Goal: Information Seeking & Learning: Learn about a topic

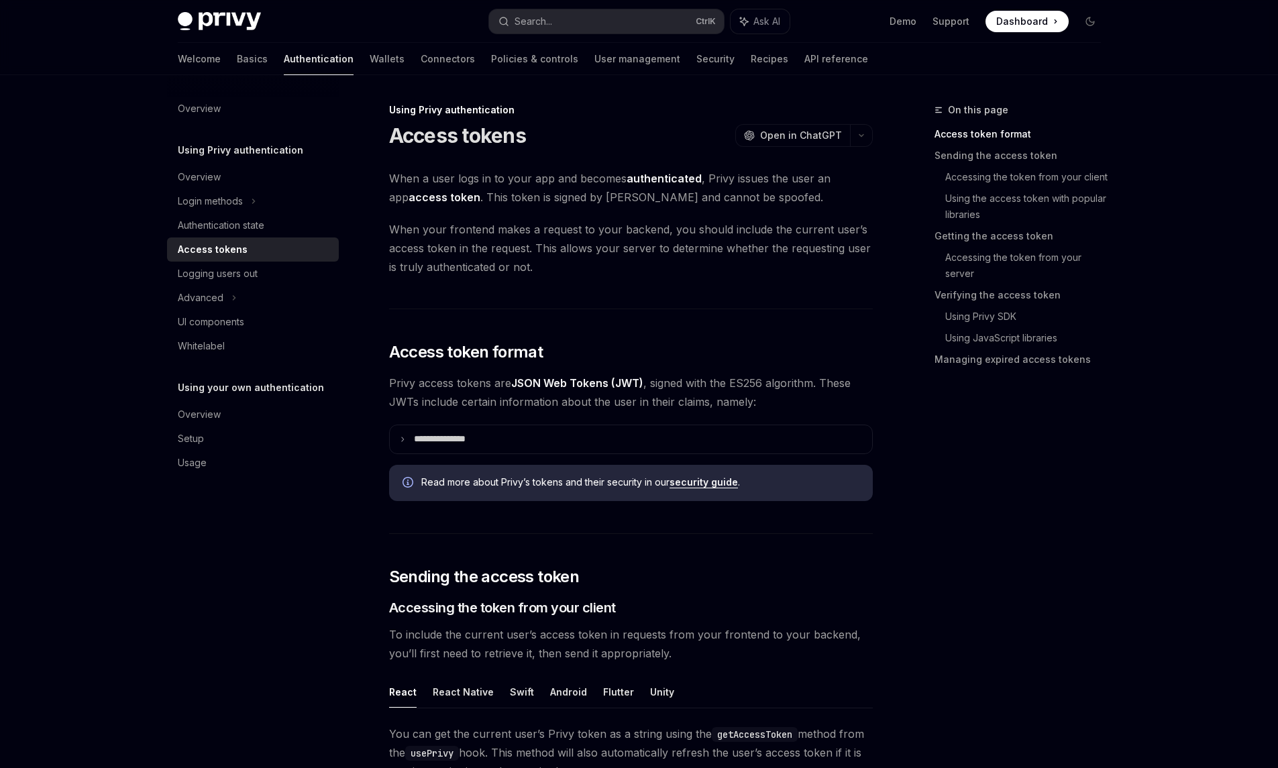
click at [457, 441] on p "**********" at bounding box center [440, 439] width 52 height 12
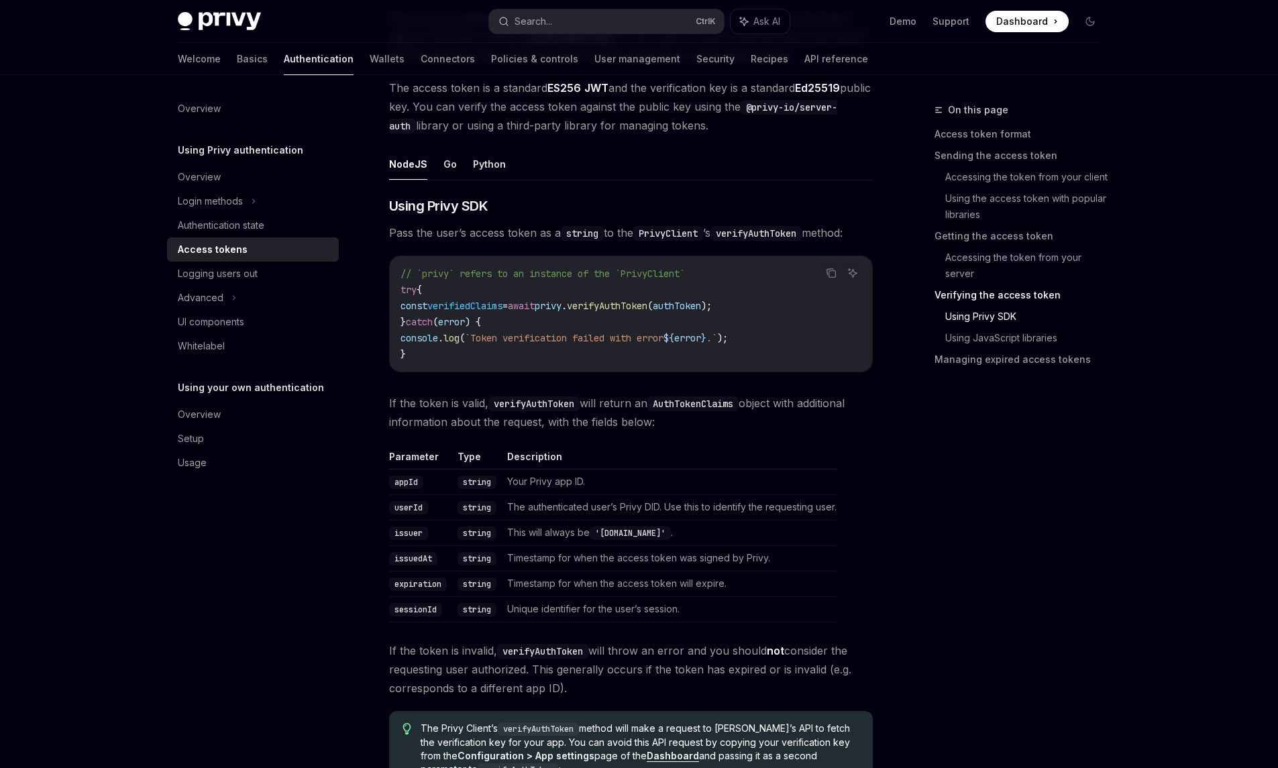
scroll to position [2348, 0]
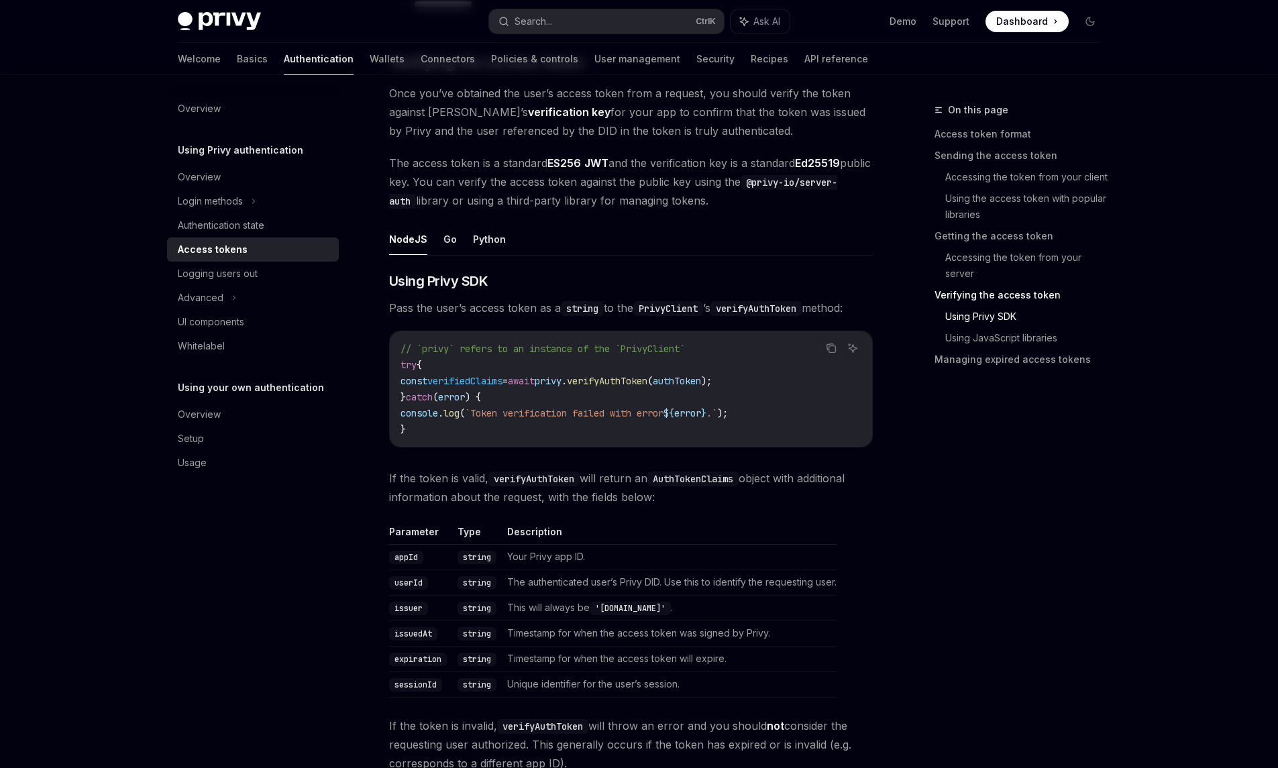
click at [213, 150] on h5 "Using Privy authentication" at bounding box center [240, 150] width 125 height 16
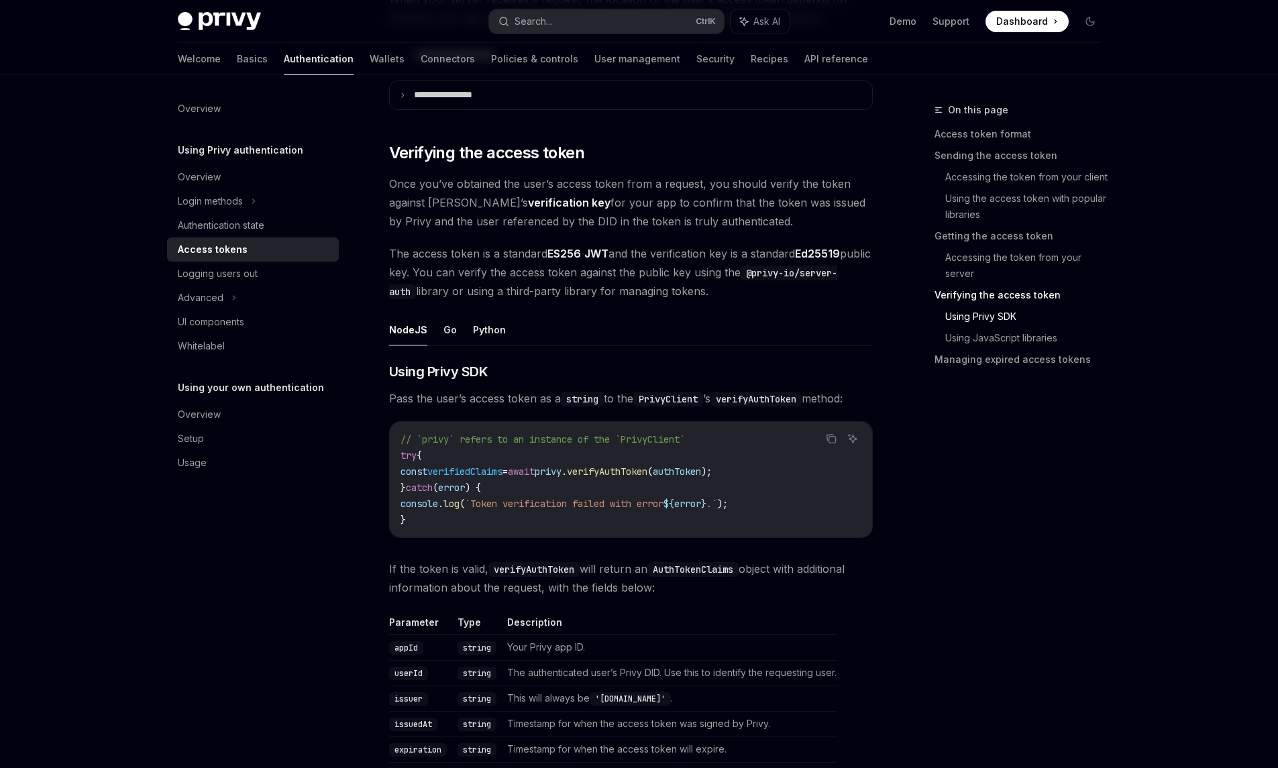
scroll to position [2013, 0]
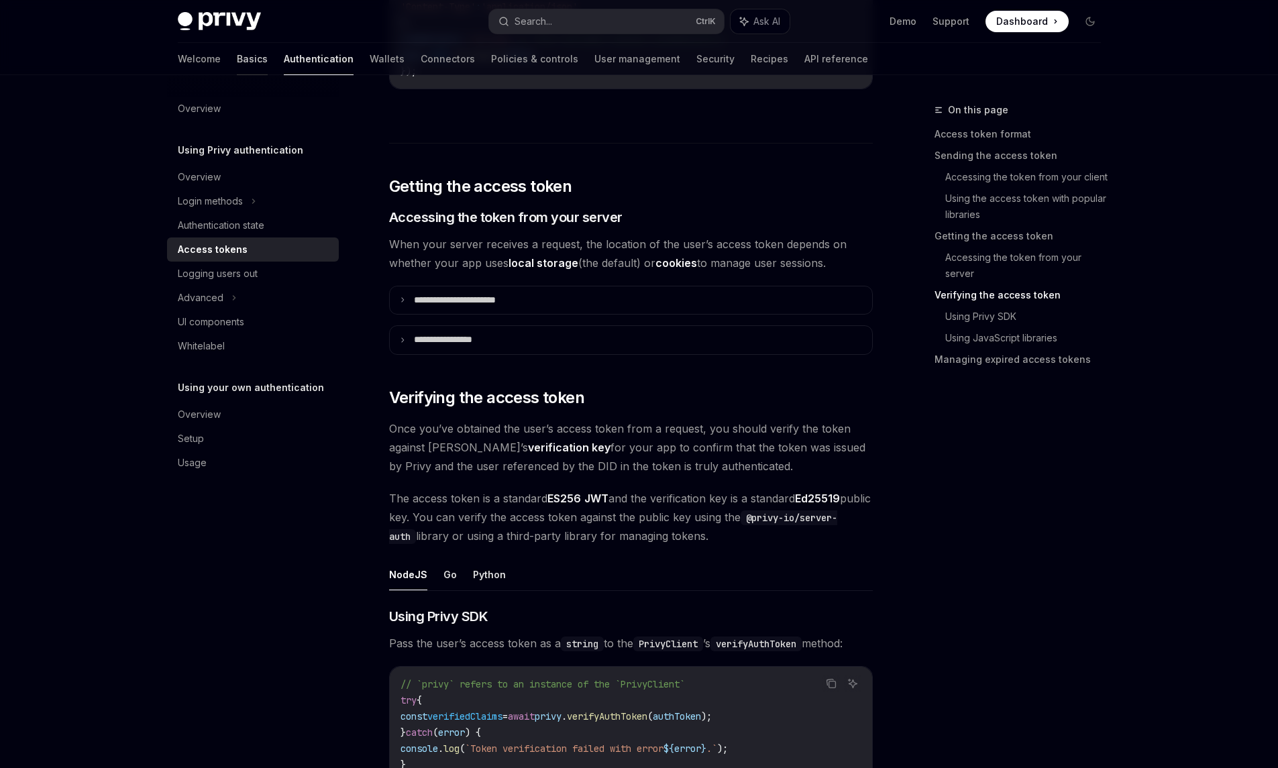
click at [237, 65] on link "Basics" at bounding box center [252, 59] width 31 height 32
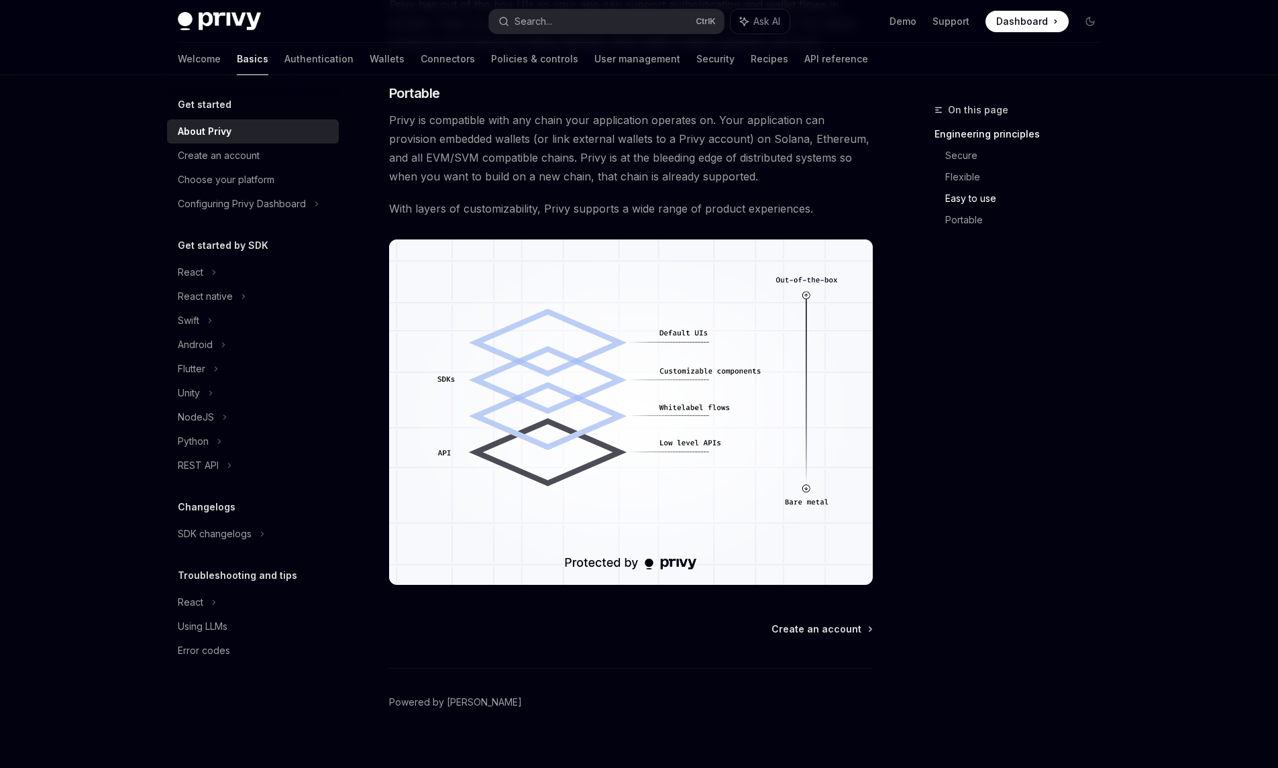
scroll to position [987, 0]
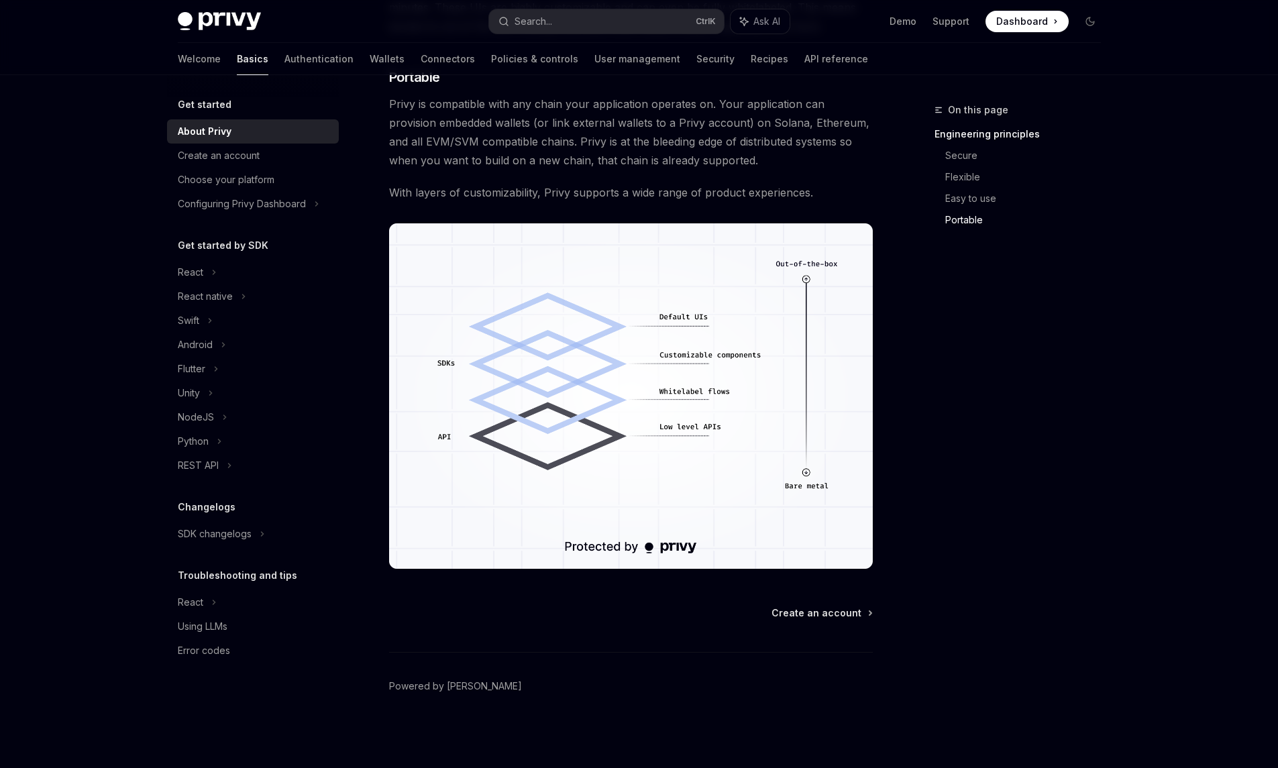
click at [707, 455] on img at bounding box center [631, 395] width 484 height 345
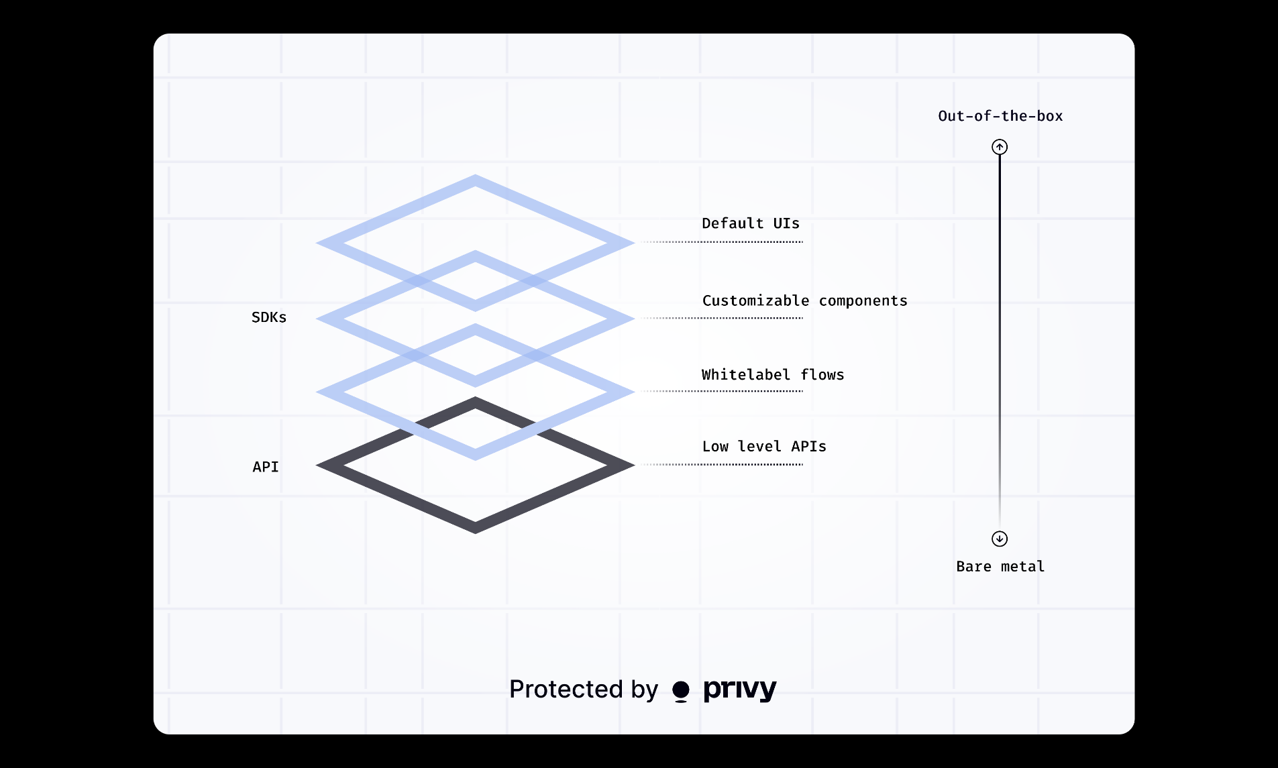
click at [773, 417] on img at bounding box center [643, 384] width 981 height 701
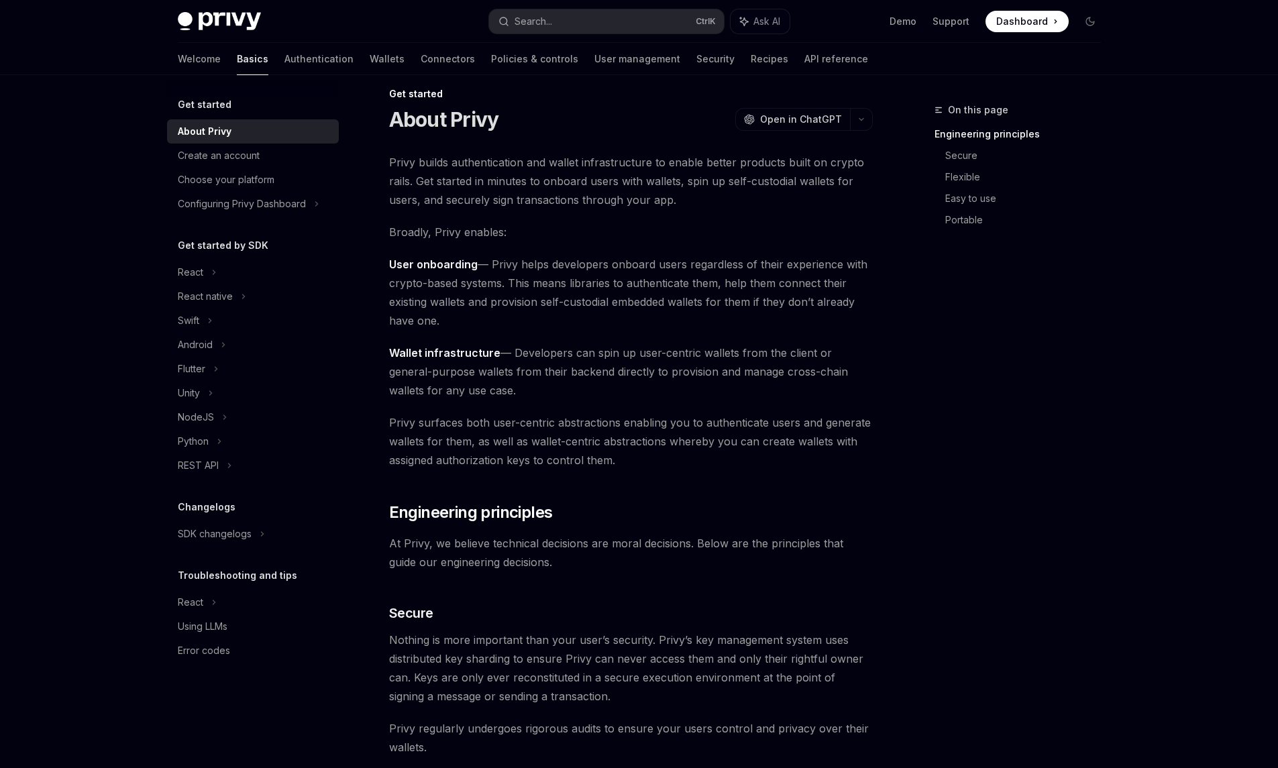
scroll to position [0, 0]
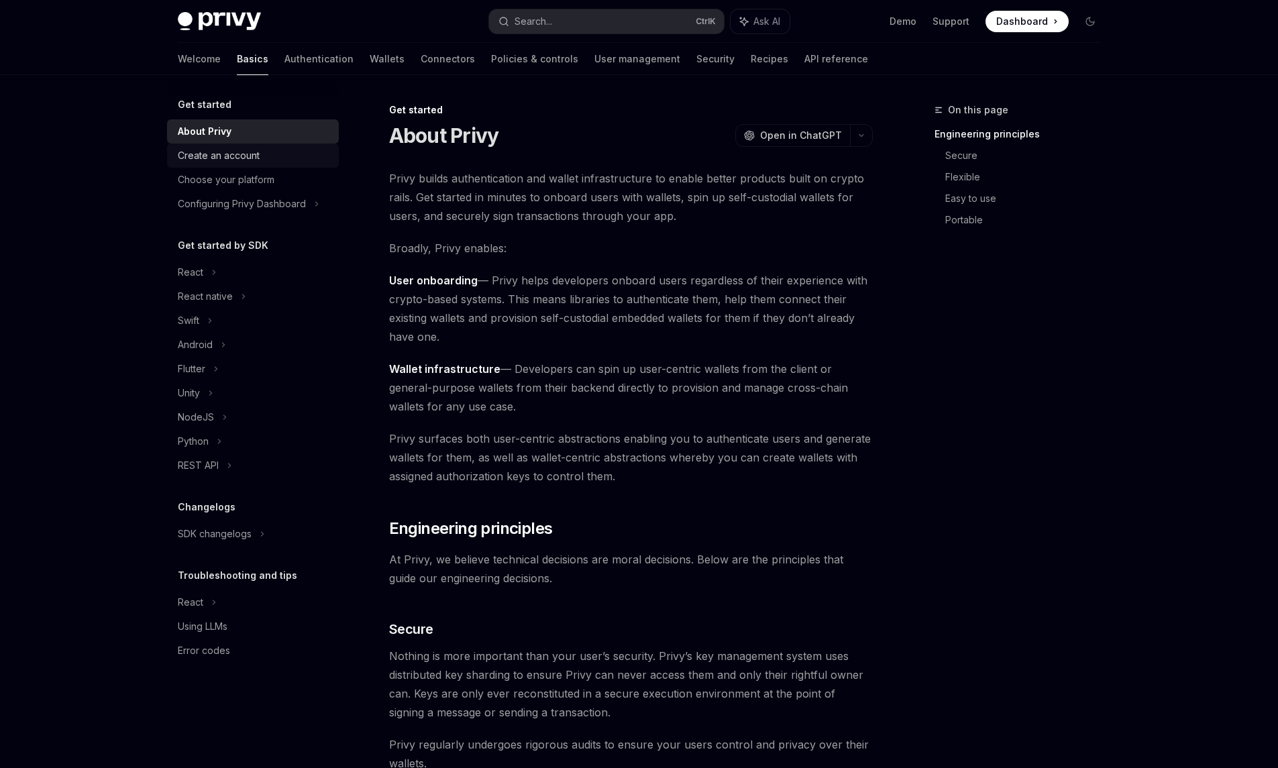
click at [195, 166] on link "Create an account" at bounding box center [253, 156] width 172 height 24
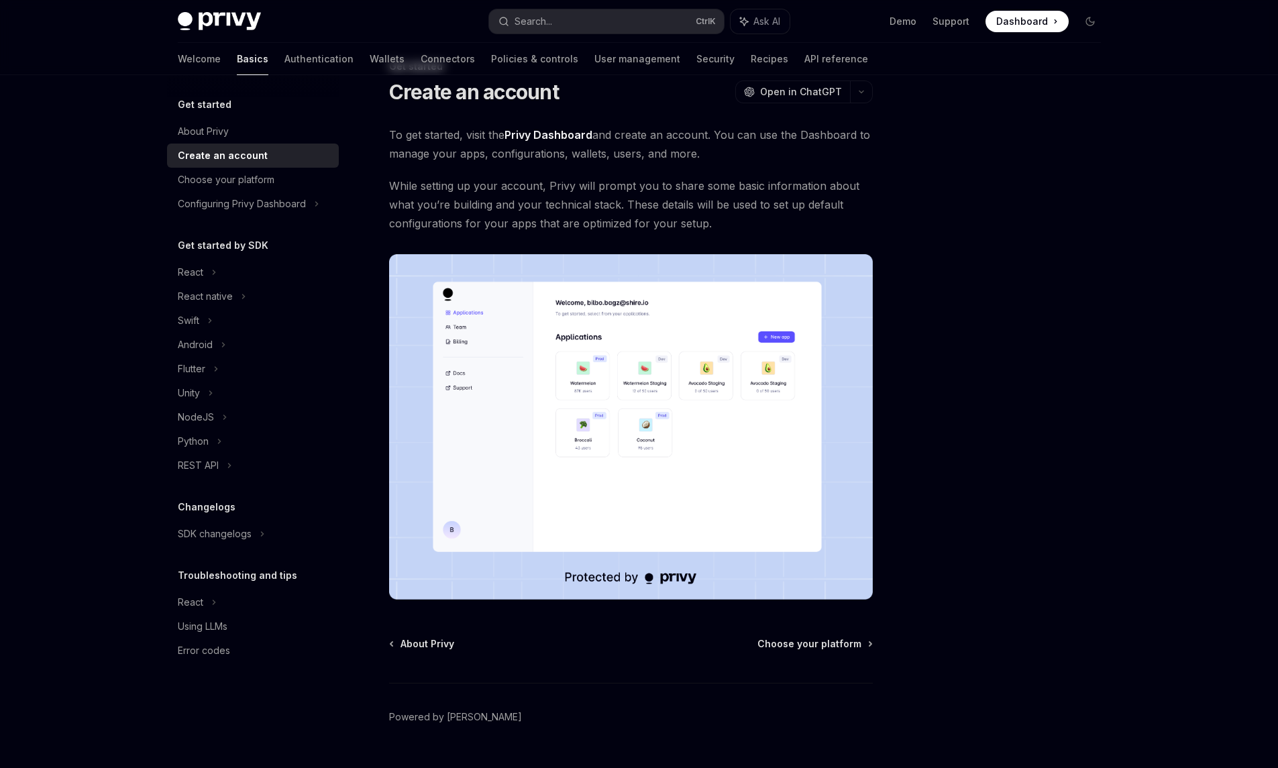
scroll to position [67, 0]
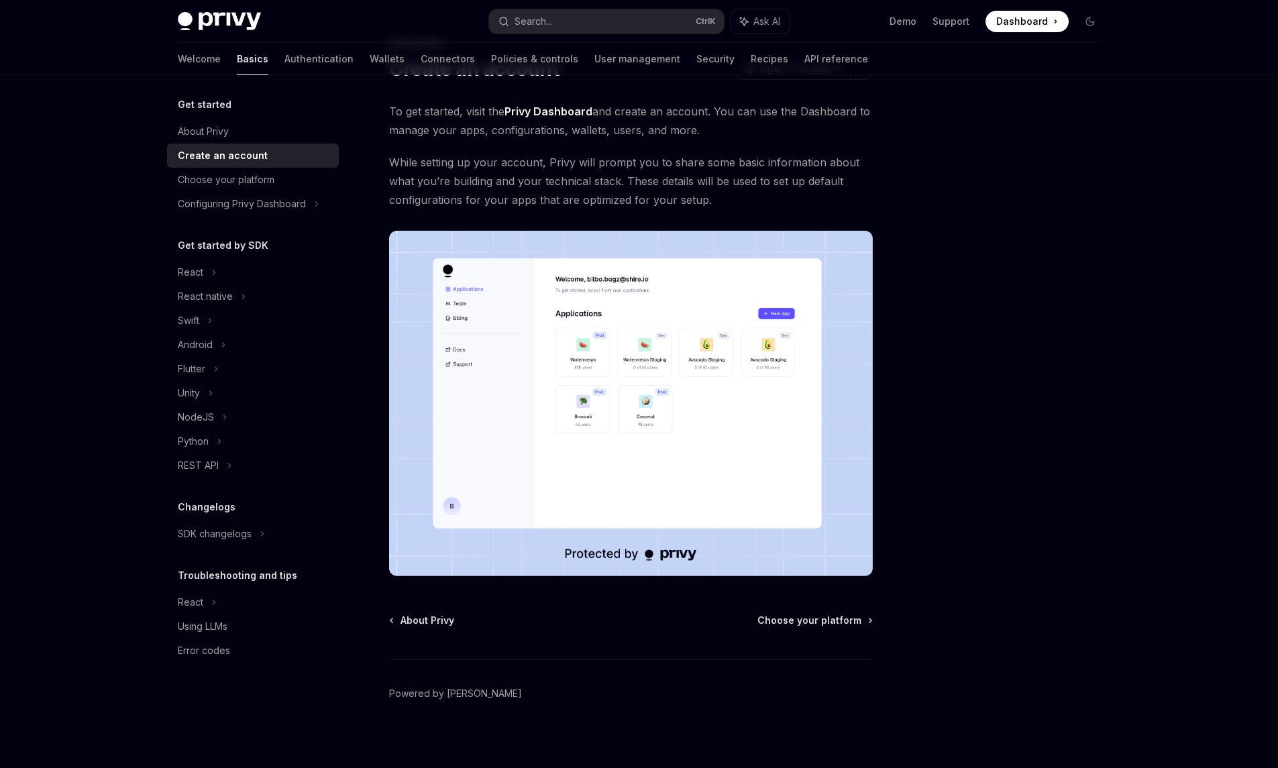
click at [582, 454] on img at bounding box center [631, 403] width 484 height 345
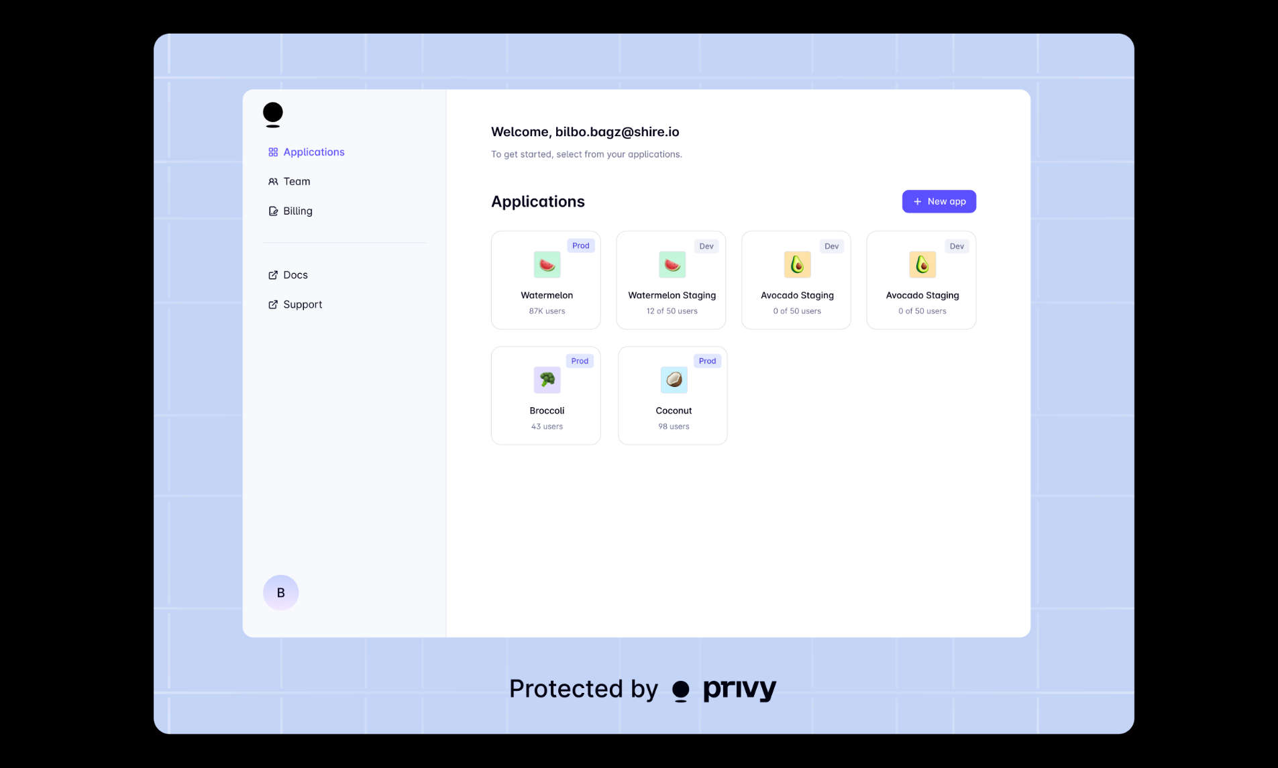
click at [1156, 322] on div at bounding box center [639, 384] width 1278 height 768
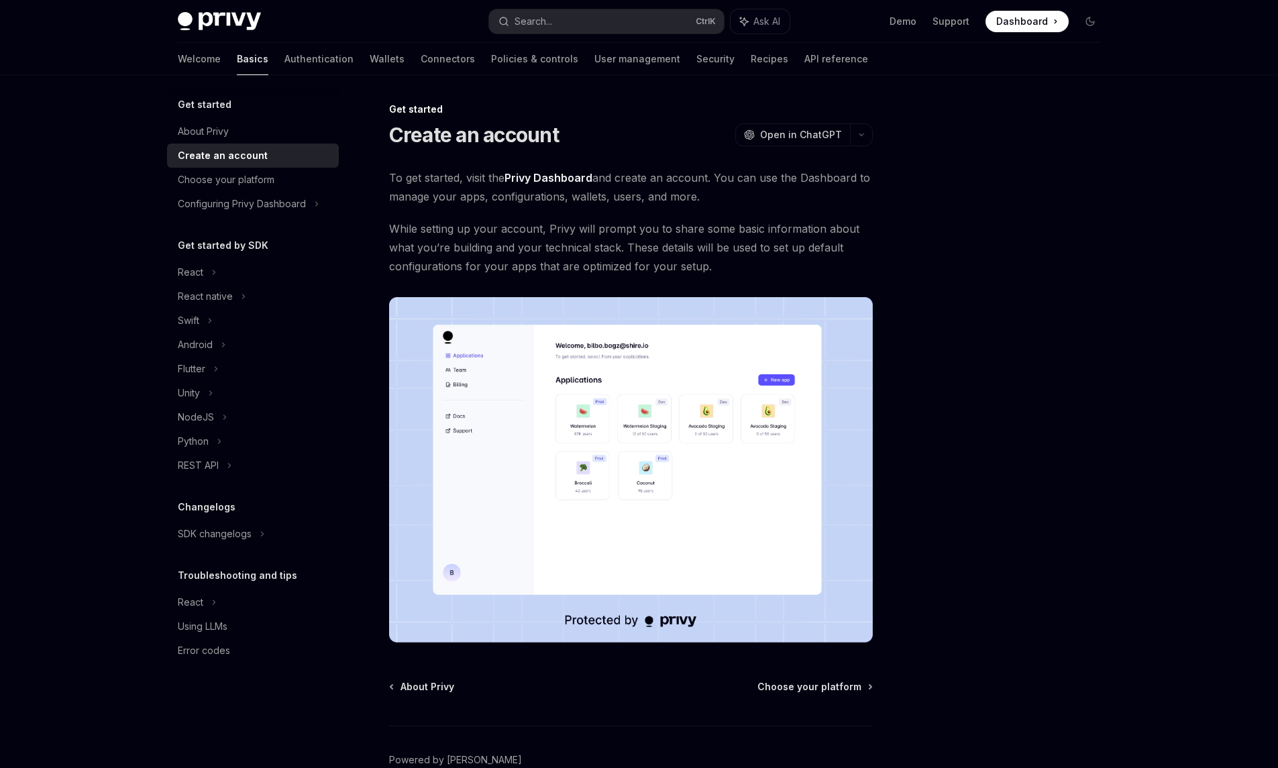
scroll to position [0, 0]
click at [254, 180] on div "Choose your platform" at bounding box center [226, 180] width 97 height 16
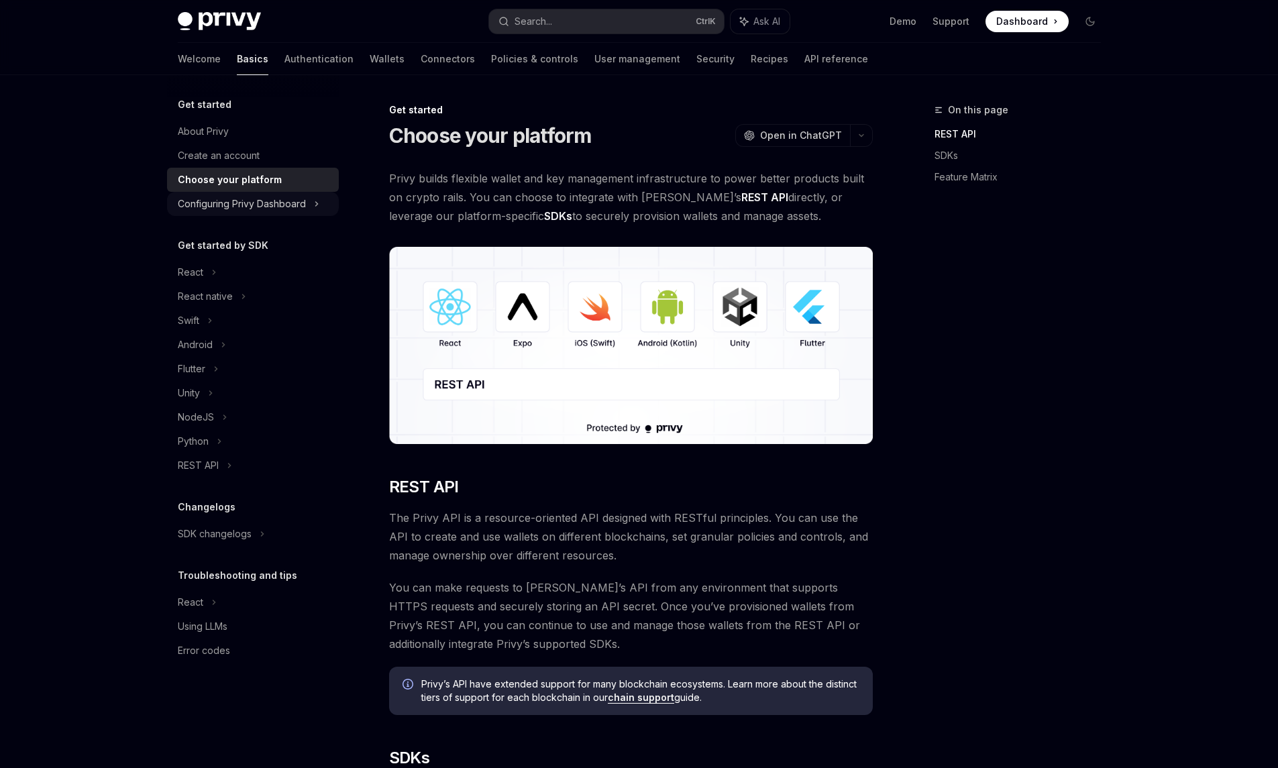
click at [250, 205] on div "Configuring Privy Dashboard" at bounding box center [242, 204] width 128 height 16
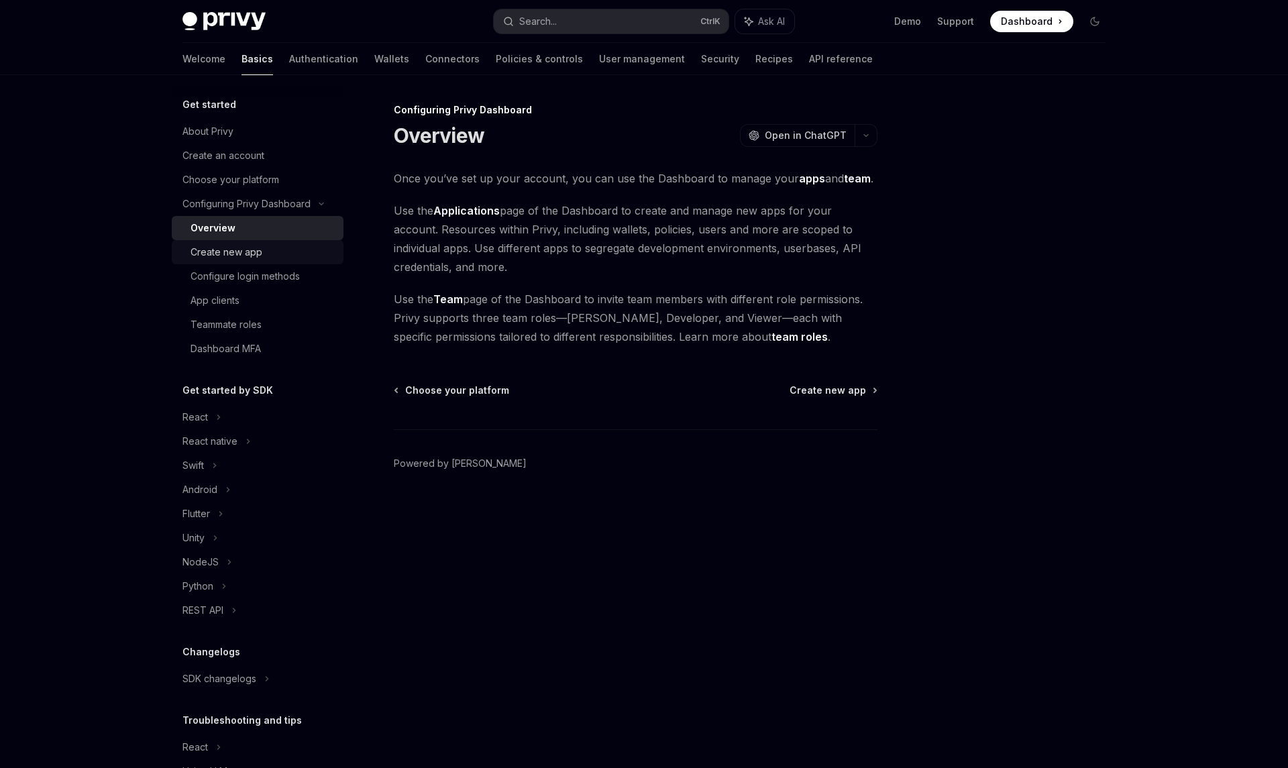
click at [256, 254] on div "Create new app" at bounding box center [227, 252] width 72 height 16
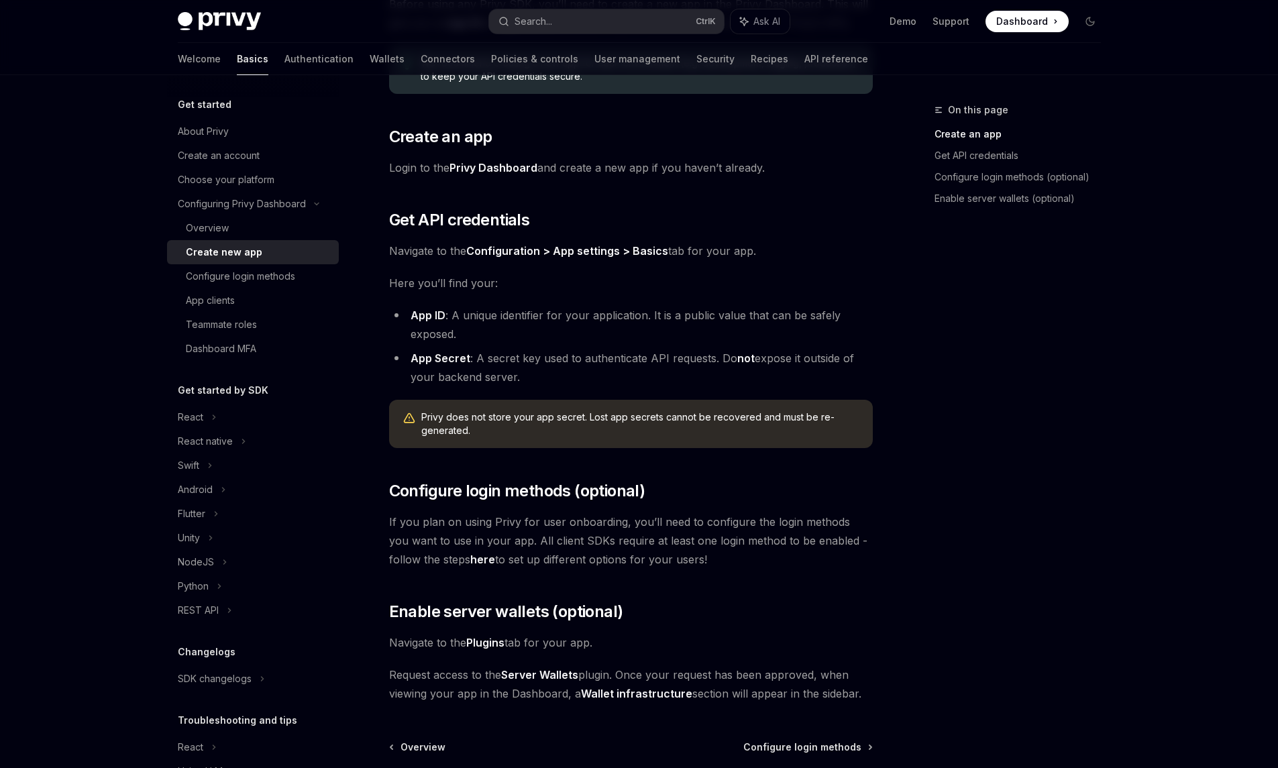
scroll to position [242, 0]
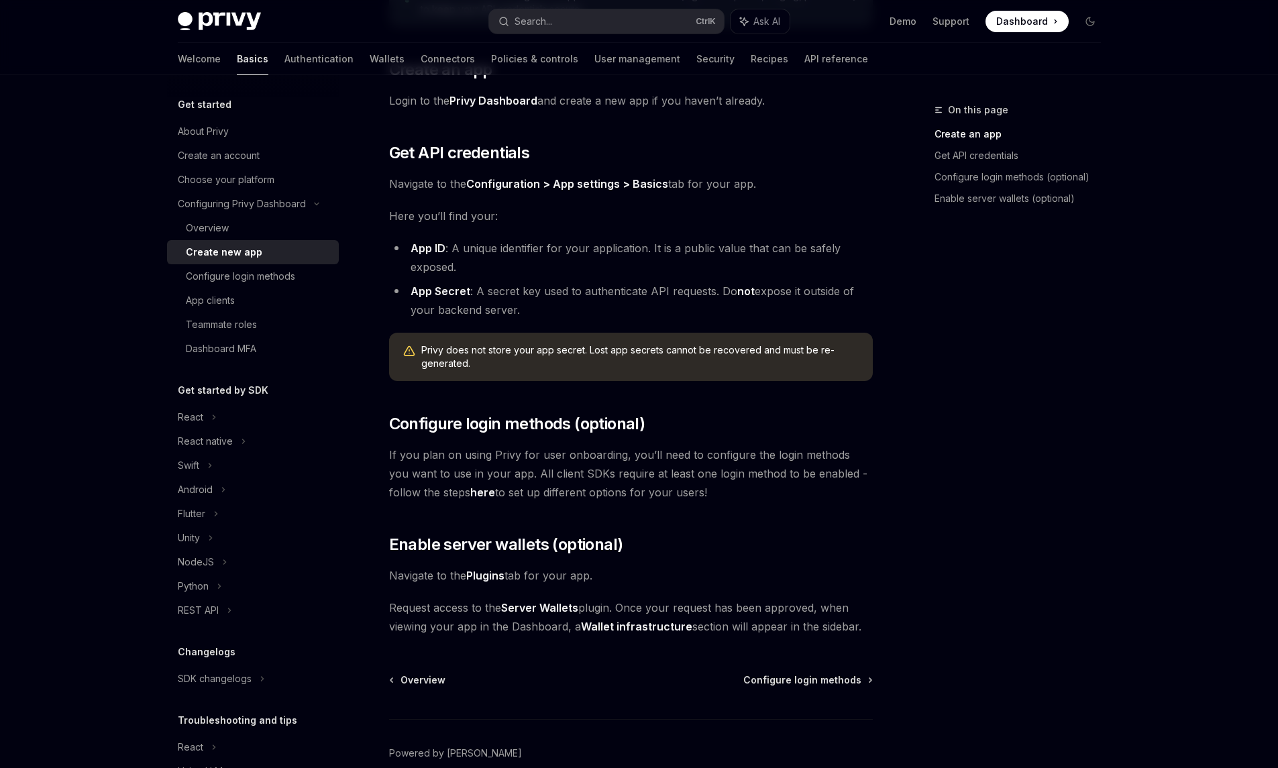
click at [470, 490] on link "here" at bounding box center [482, 493] width 25 height 14
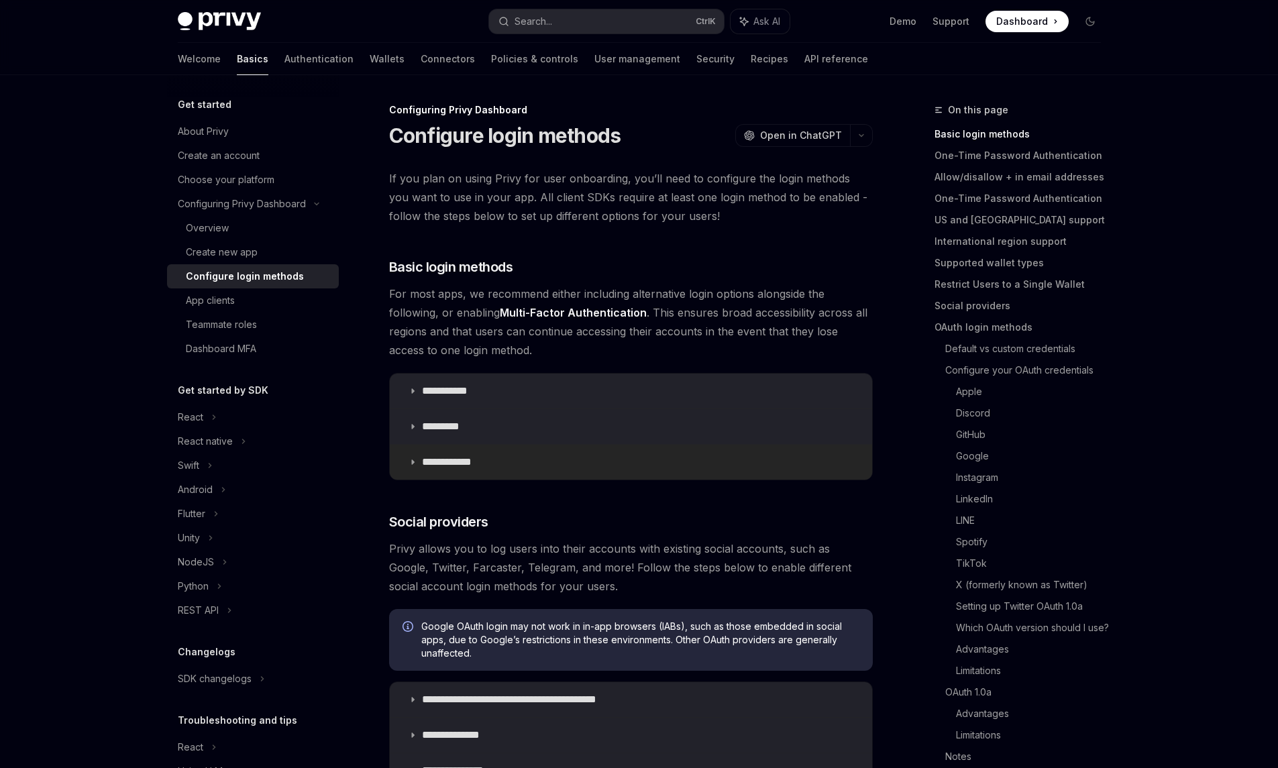
click at [495, 467] on summary "**********" at bounding box center [631, 462] width 482 height 35
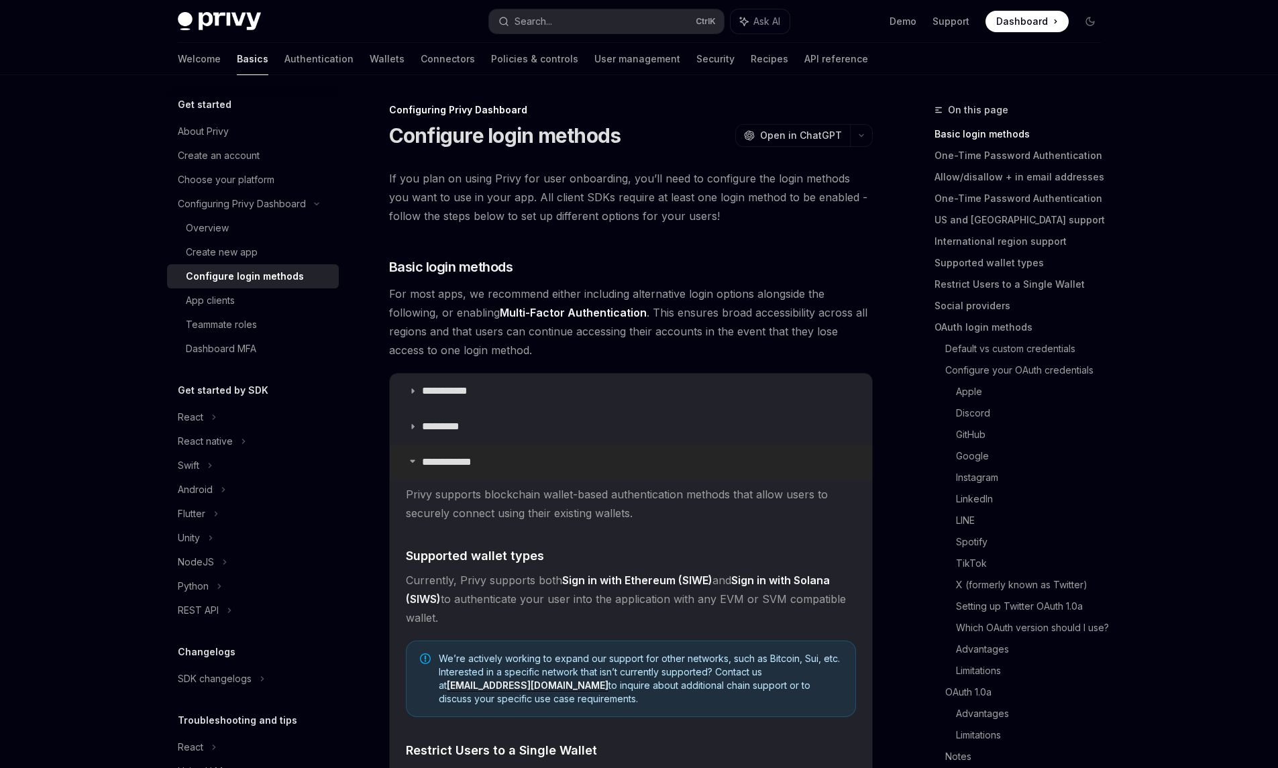
click at [495, 467] on summary "**********" at bounding box center [631, 462] width 482 height 35
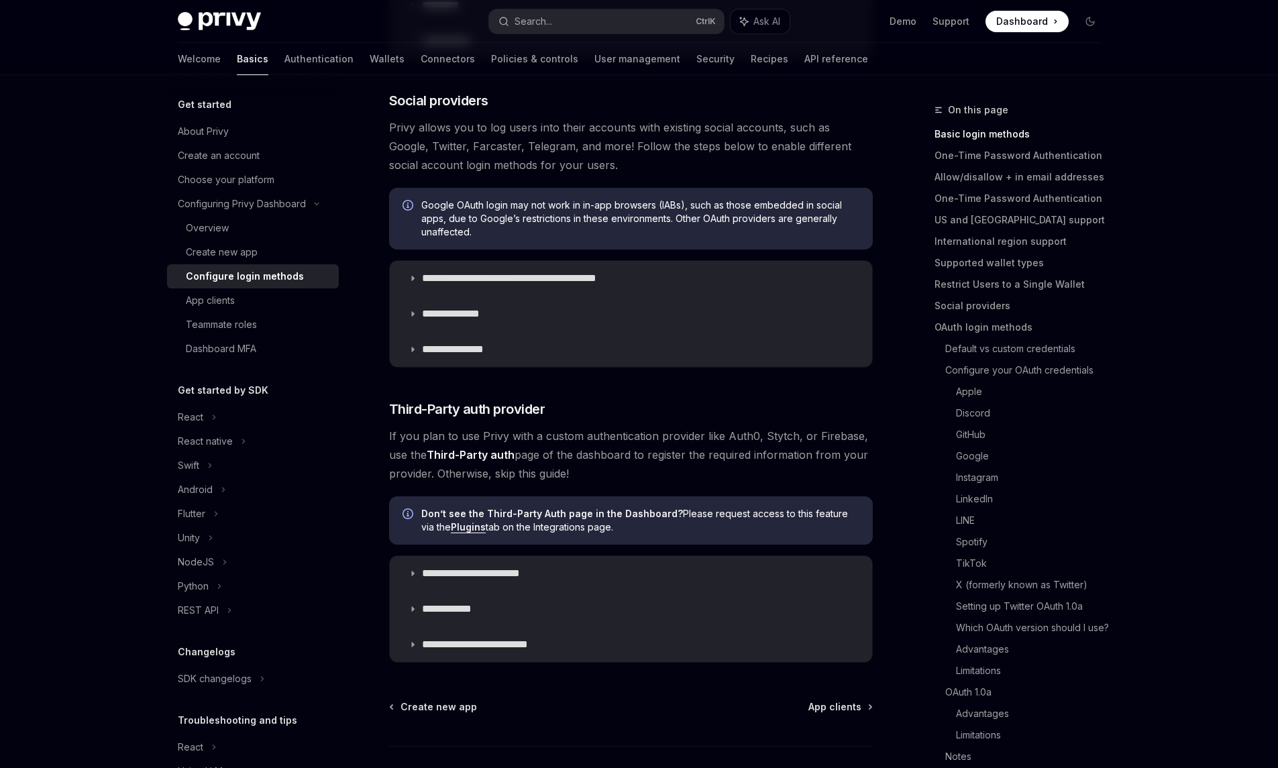
scroll to position [515, 0]
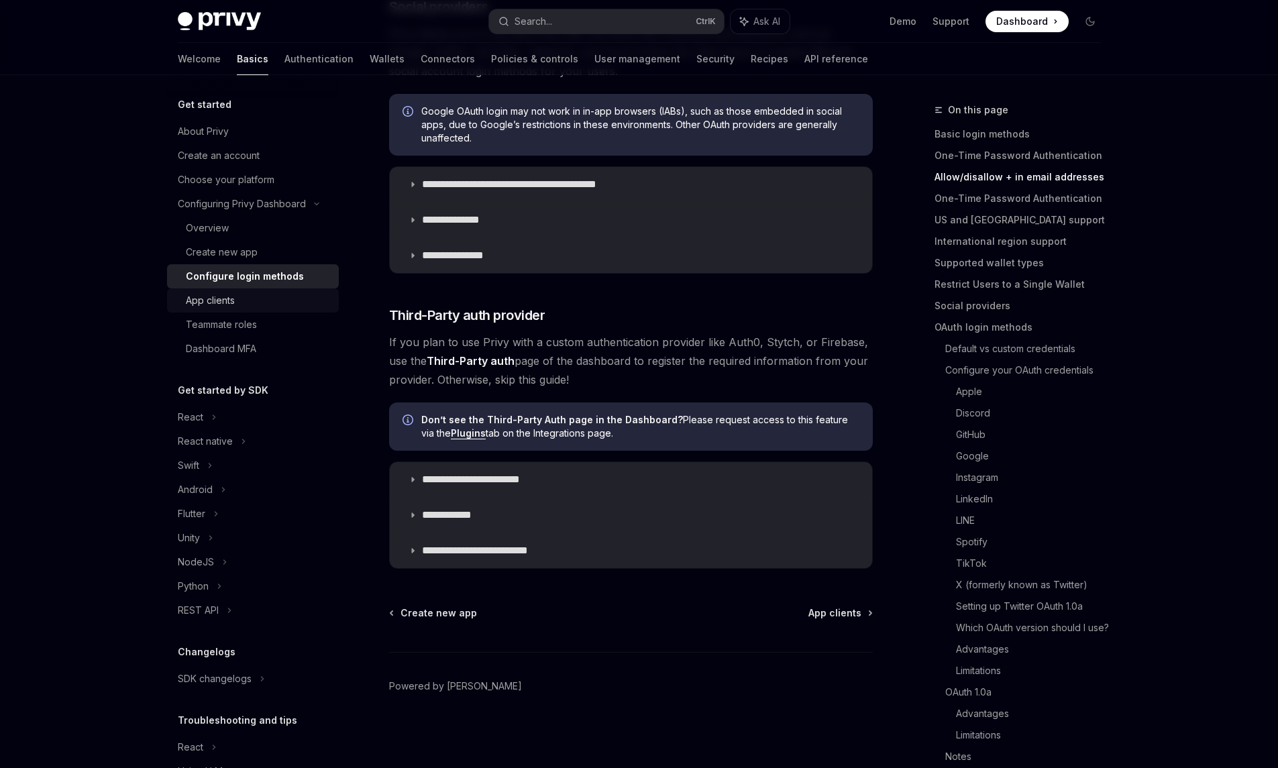
click at [246, 308] on div "App clients" at bounding box center [258, 300] width 145 height 16
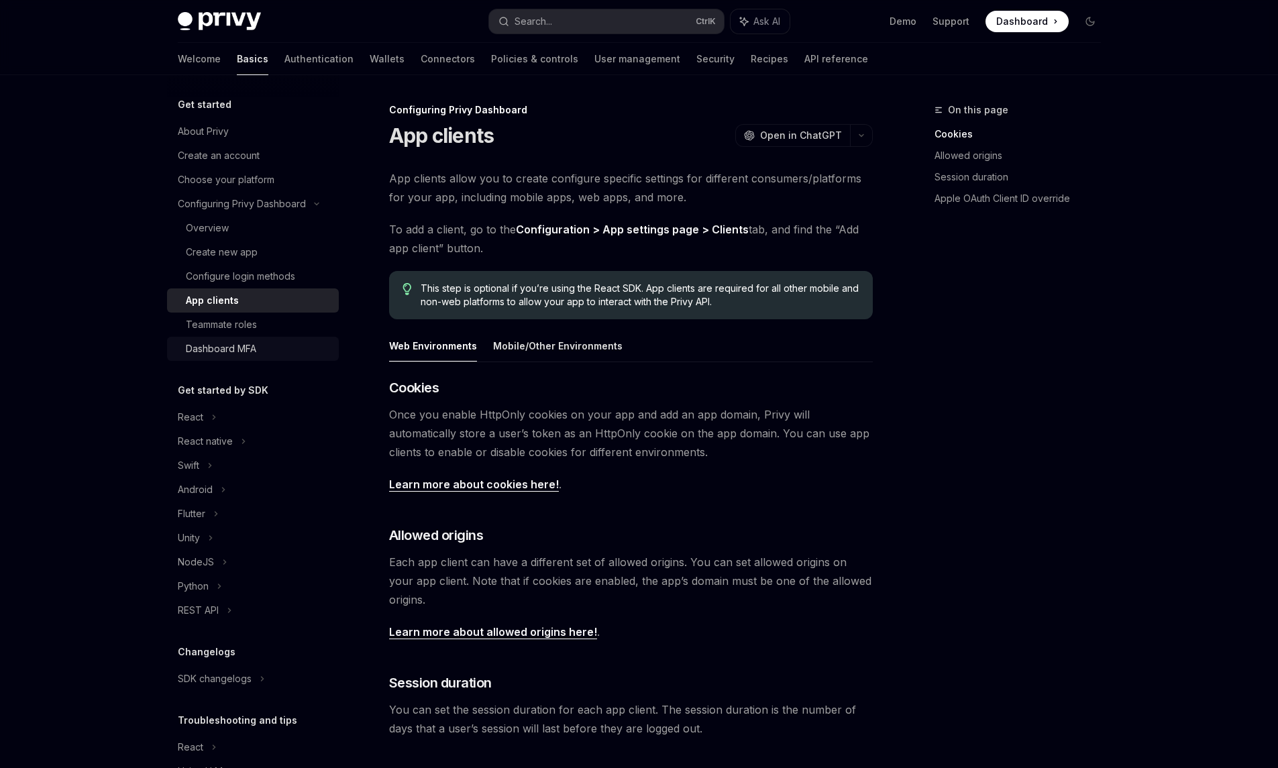
click at [224, 337] on link "Dashboard MFA" at bounding box center [253, 349] width 172 height 24
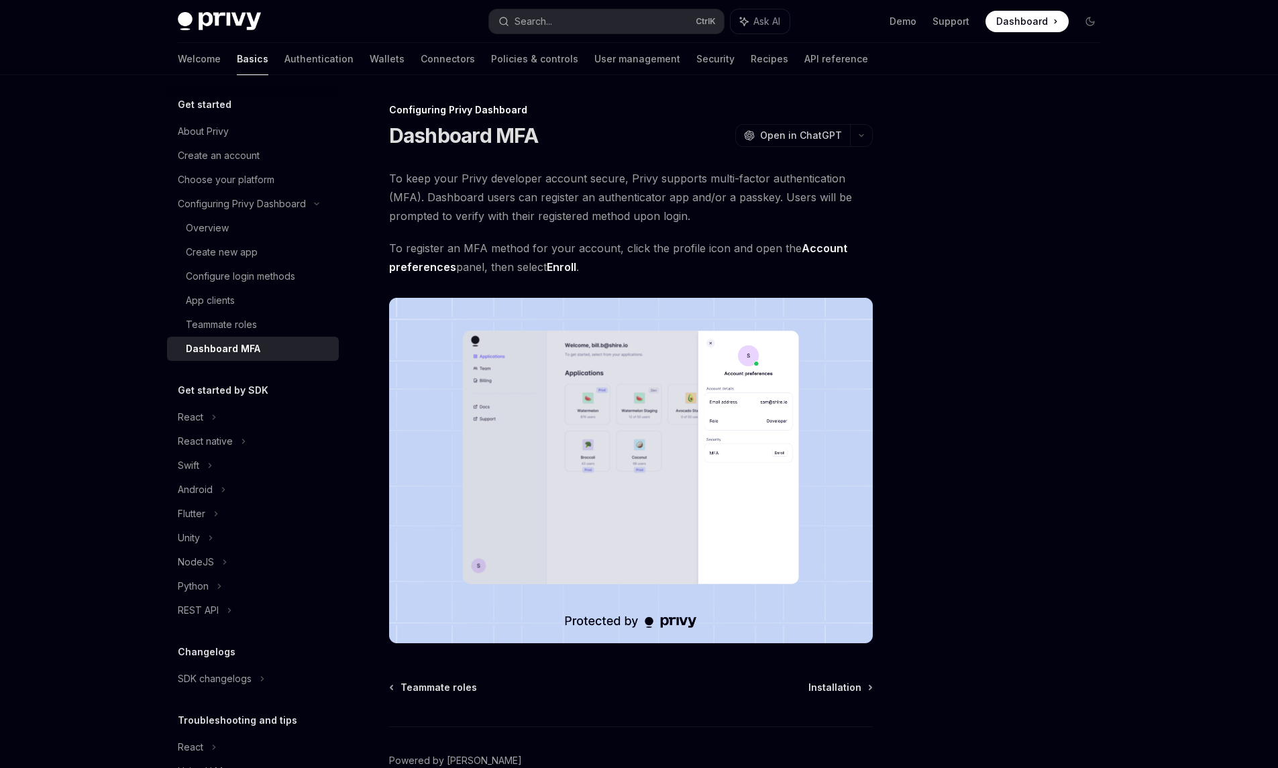
click at [615, 464] on img at bounding box center [631, 470] width 484 height 345
click at [284, 62] on link "Authentication" at bounding box center [318, 59] width 69 height 32
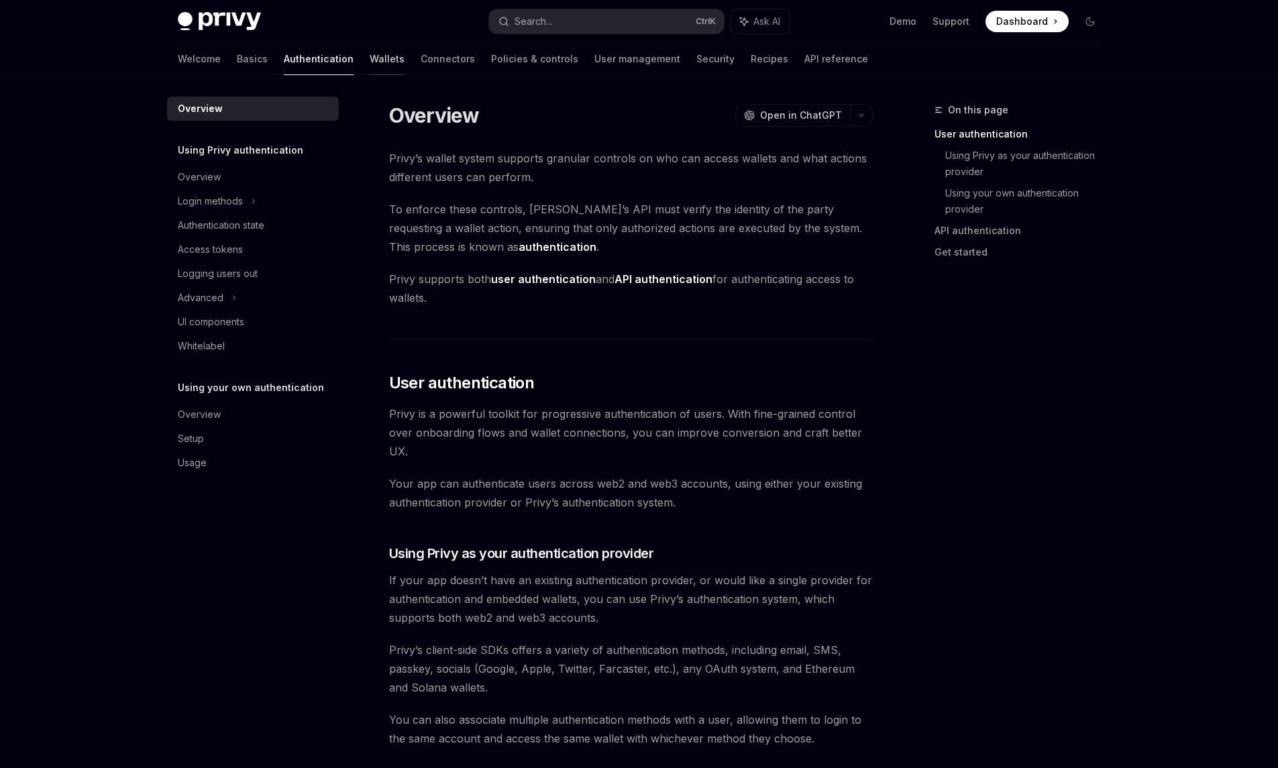
click at [370, 62] on link "Wallets" at bounding box center [387, 59] width 35 height 32
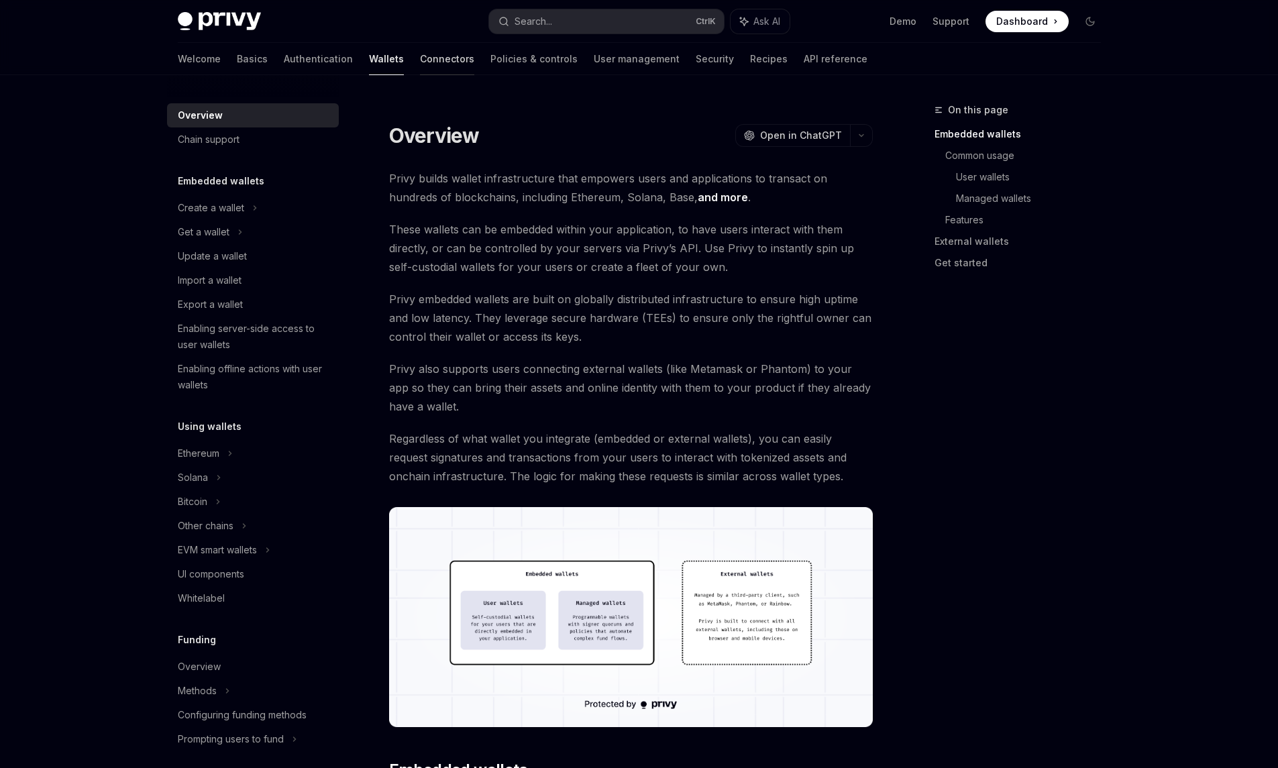
click at [420, 58] on link "Connectors" at bounding box center [447, 59] width 54 height 32
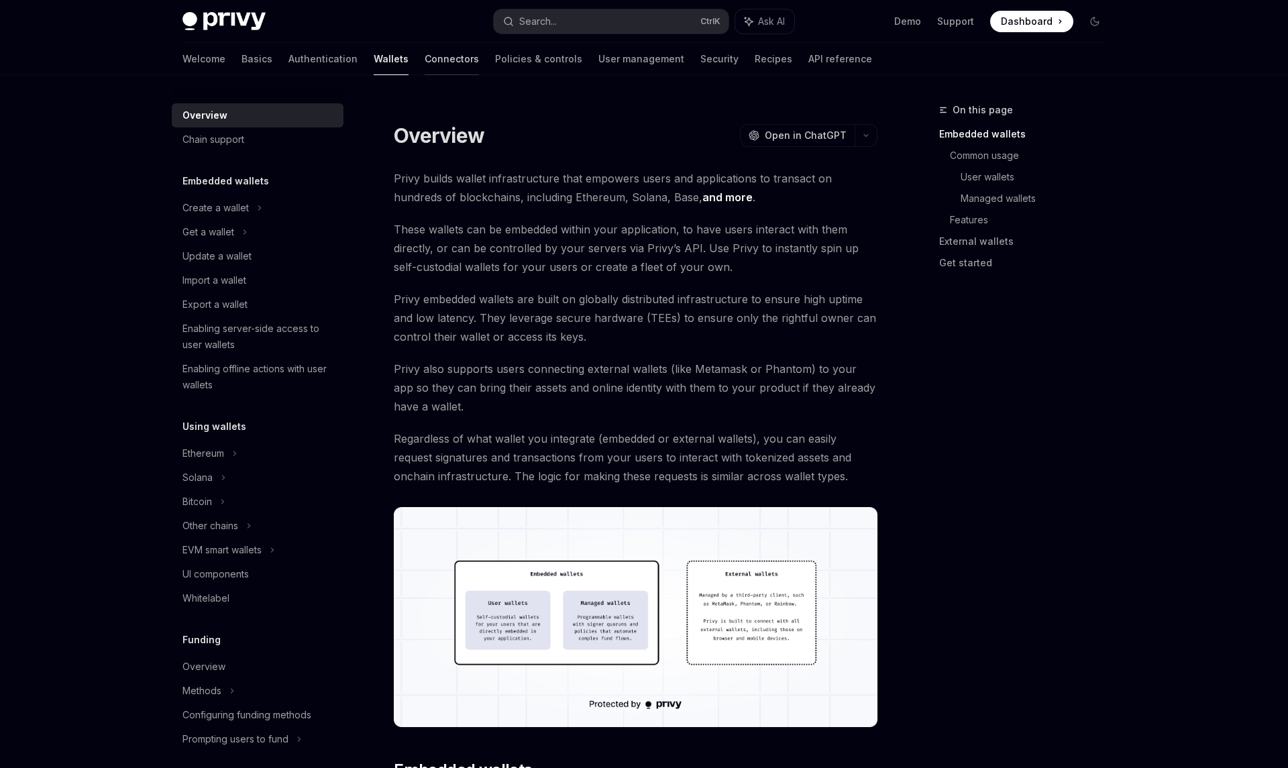
type textarea "*"
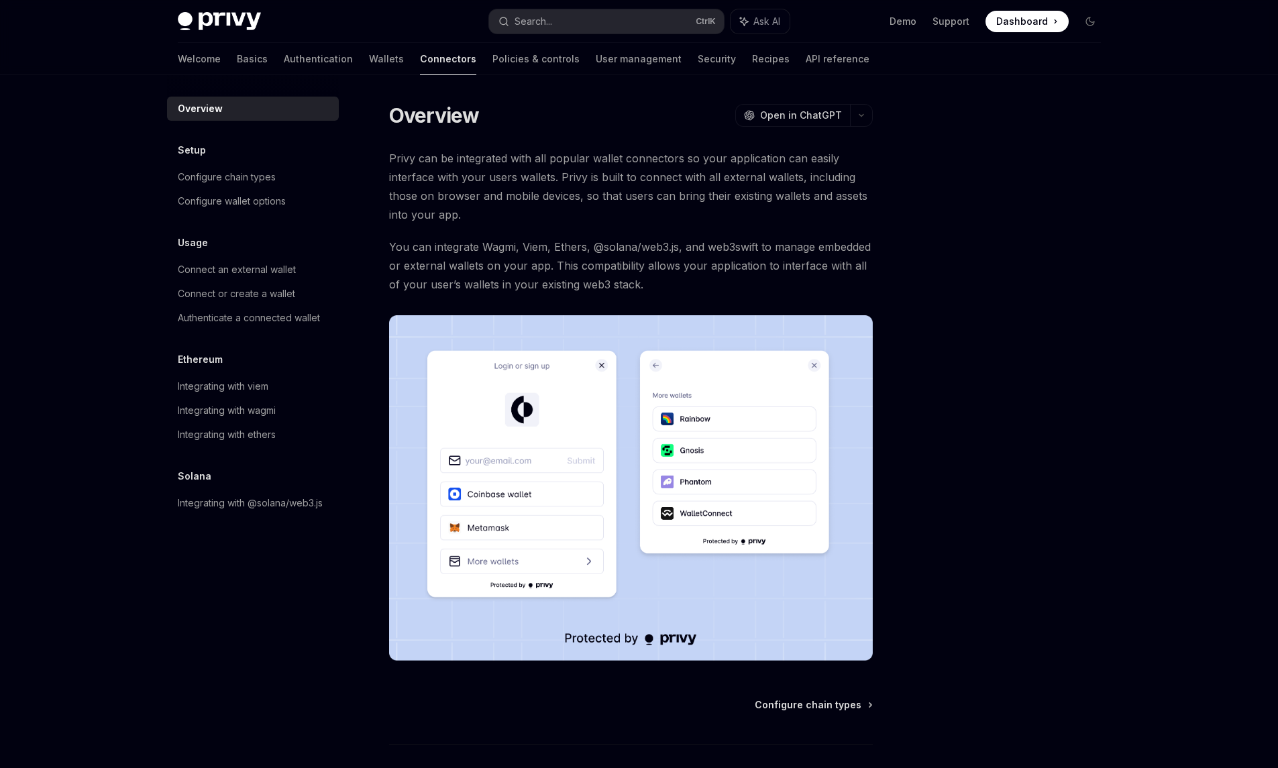
click at [660, 401] on img at bounding box center [631, 487] width 484 height 345
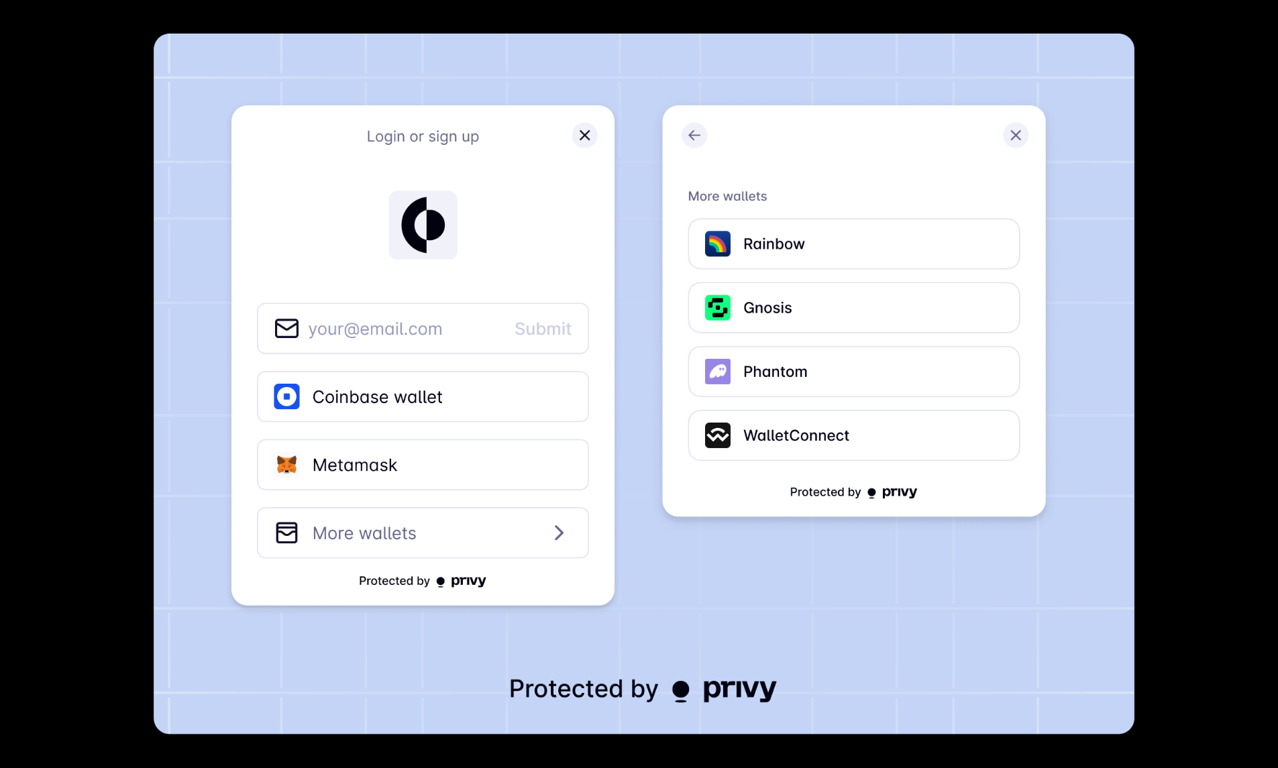
click at [599, 410] on img at bounding box center [644, 384] width 981 height 701
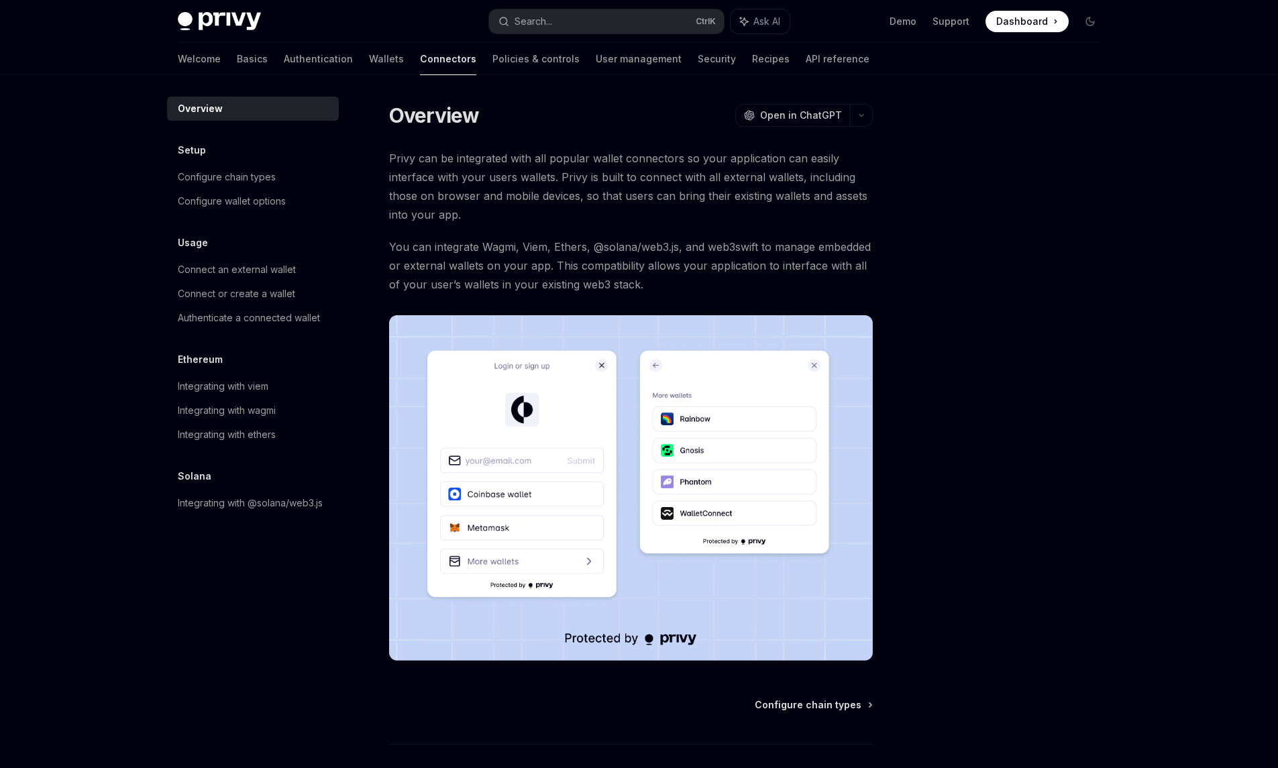
click at [599, 410] on img at bounding box center [631, 487] width 484 height 345
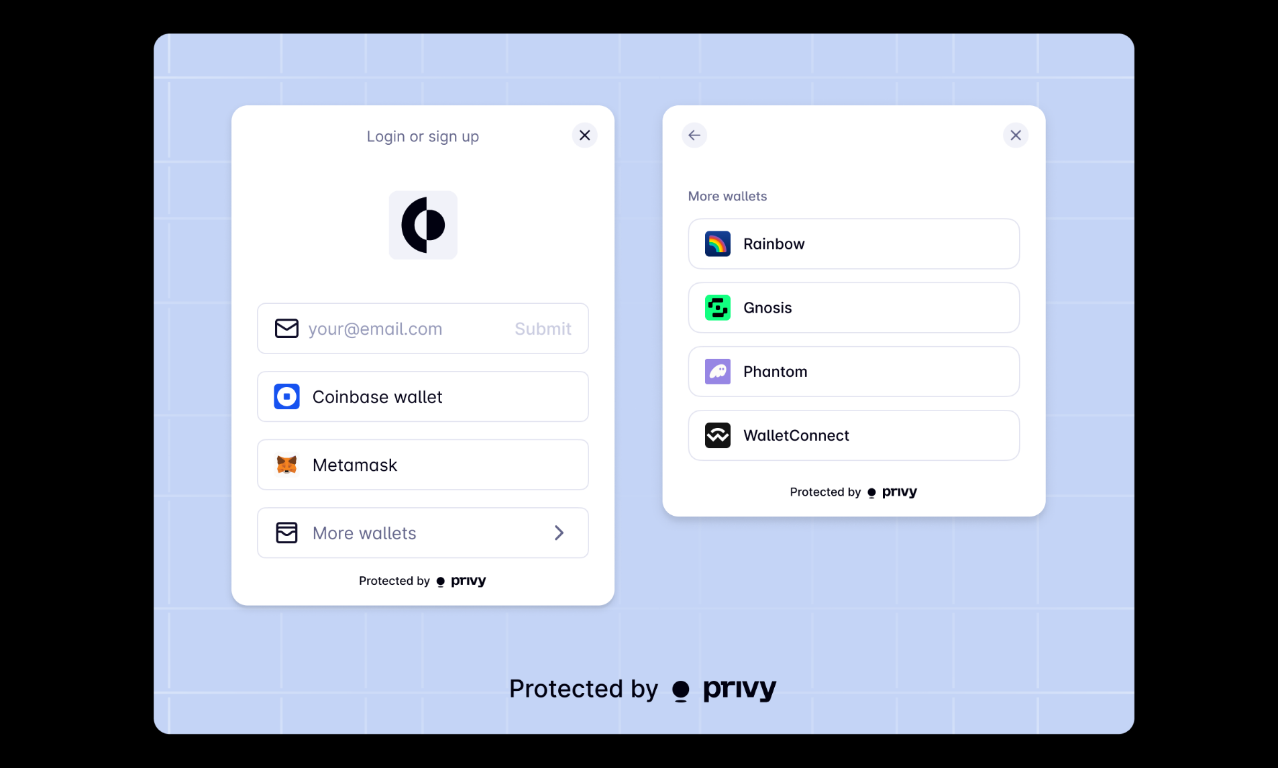
click at [599, 410] on img at bounding box center [644, 384] width 981 height 701
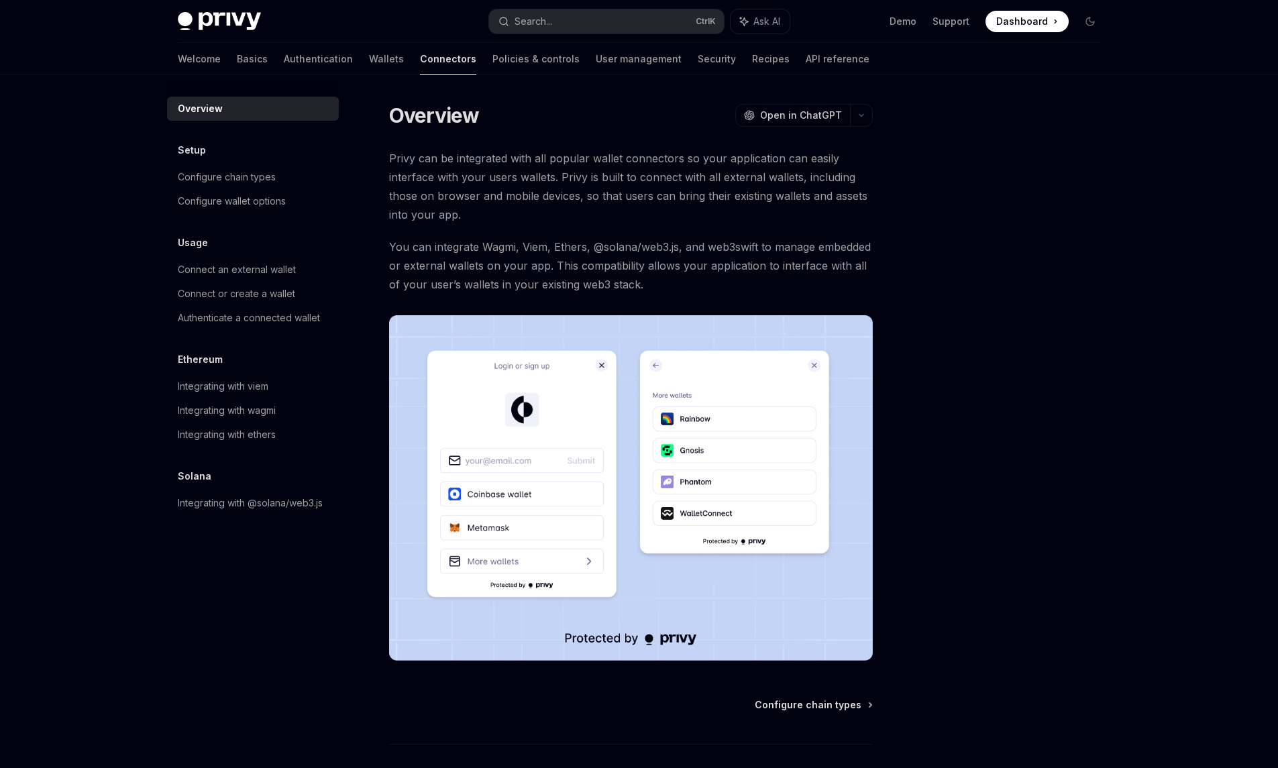
click at [1010, 366] on div at bounding box center [1010, 435] width 204 height 666
click at [575, 21] on button "Search... Ctrl K" at bounding box center [606, 21] width 235 height 24
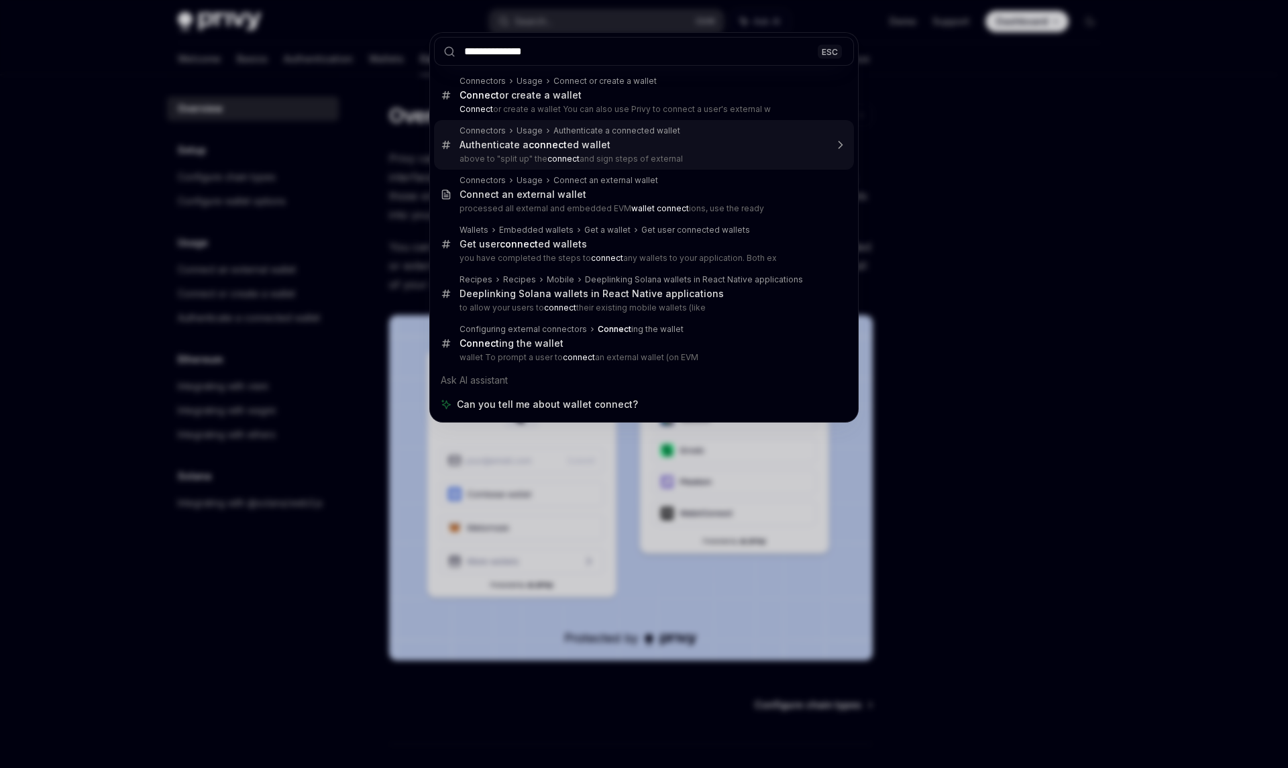
type input "**********"
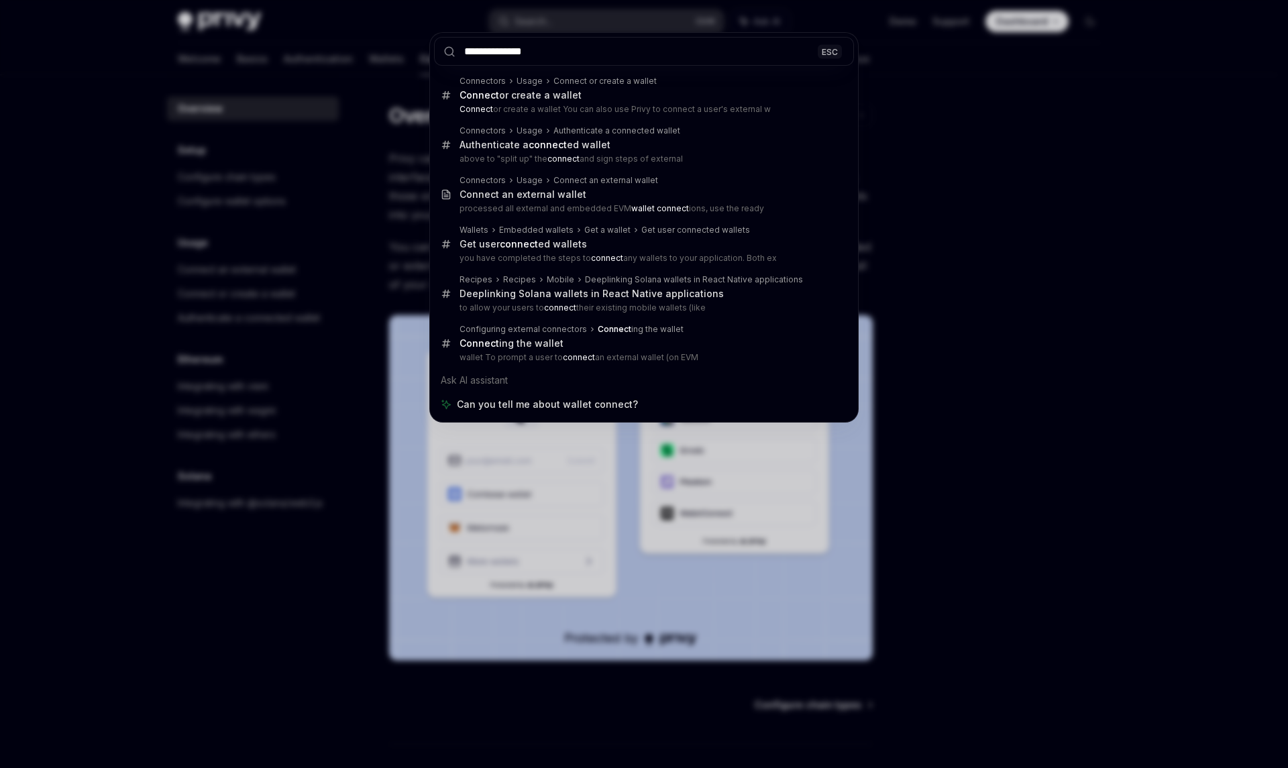
click at [947, 158] on div "**********" at bounding box center [644, 384] width 1288 height 768
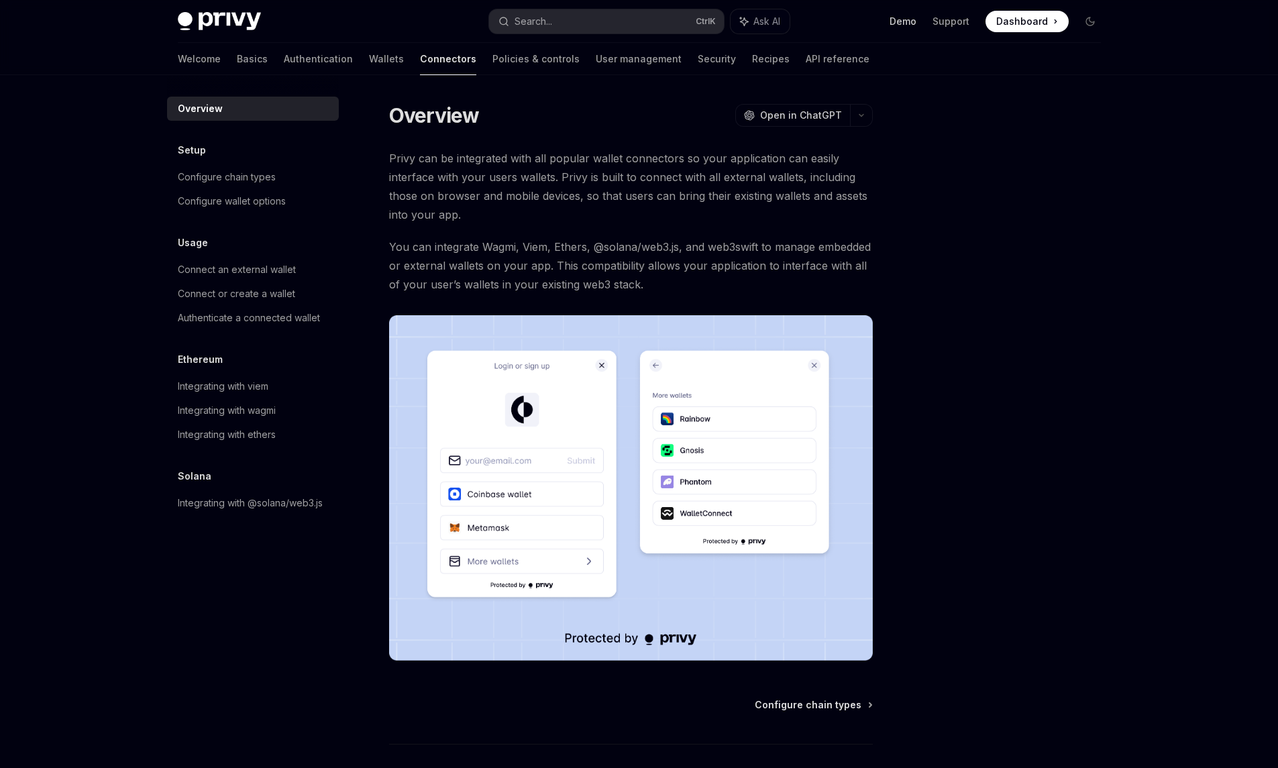
click at [907, 21] on link "Demo" at bounding box center [903, 21] width 27 height 13
click at [369, 66] on link "Wallets" at bounding box center [386, 59] width 35 height 32
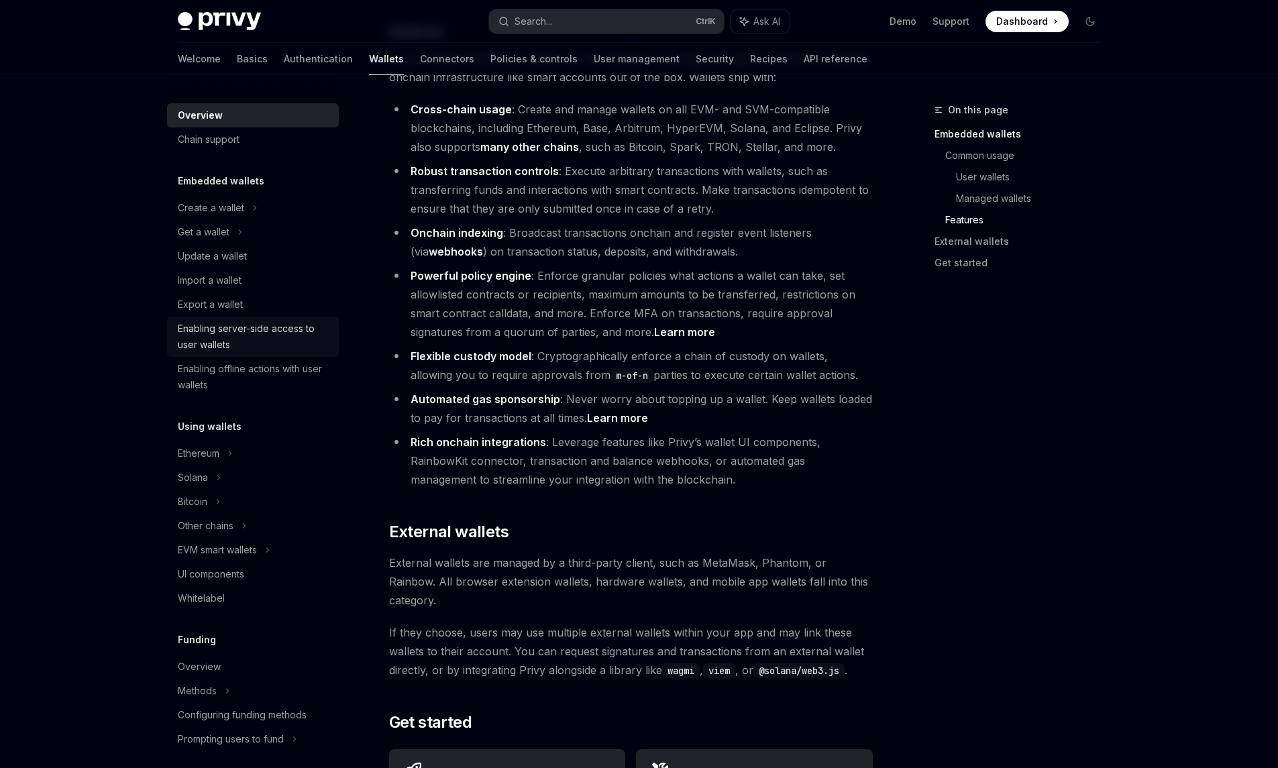
scroll to position [1567, 0]
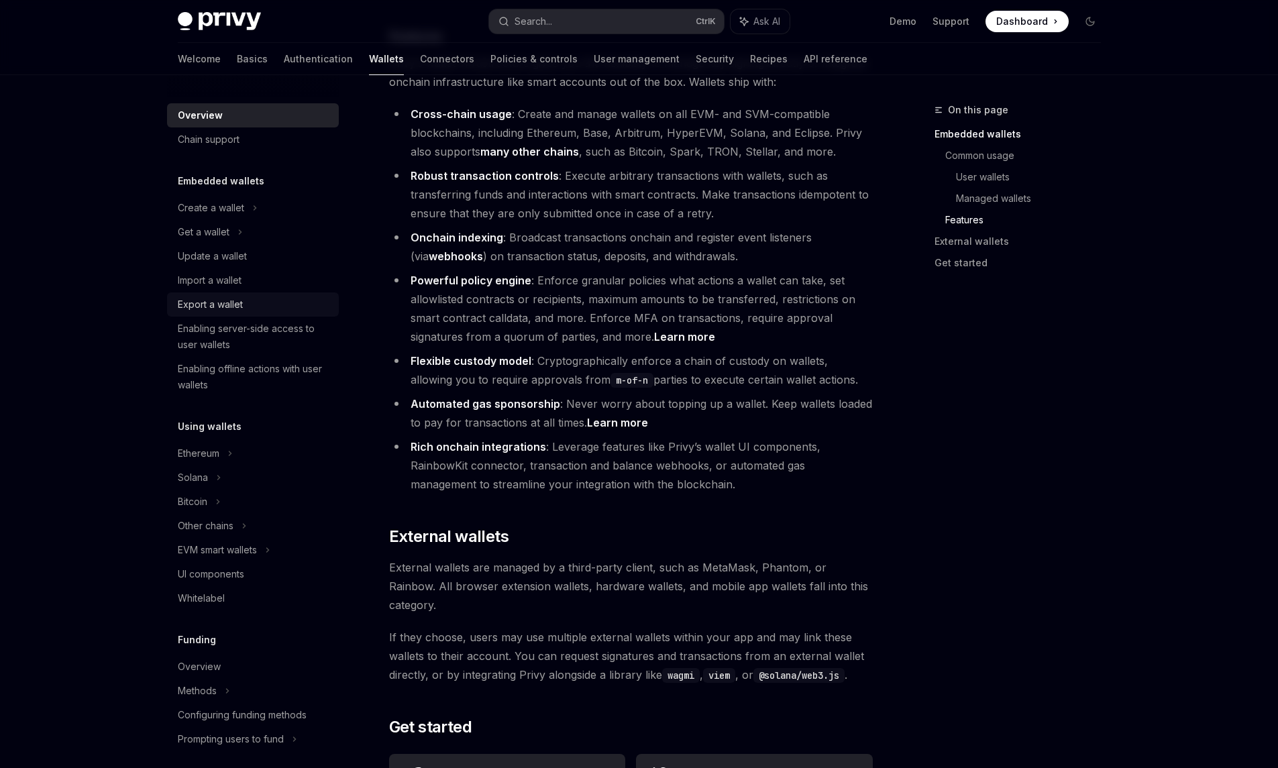
click at [219, 305] on div "Export a wallet" at bounding box center [210, 305] width 65 height 16
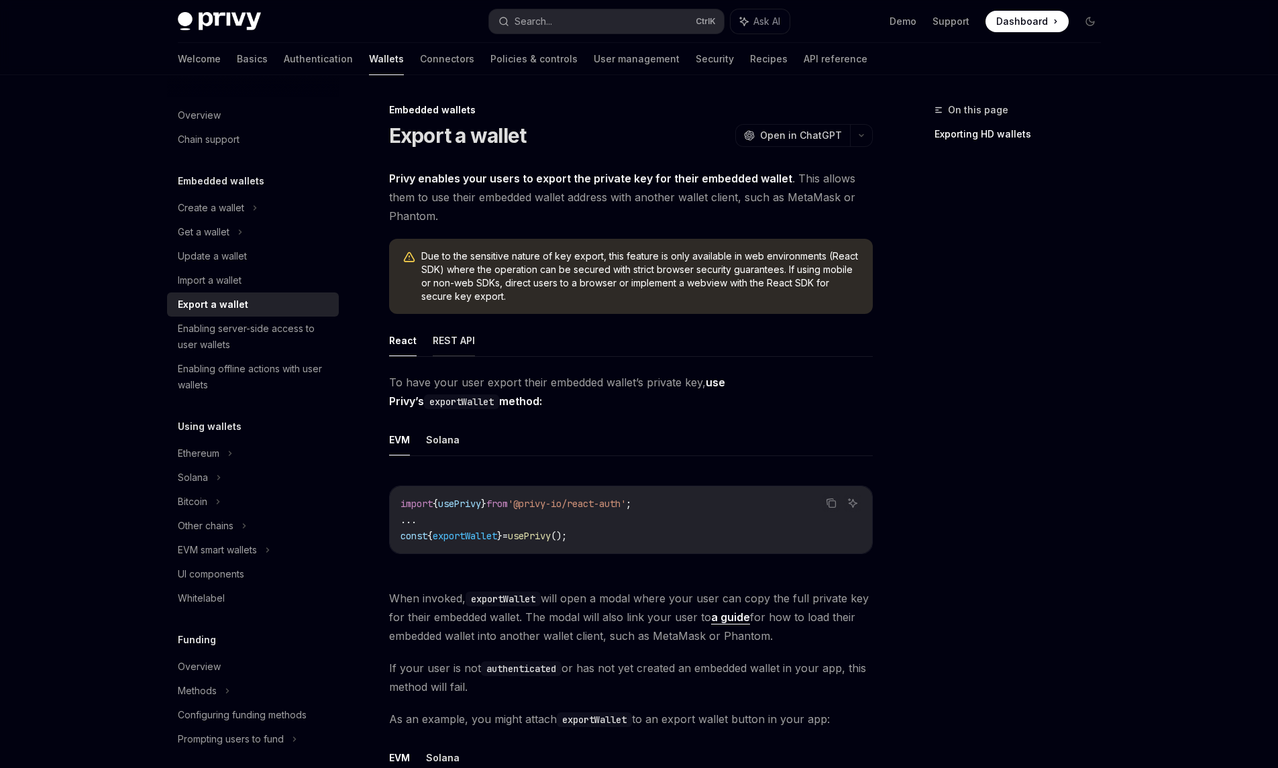
click at [449, 343] on button "REST API" at bounding box center [454, 341] width 42 height 32
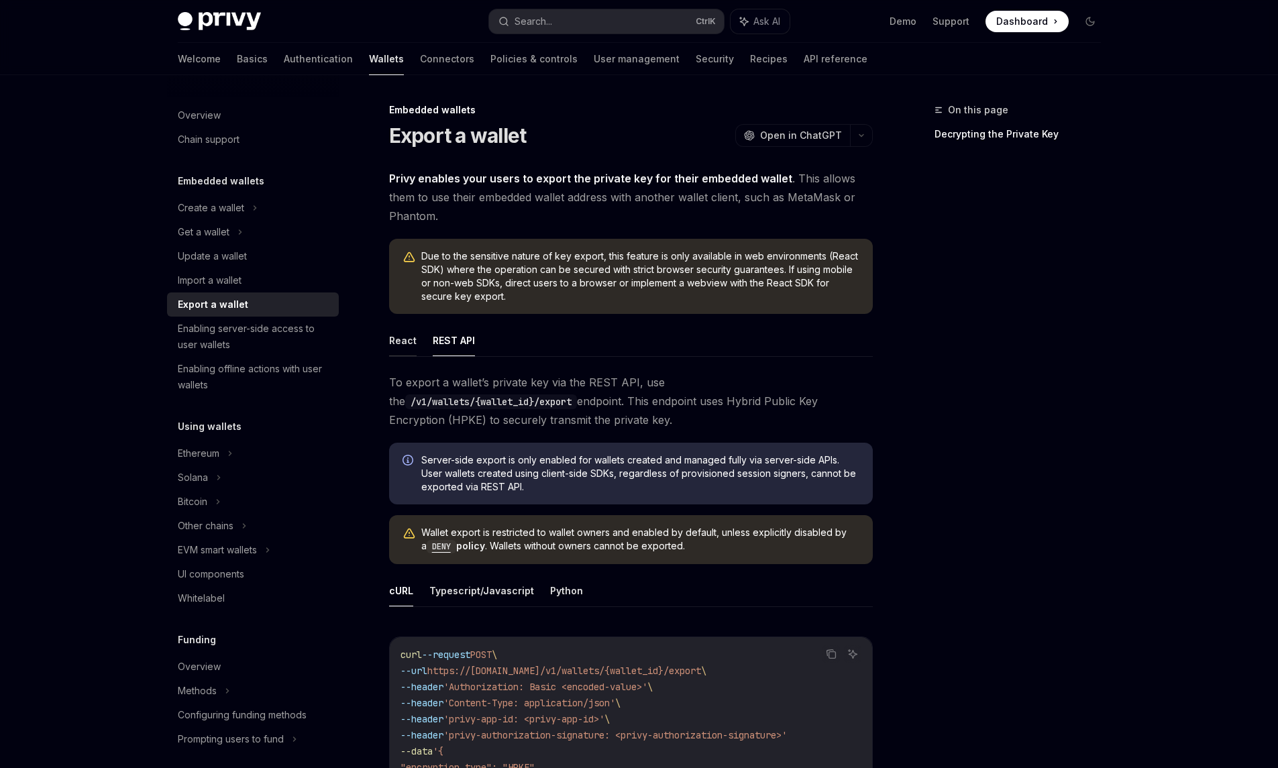
click at [415, 342] on button "React" at bounding box center [403, 341] width 28 height 32
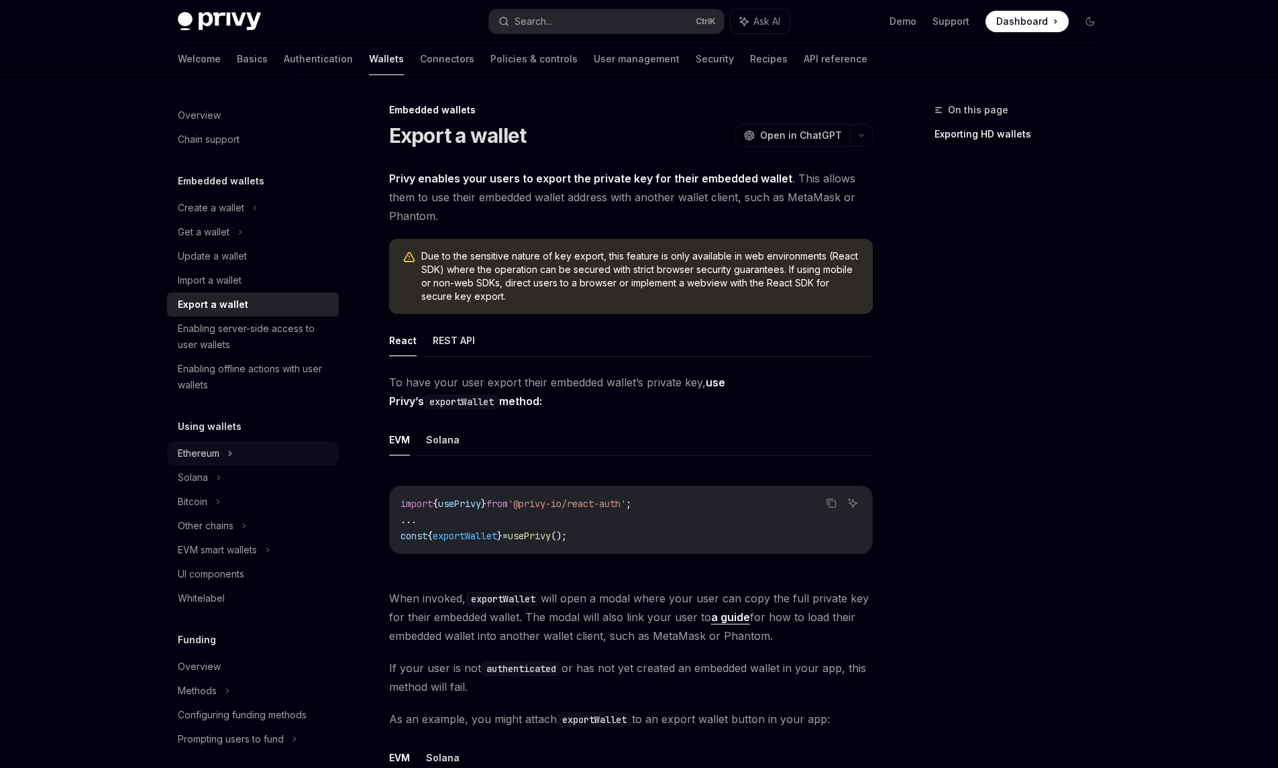
click at [210, 216] on div "Ethereum" at bounding box center [211, 208] width 66 height 16
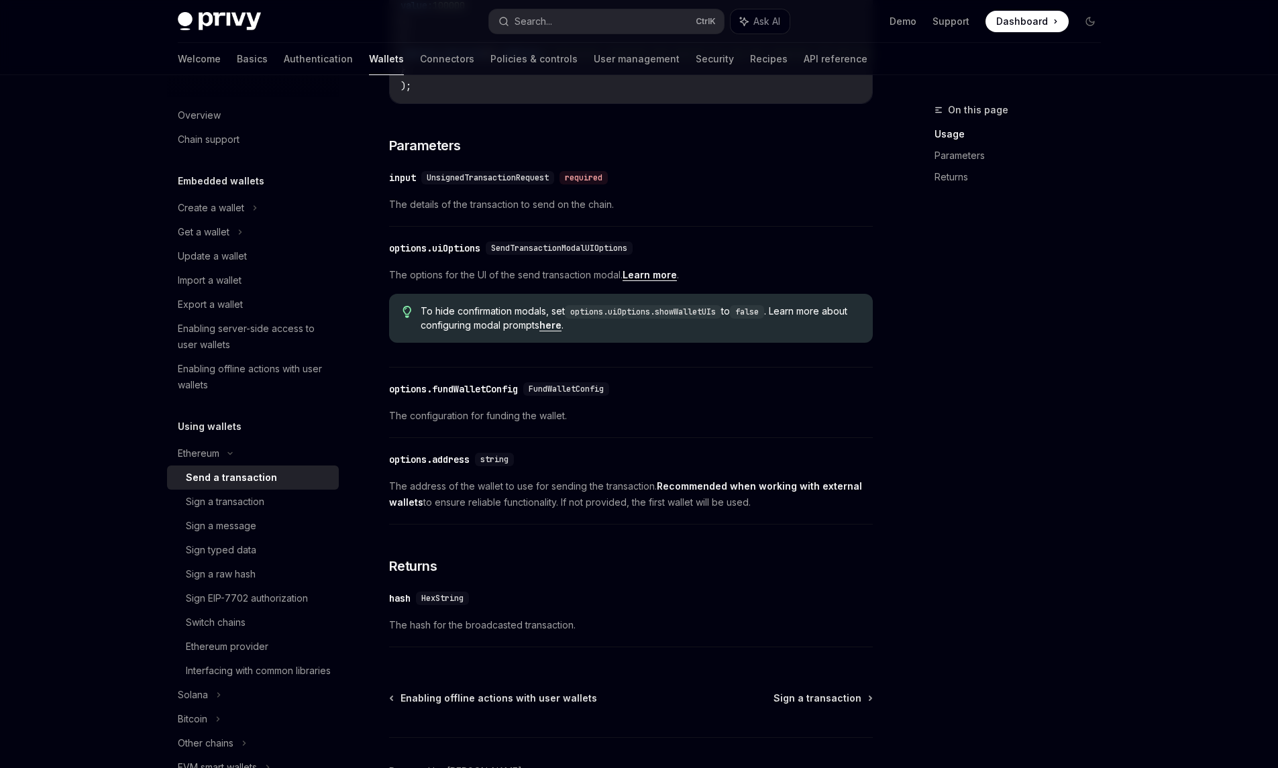
scroll to position [606, 0]
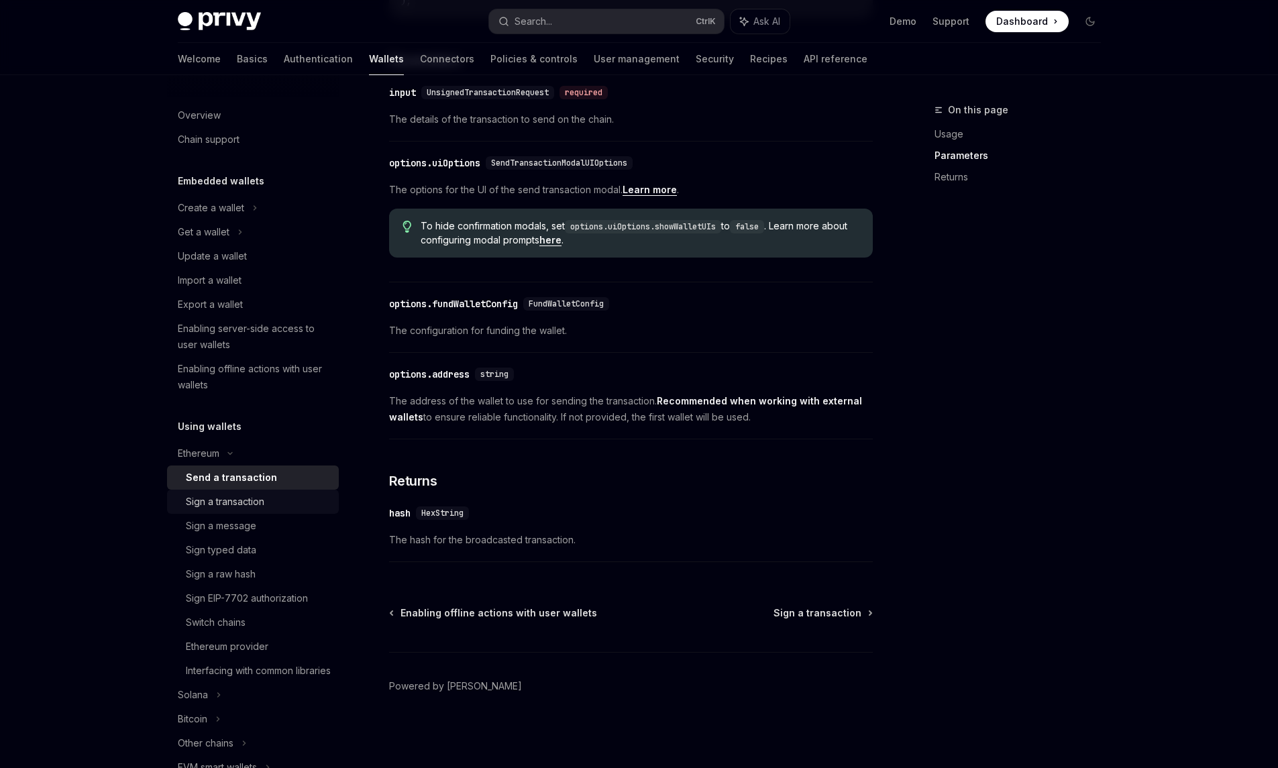
click at [183, 500] on link "Sign a transaction" at bounding box center [253, 502] width 172 height 24
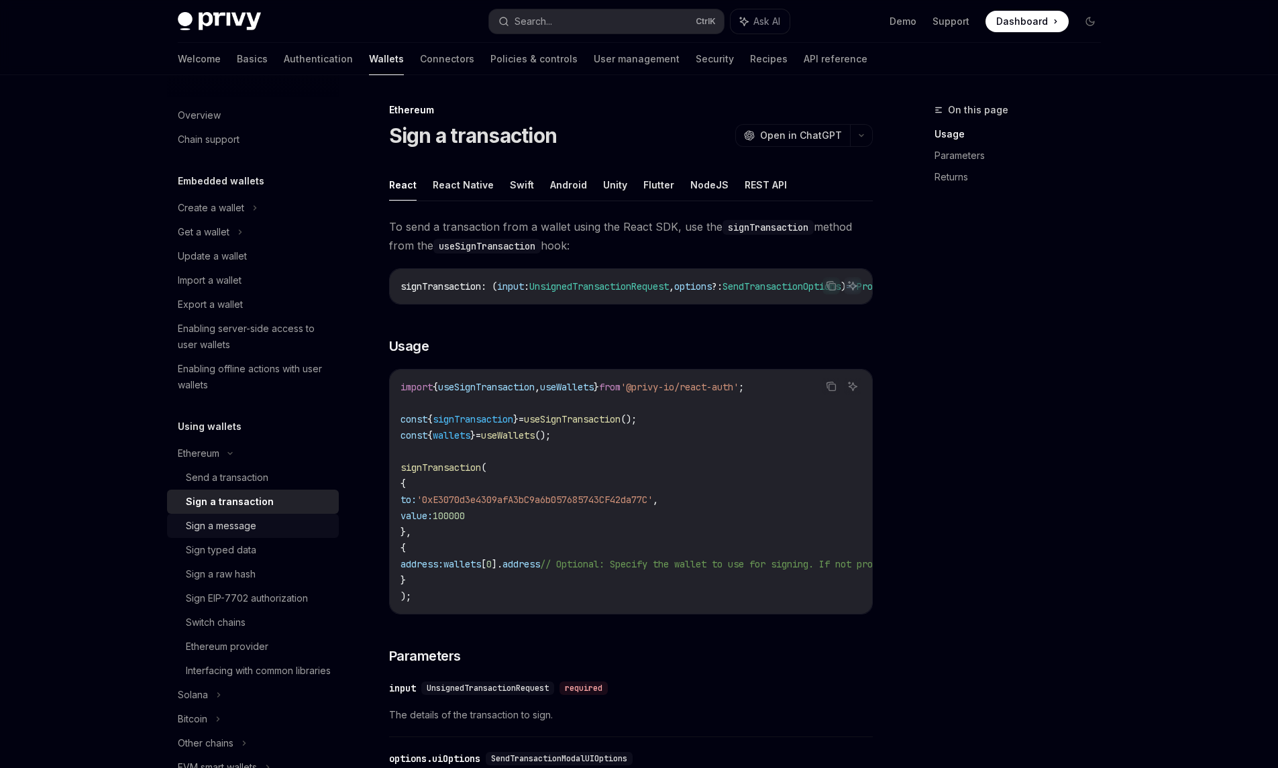
click at [213, 529] on div "Sign a message" at bounding box center [221, 526] width 70 height 16
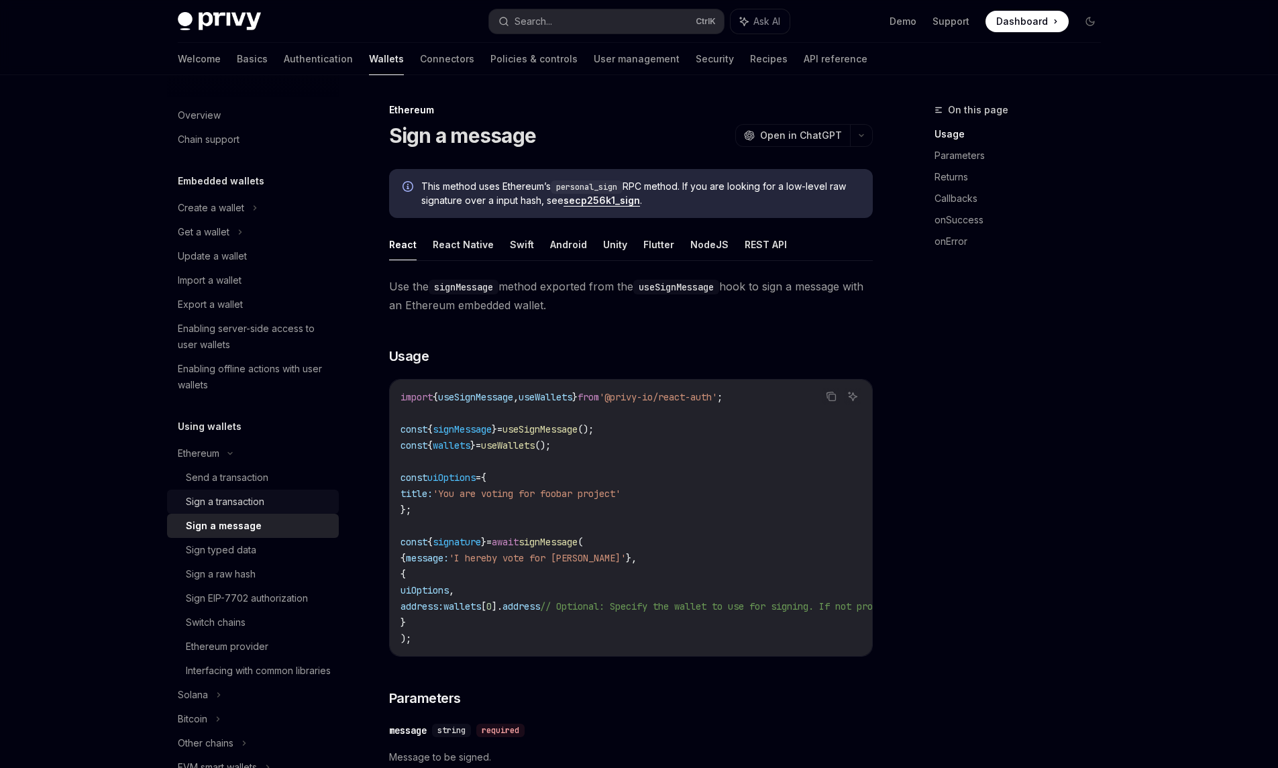
click at [213, 513] on link "Sign a transaction" at bounding box center [253, 502] width 172 height 24
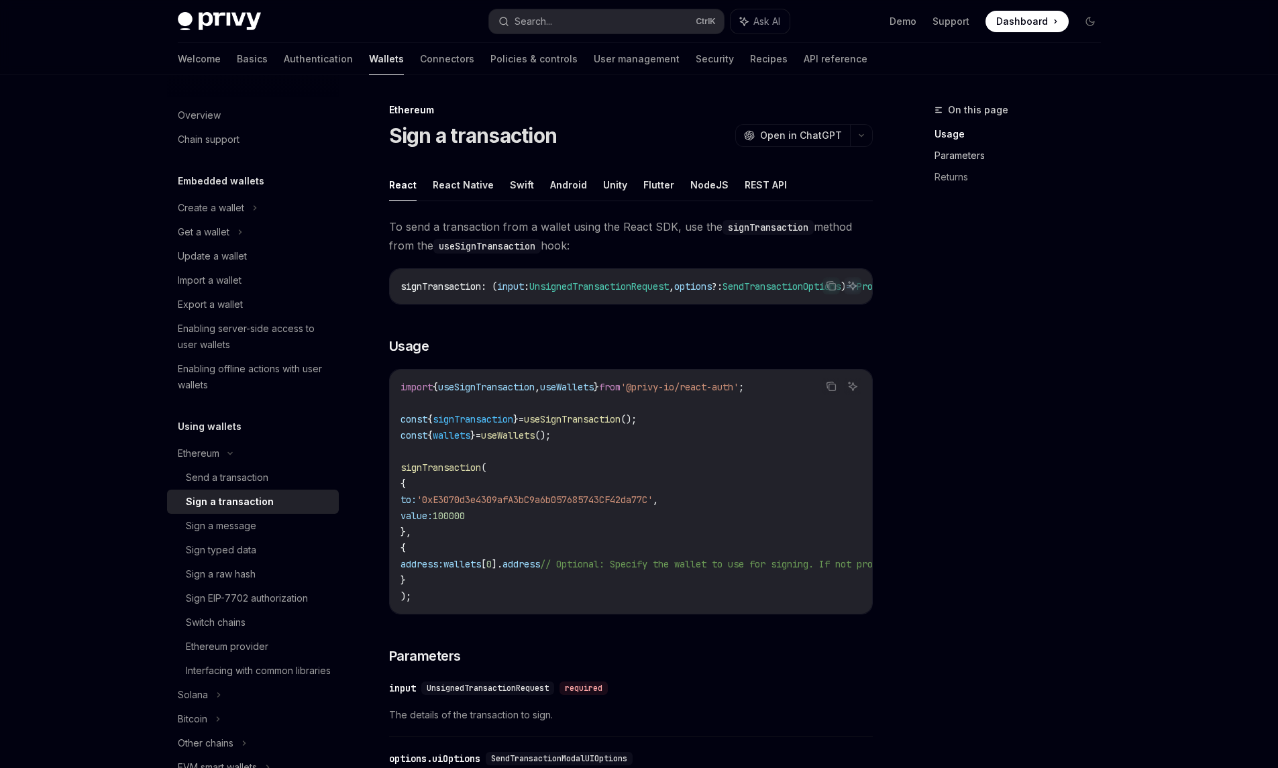
click at [961, 161] on link "Parameters" at bounding box center [1023, 155] width 177 height 21
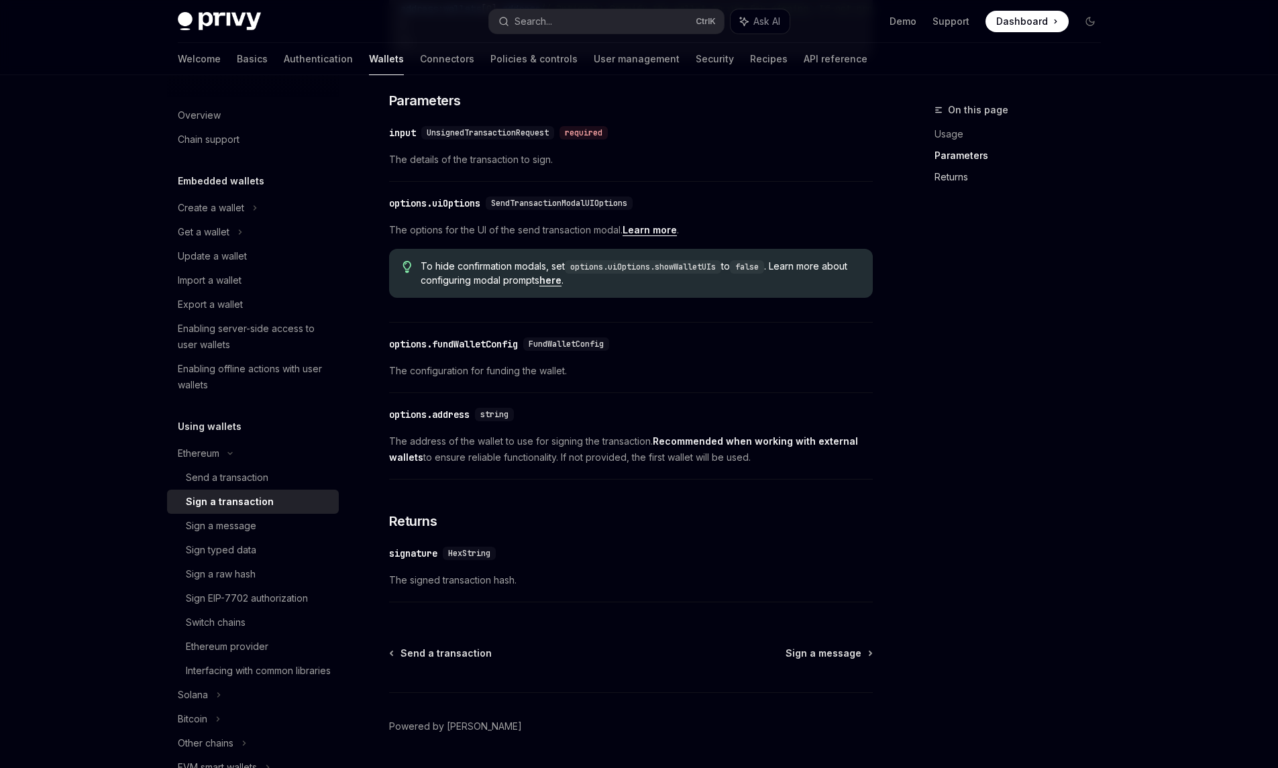
click at [958, 176] on link "Returns" at bounding box center [1023, 176] width 177 height 21
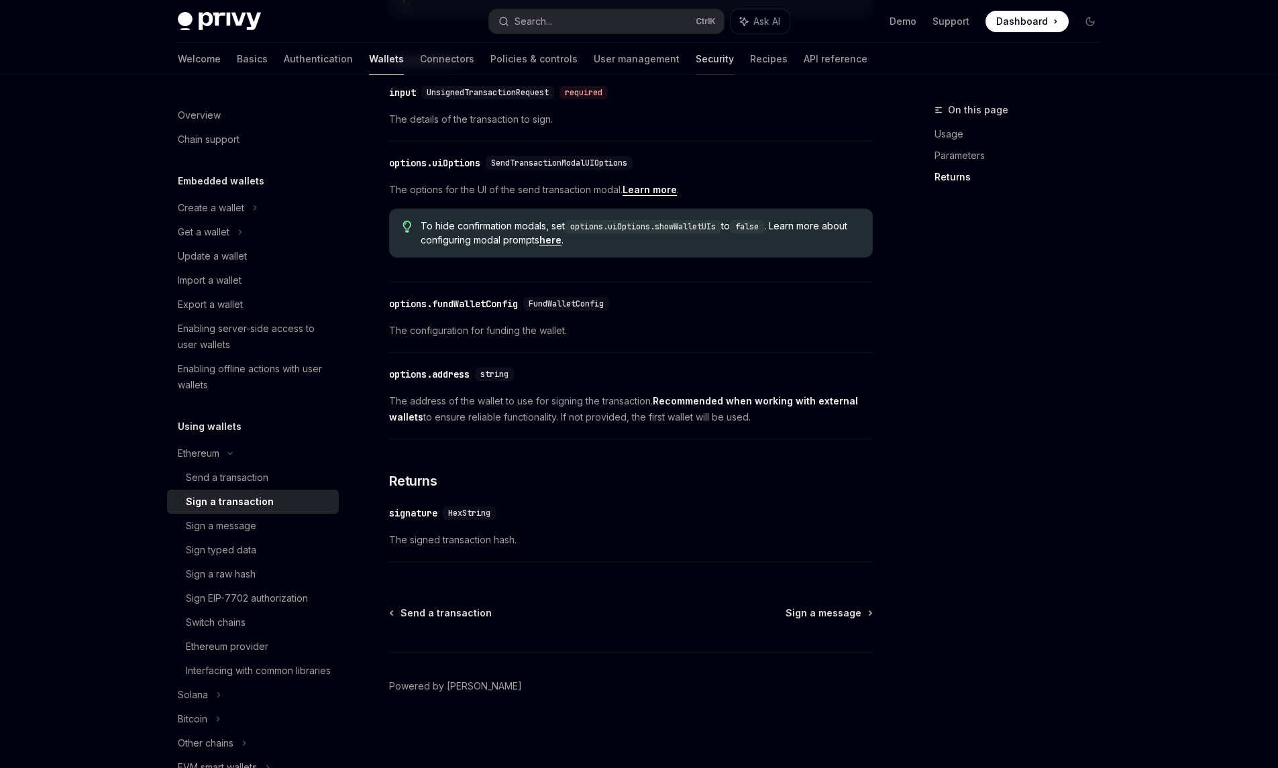
click at [696, 62] on link "Security" at bounding box center [715, 59] width 38 height 32
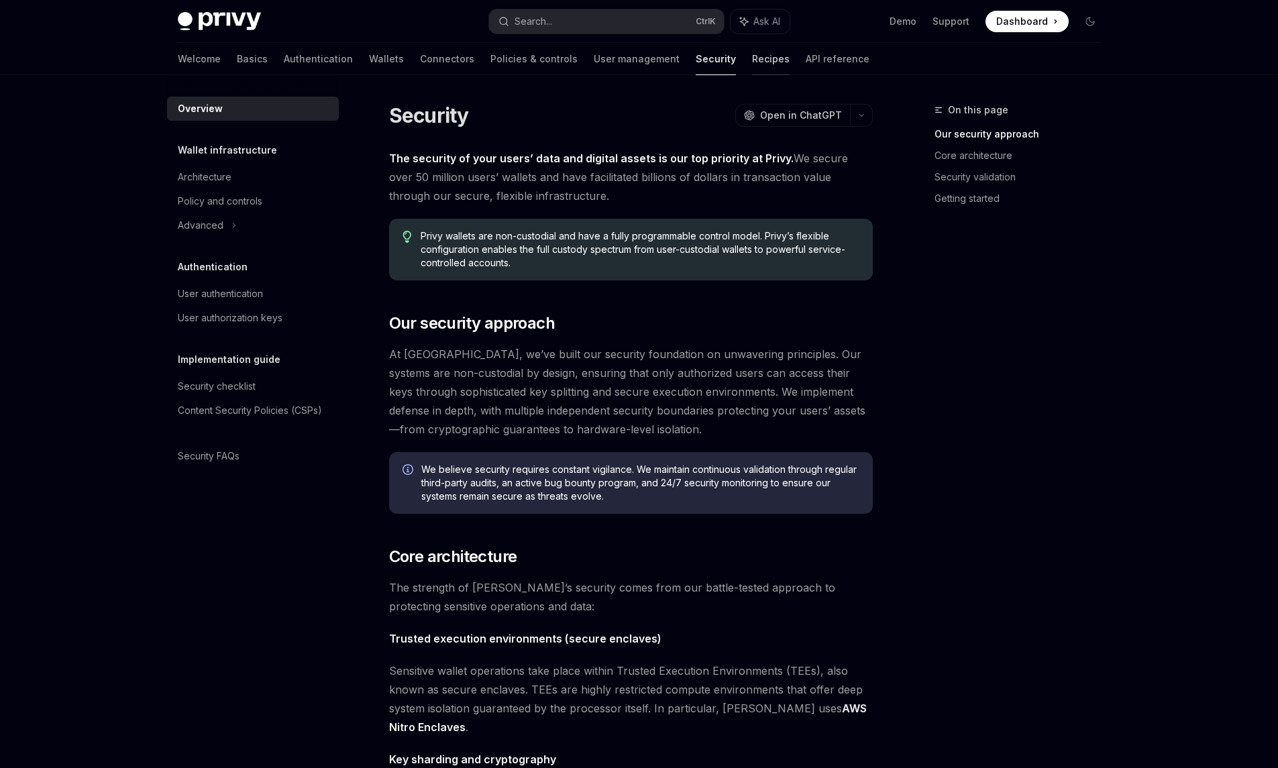
click at [752, 64] on link "Recipes" at bounding box center [771, 59] width 38 height 32
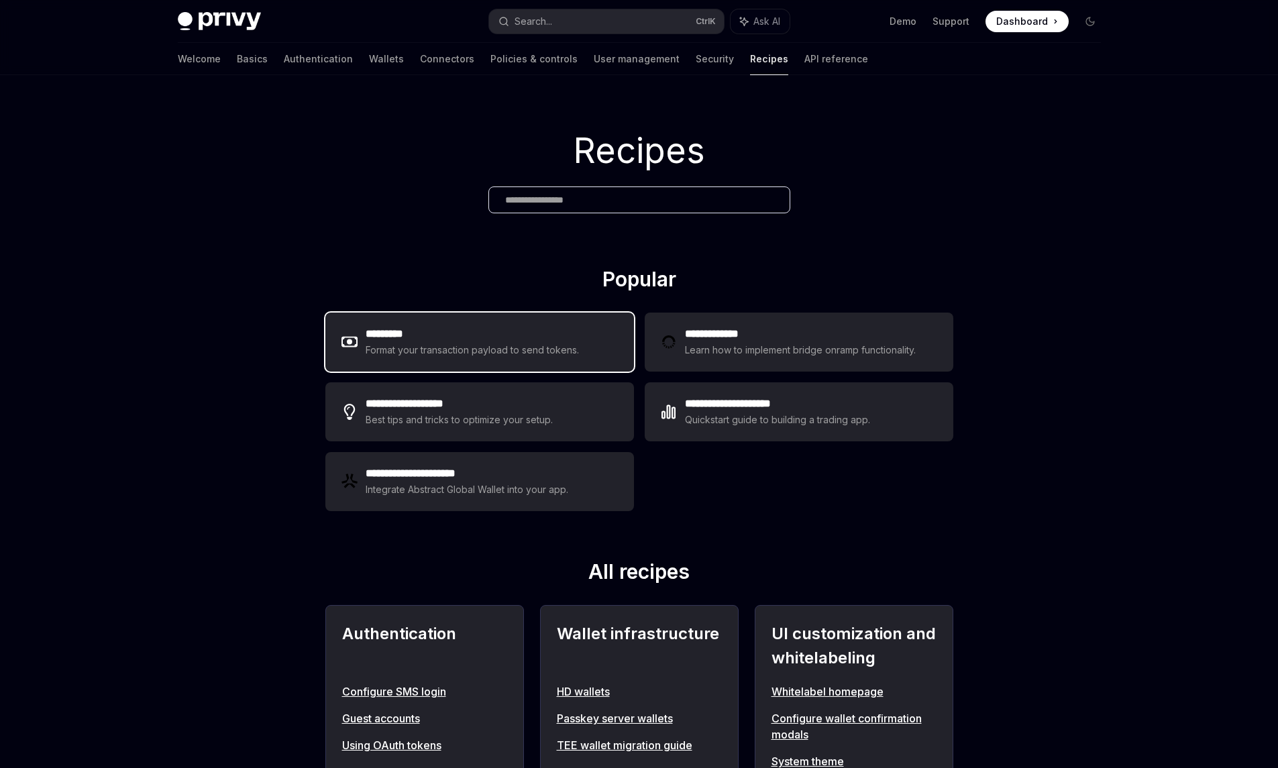
click at [475, 348] on div "Format your transaction payload to send tokens." at bounding box center [473, 350] width 214 height 16
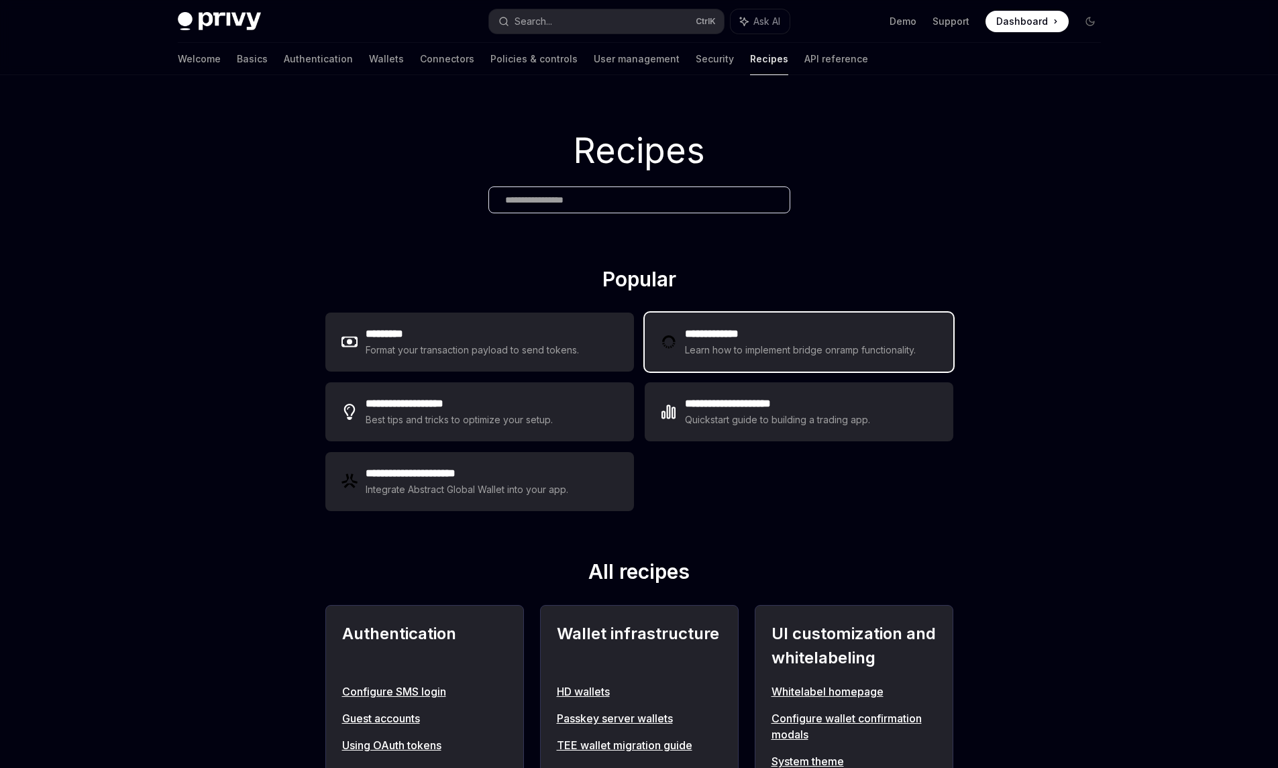
click at [730, 353] on div "Learn how to implement bridge onramp functionality." at bounding box center [802, 350] width 235 height 16
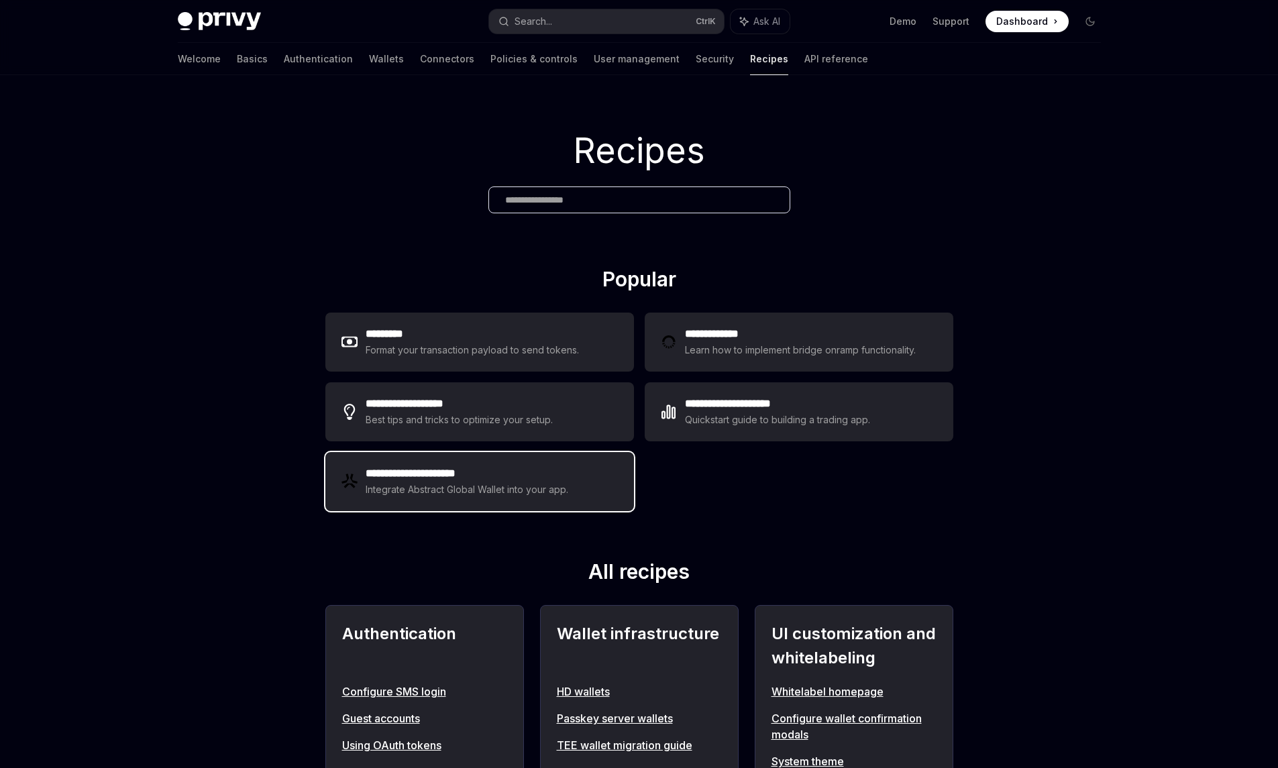
click at [482, 484] on div "Integrate Abstract Global Wallet into your app." at bounding box center [468, 490] width 204 height 16
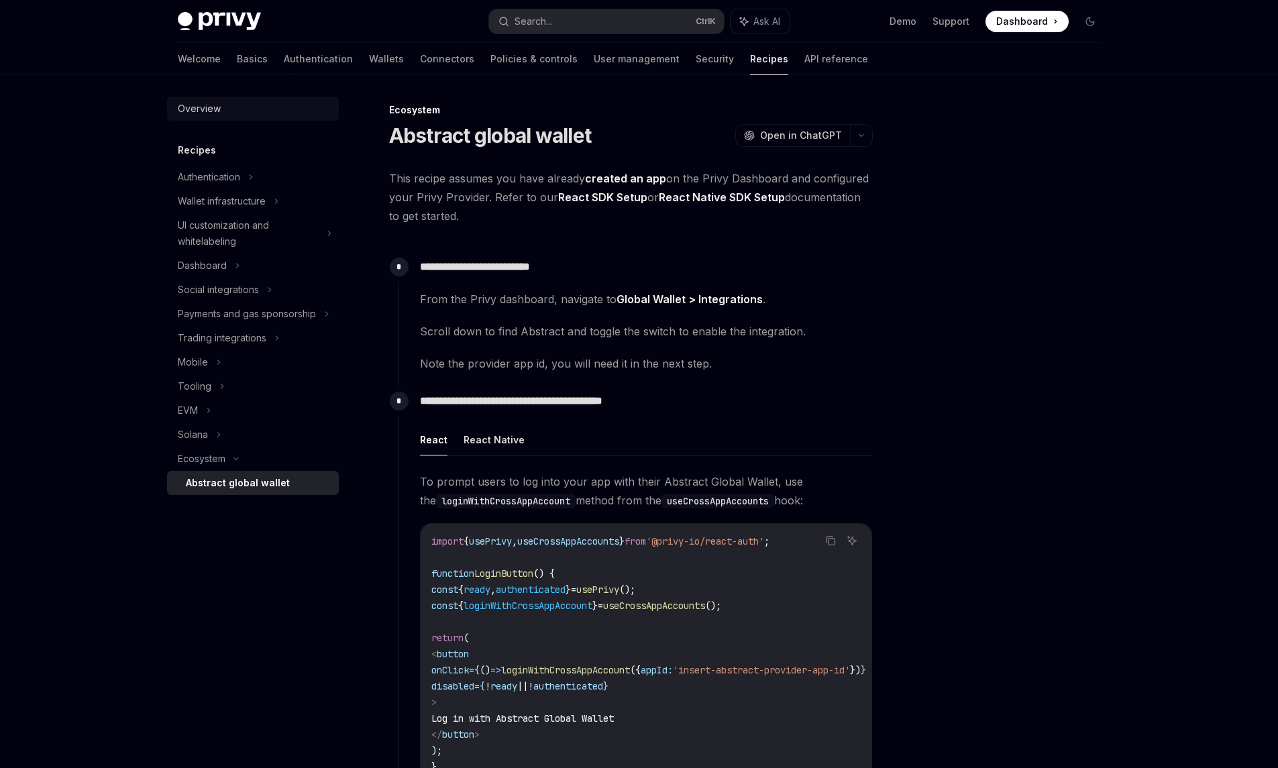
click at [195, 113] on div "Overview" at bounding box center [199, 109] width 43 height 16
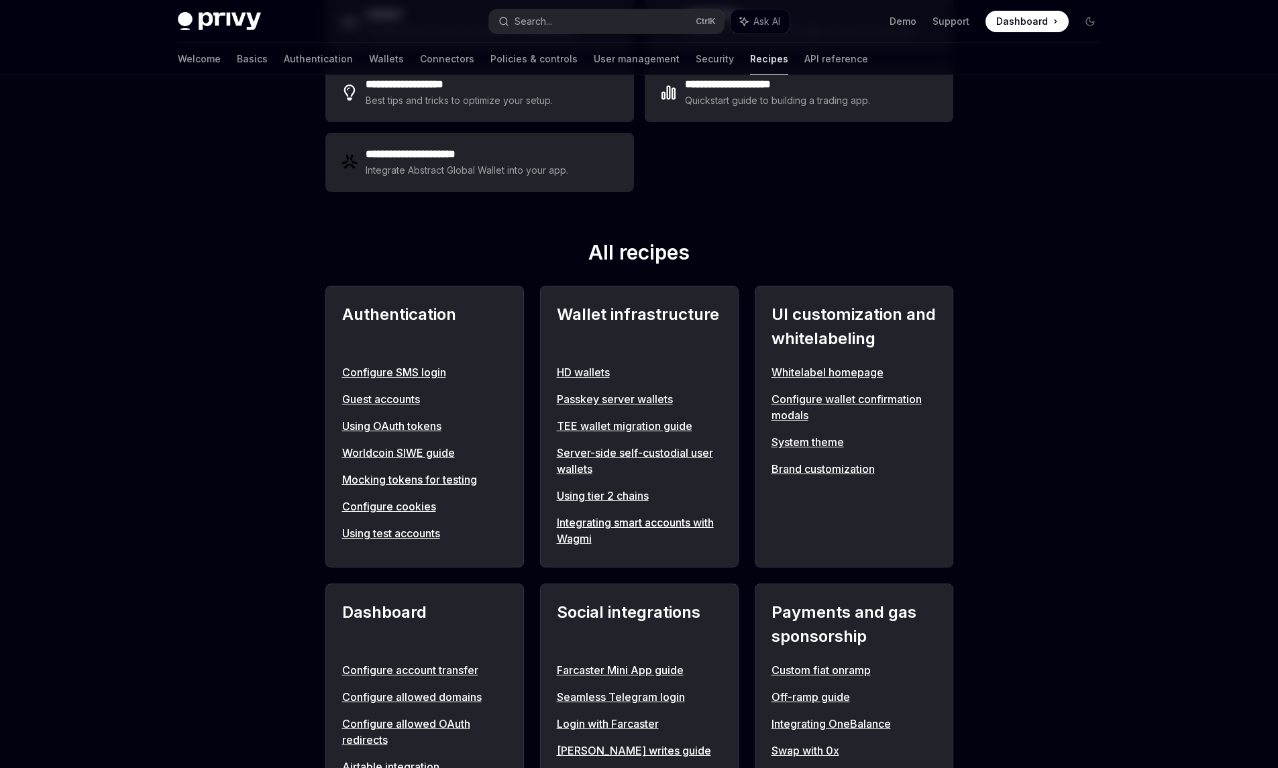
scroll to position [403, 0]
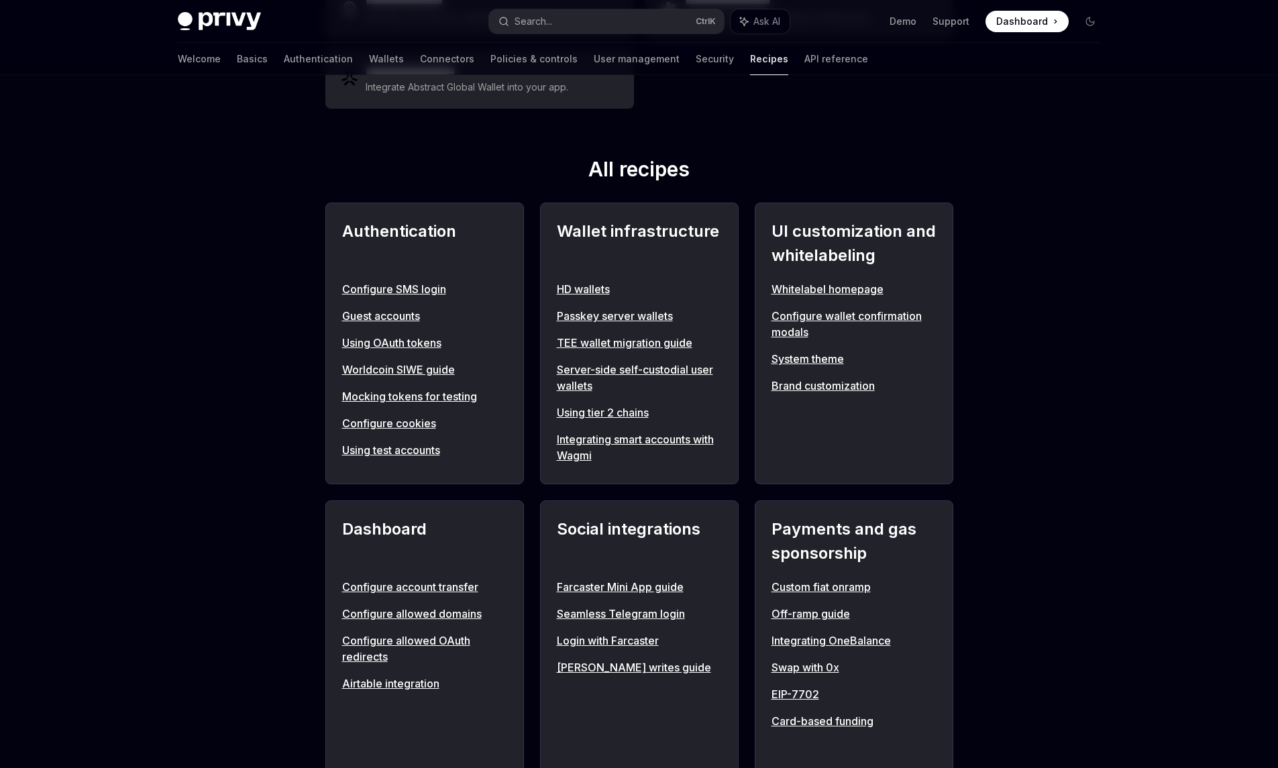
click at [607, 288] on link "HD wallets" at bounding box center [639, 289] width 165 height 16
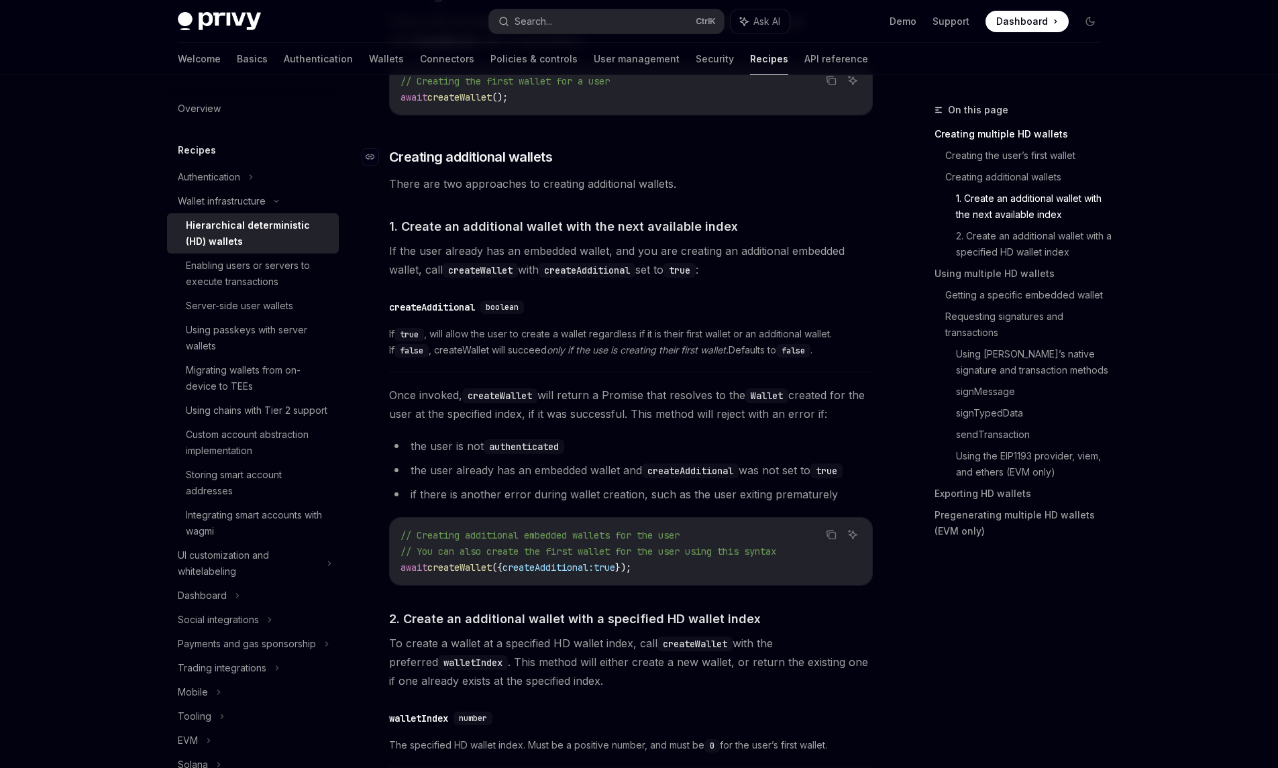
scroll to position [805, 0]
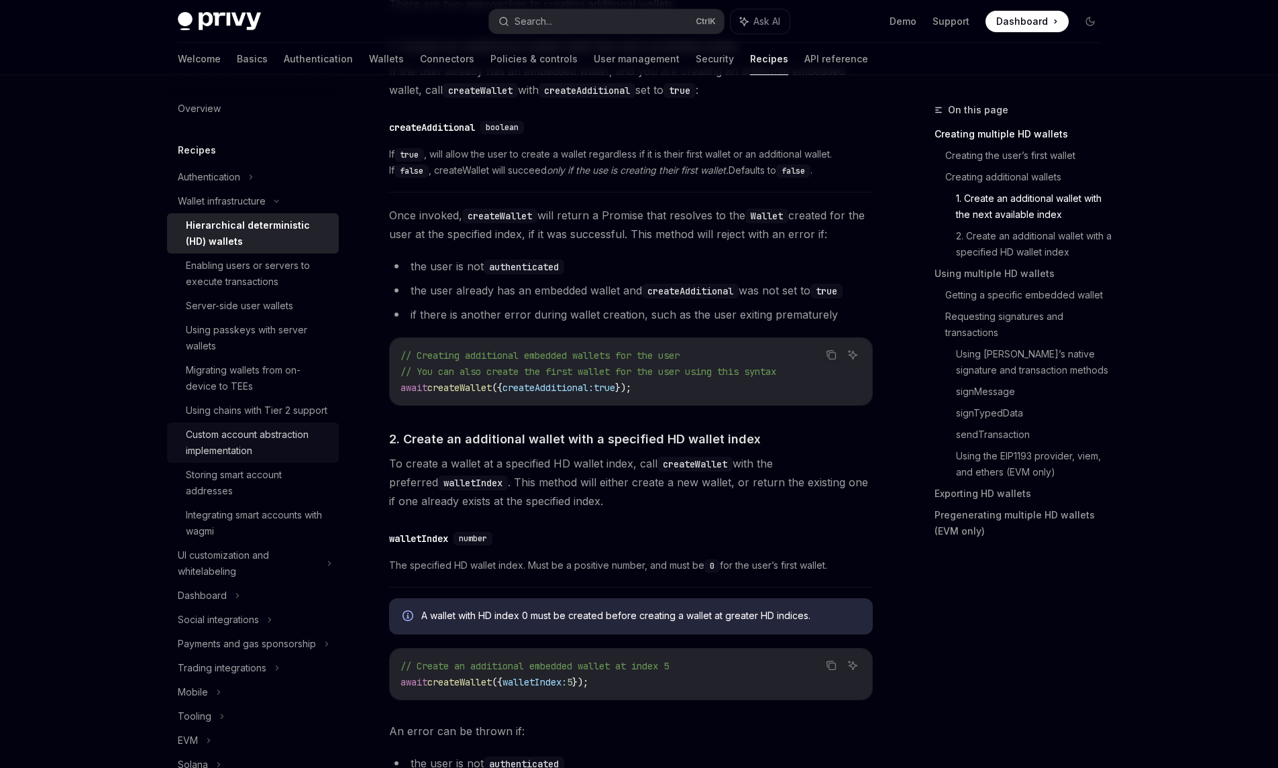
click at [235, 459] on div "Custom account abstraction implementation" at bounding box center [258, 443] width 145 height 32
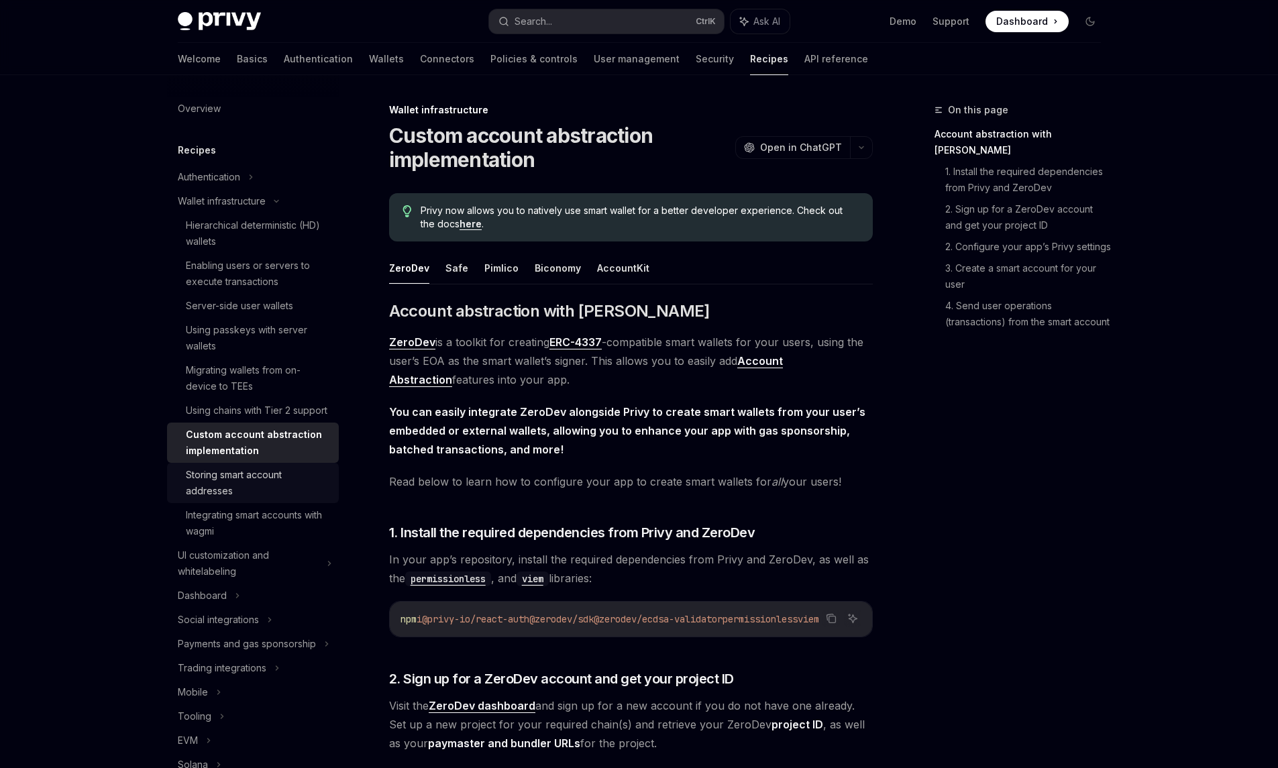
click at [244, 499] on div "Storing smart account addresses" at bounding box center [258, 483] width 145 height 32
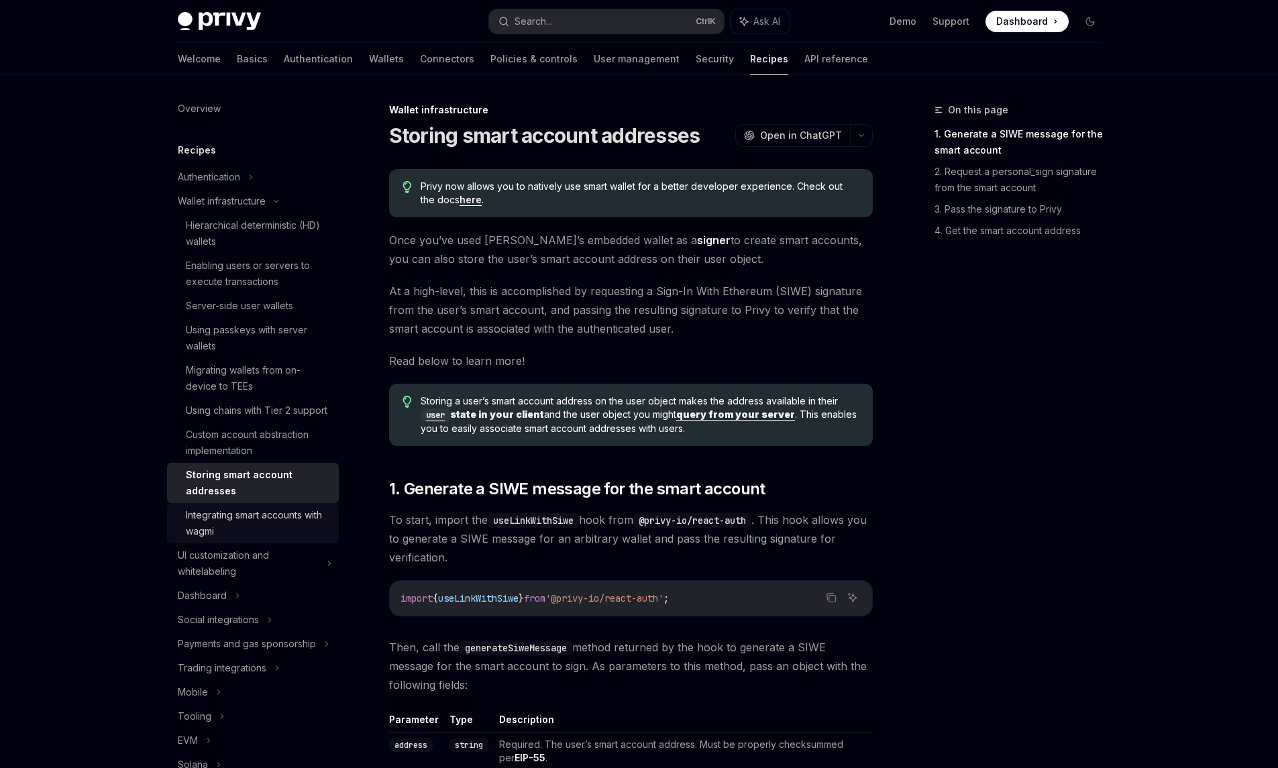
click at [241, 532] on div "Integrating smart accounts with wagmi" at bounding box center [258, 523] width 145 height 32
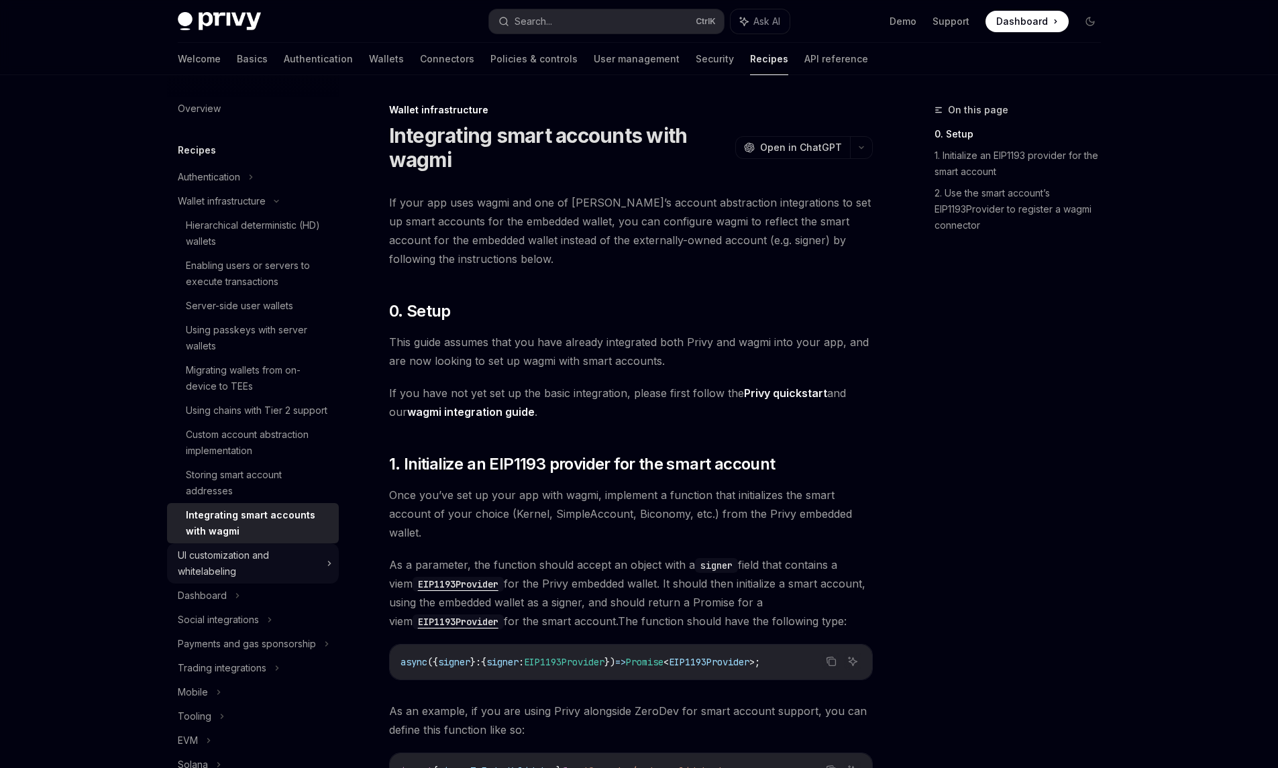
click at [233, 571] on div "UI customization and whitelabeling" at bounding box center [248, 563] width 141 height 32
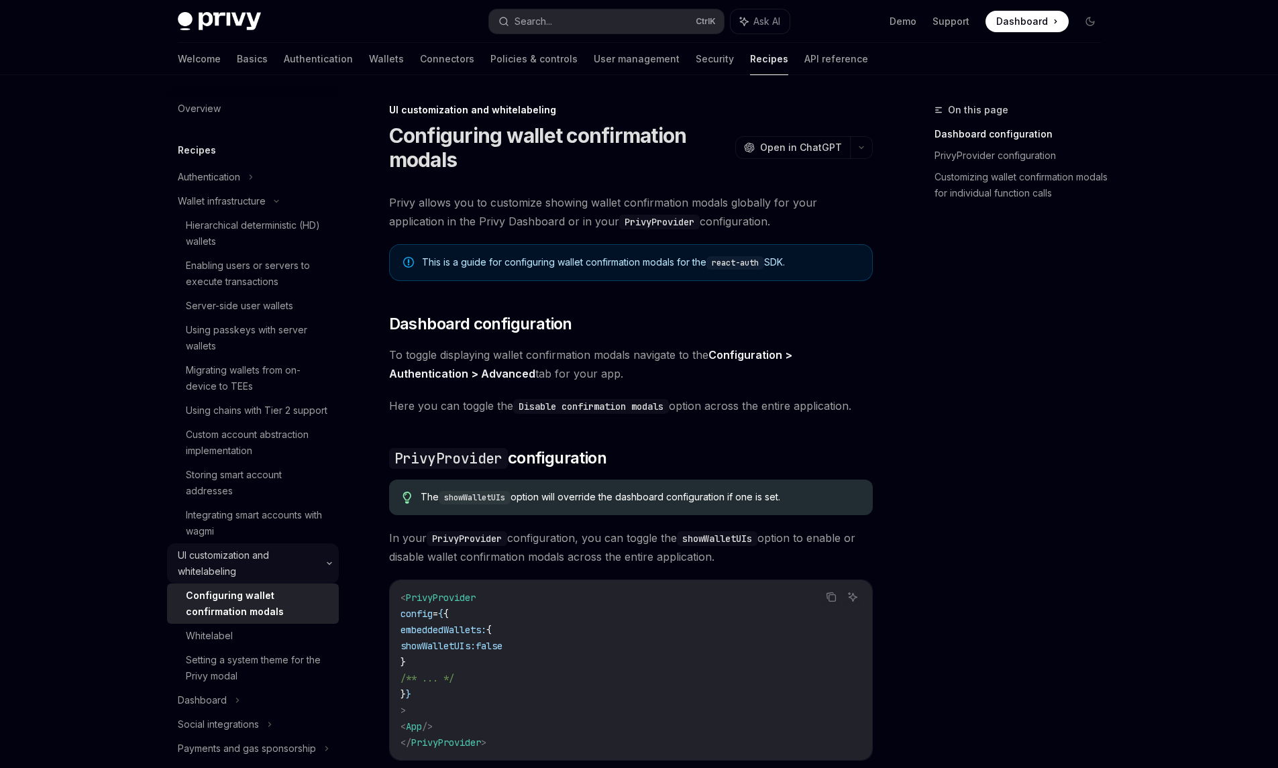
click at [230, 584] on div "UI customization and whitelabeling" at bounding box center [253, 563] width 172 height 40
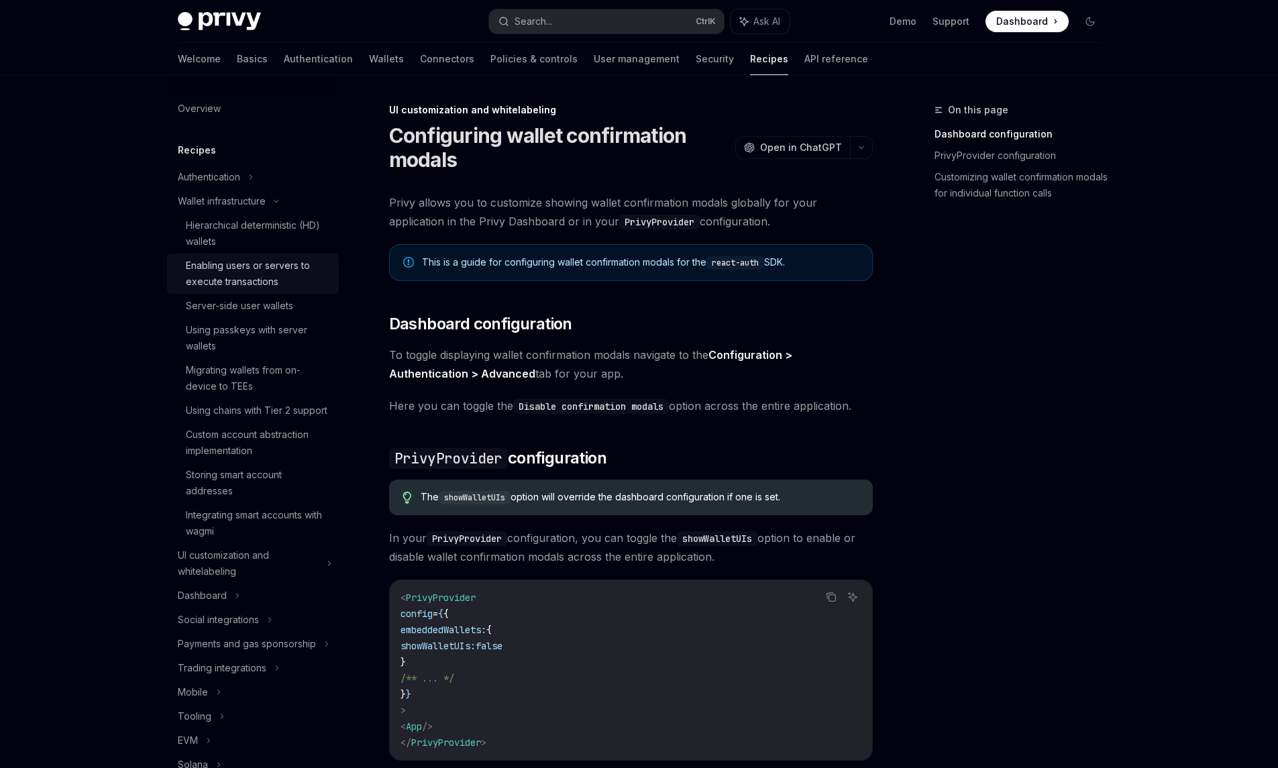
click at [227, 254] on link "Enabling users or servers to execute transactions" at bounding box center [253, 274] width 172 height 40
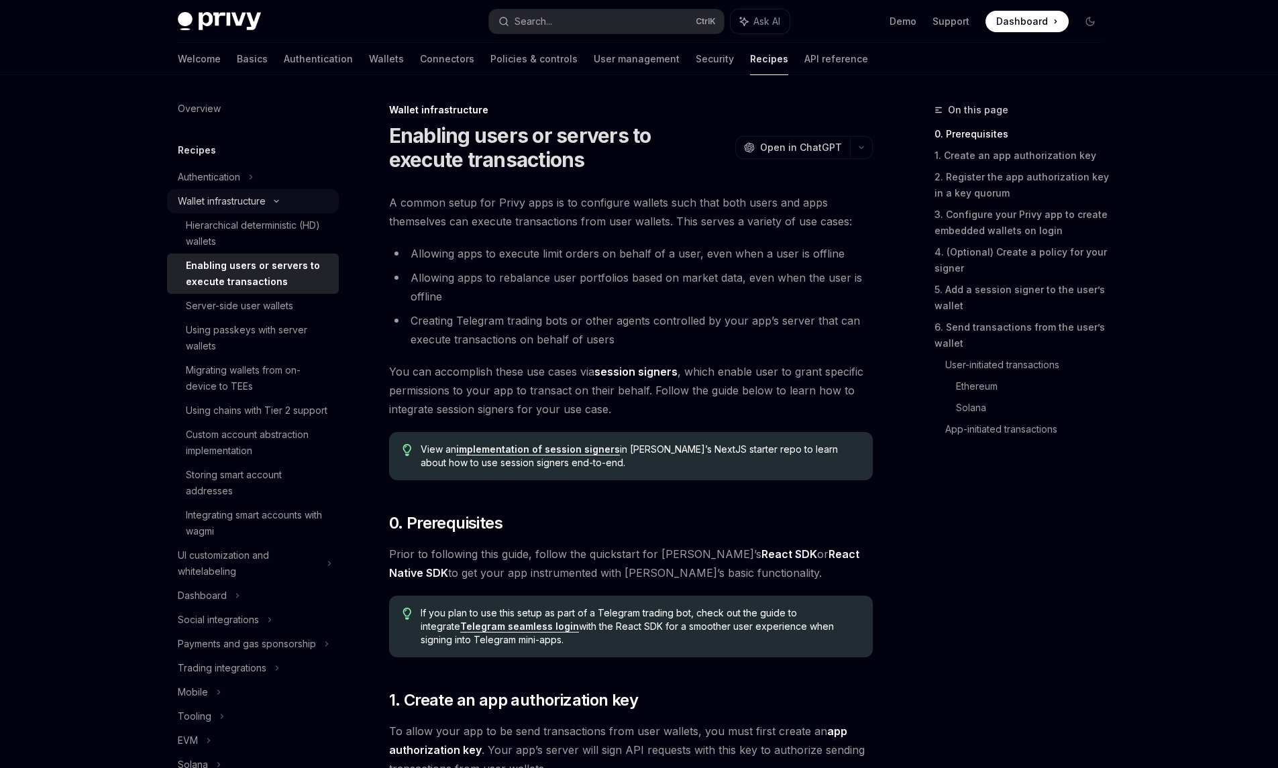
click at [226, 204] on div "Wallet infrastructure" at bounding box center [222, 201] width 88 height 16
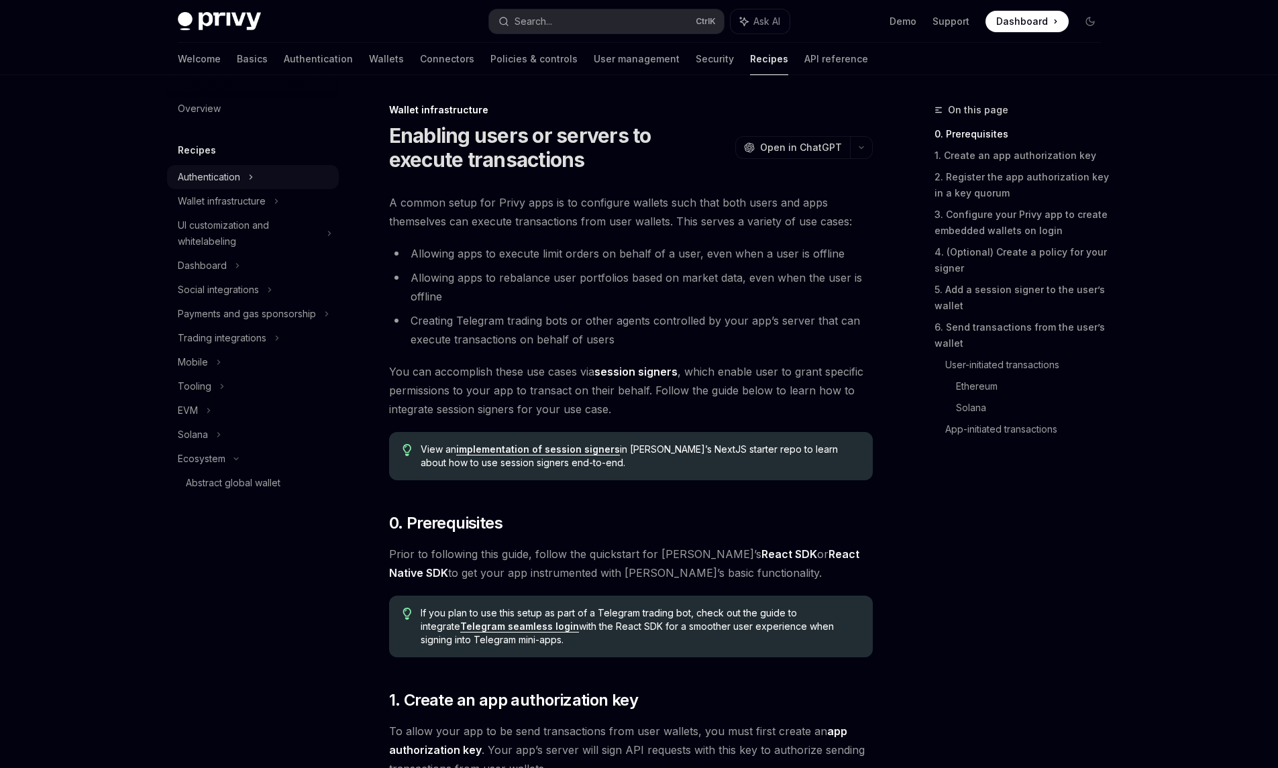
click at [219, 177] on div "Authentication" at bounding box center [209, 177] width 62 height 16
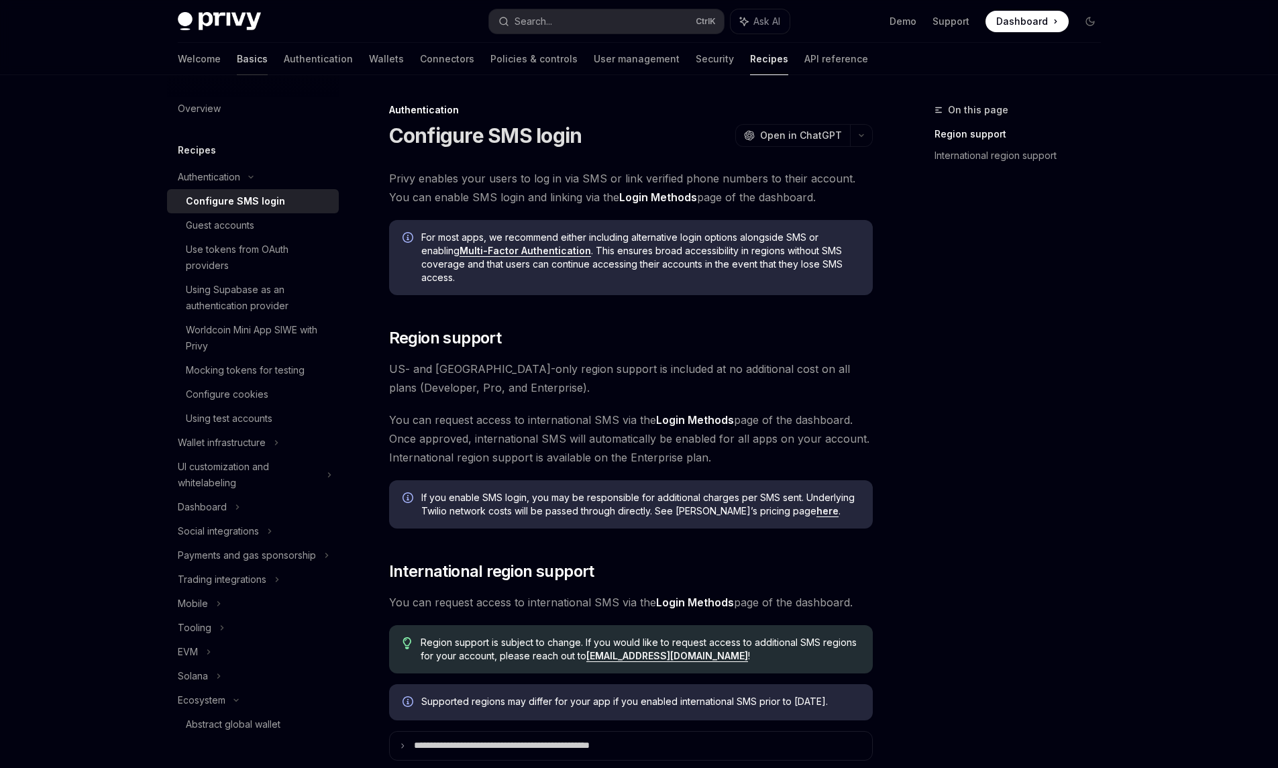
click at [237, 44] on link "Basics" at bounding box center [252, 59] width 31 height 32
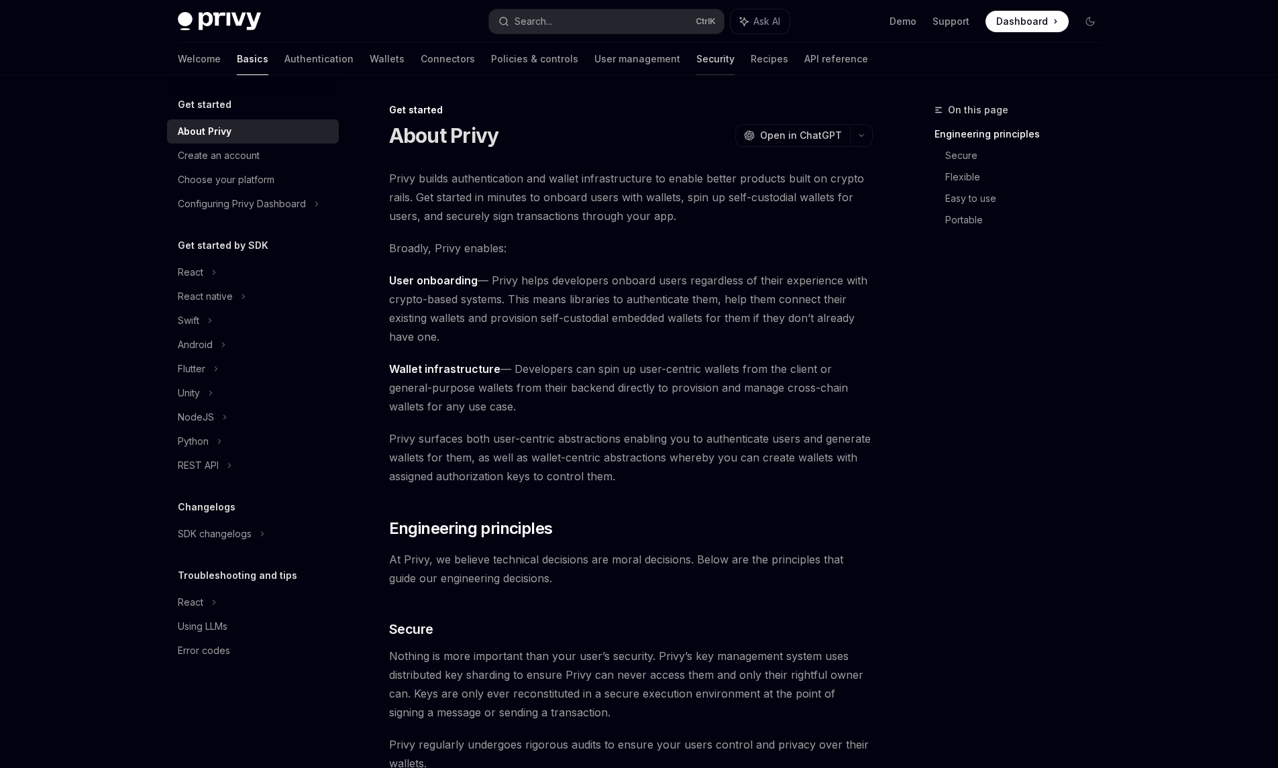
click at [696, 66] on link "Security" at bounding box center [715, 59] width 38 height 32
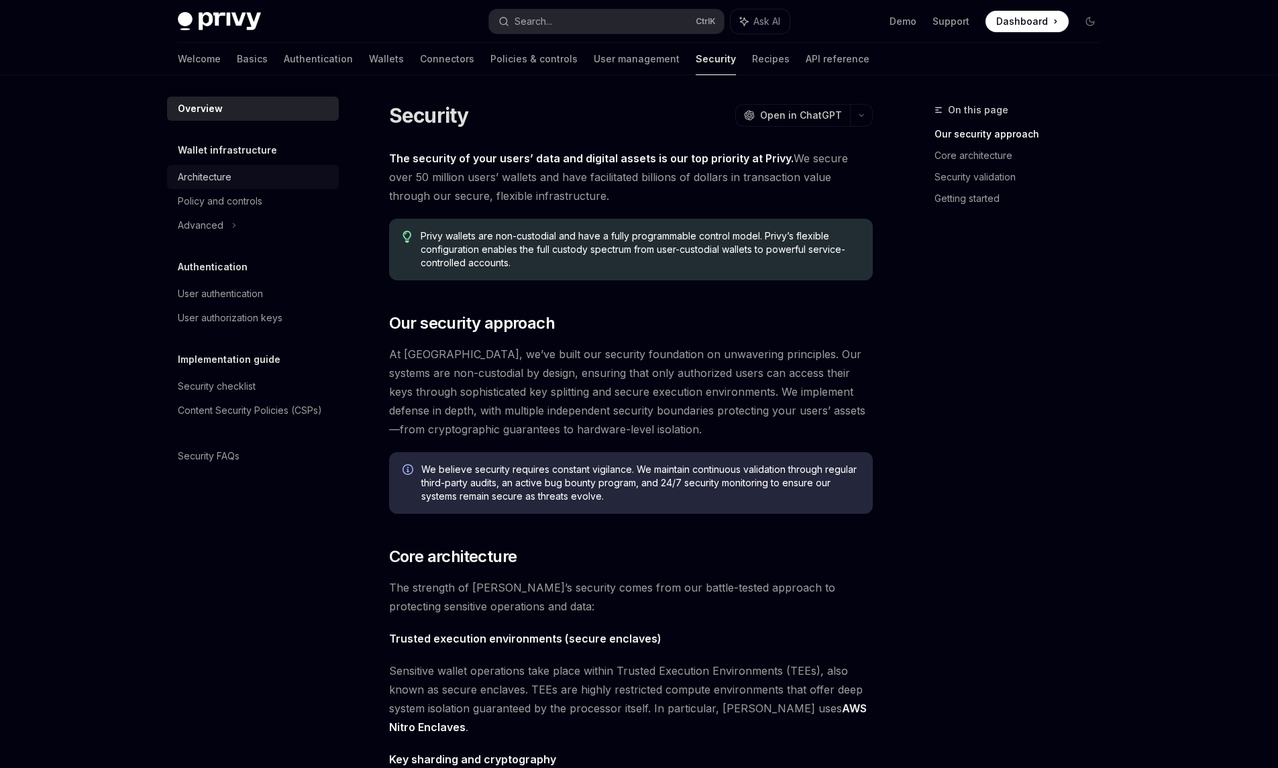
click at [217, 182] on div "Architecture" at bounding box center [205, 177] width 54 height 16
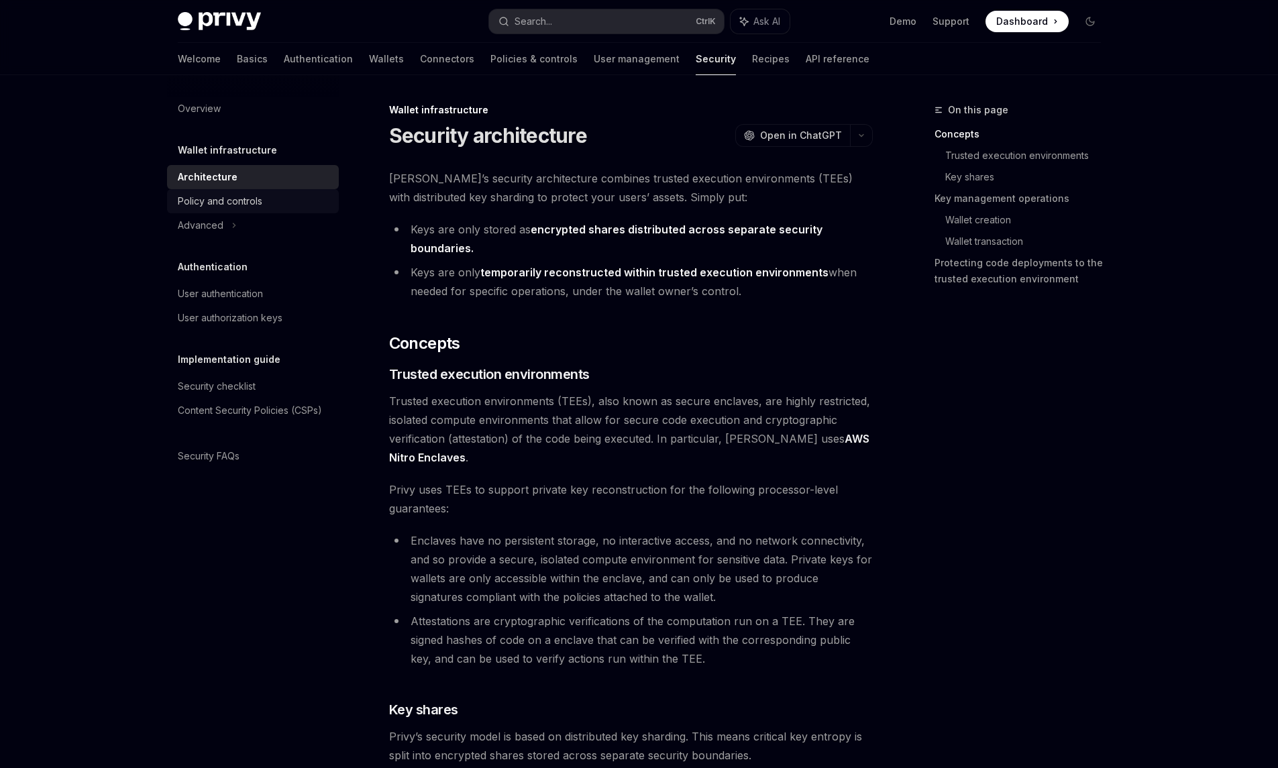
click at [207, 205] on div "Policy and controls" at bounding box center [220, 201] width 85 height 16
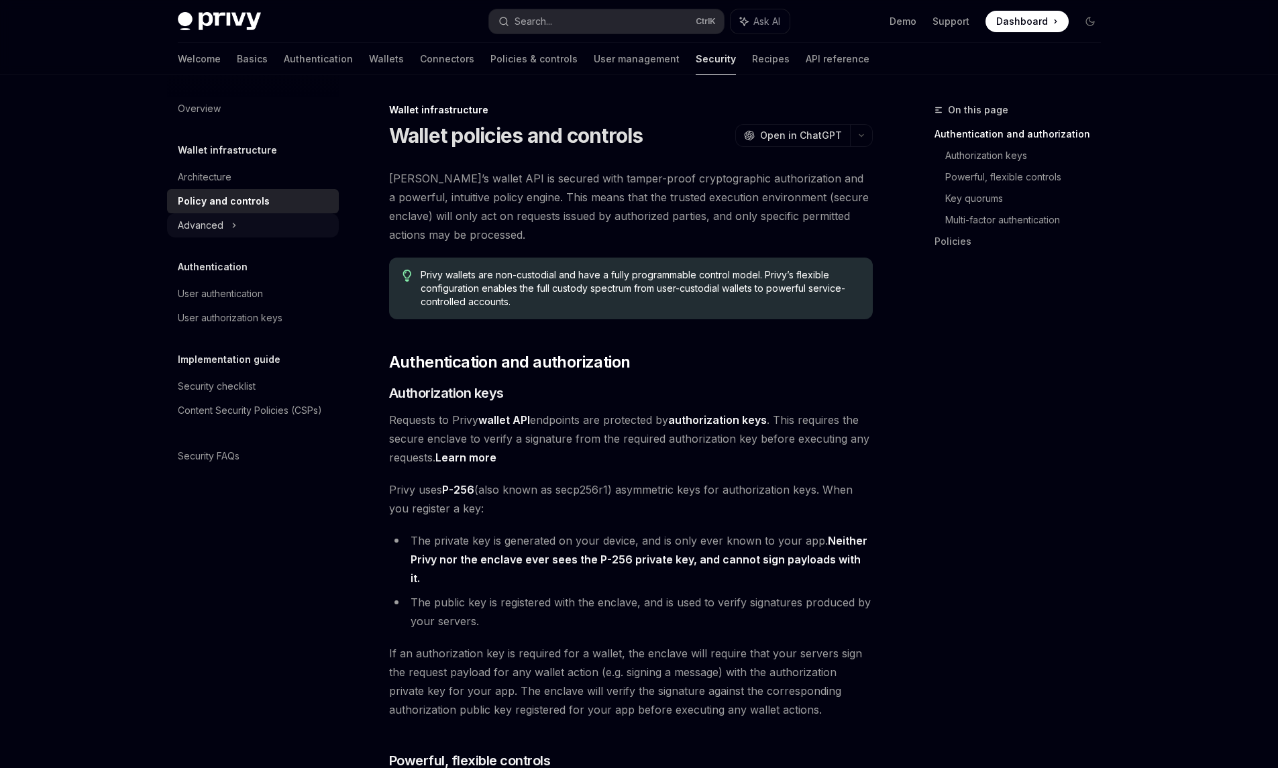
click at [203, 234] on div "Advanced" at bounding box center [253, 225] width 172 height 24
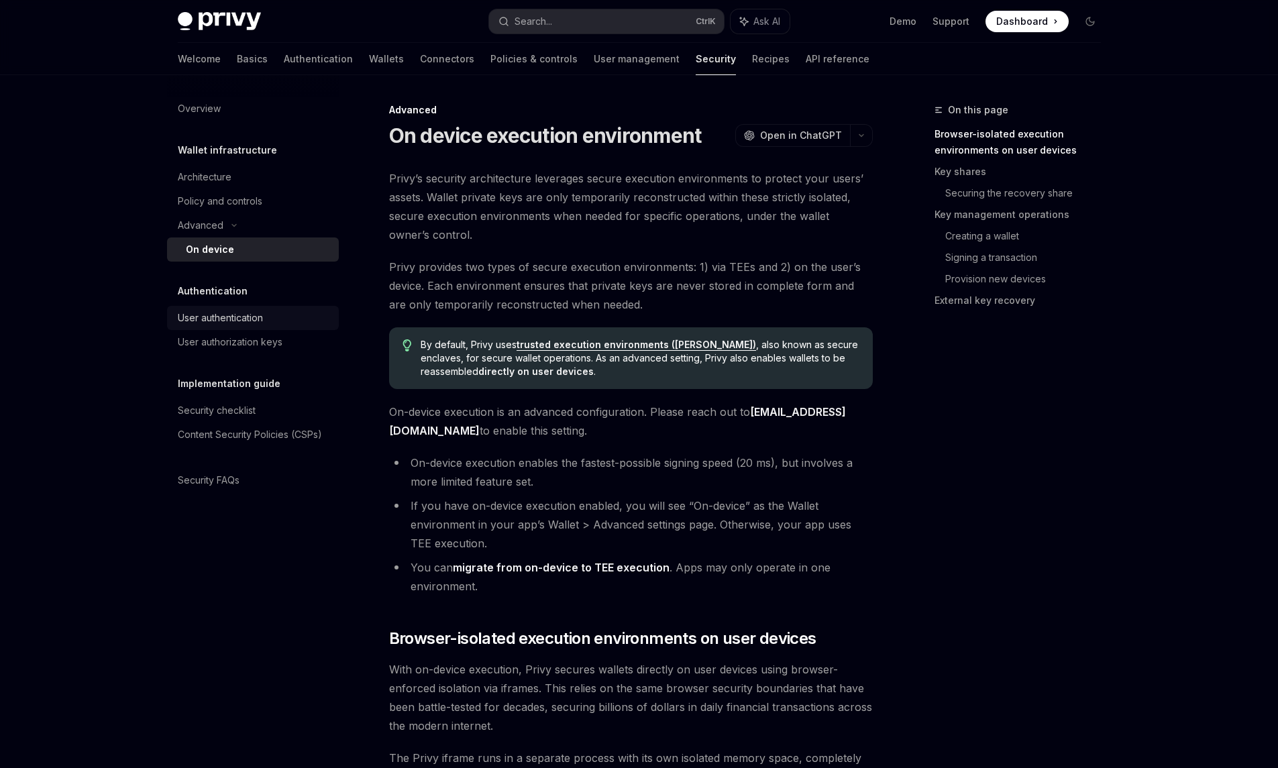
click at [212, 313] on div "User authentication" at bounding box center [220, 318] width 85 height 16
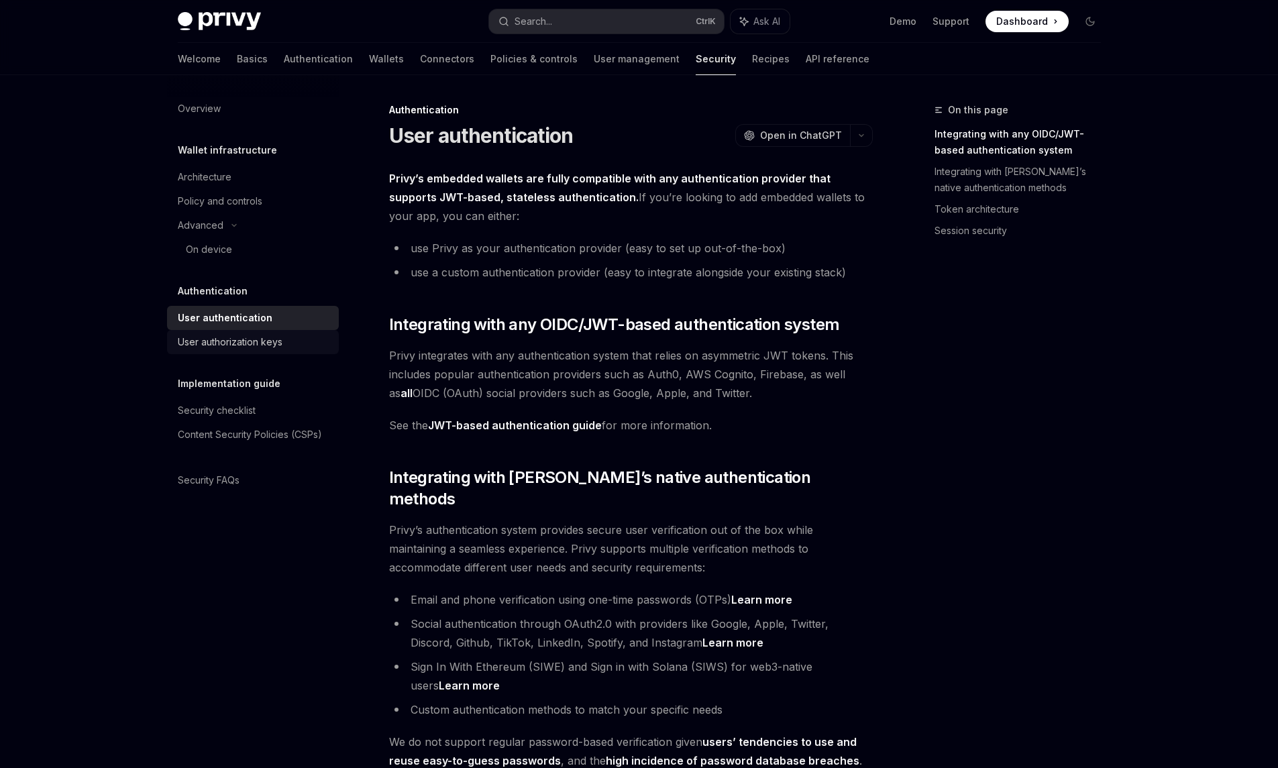
click at [208, 336] on div "User authorization keys" at bounding box center [230, 342] width 105 height 16
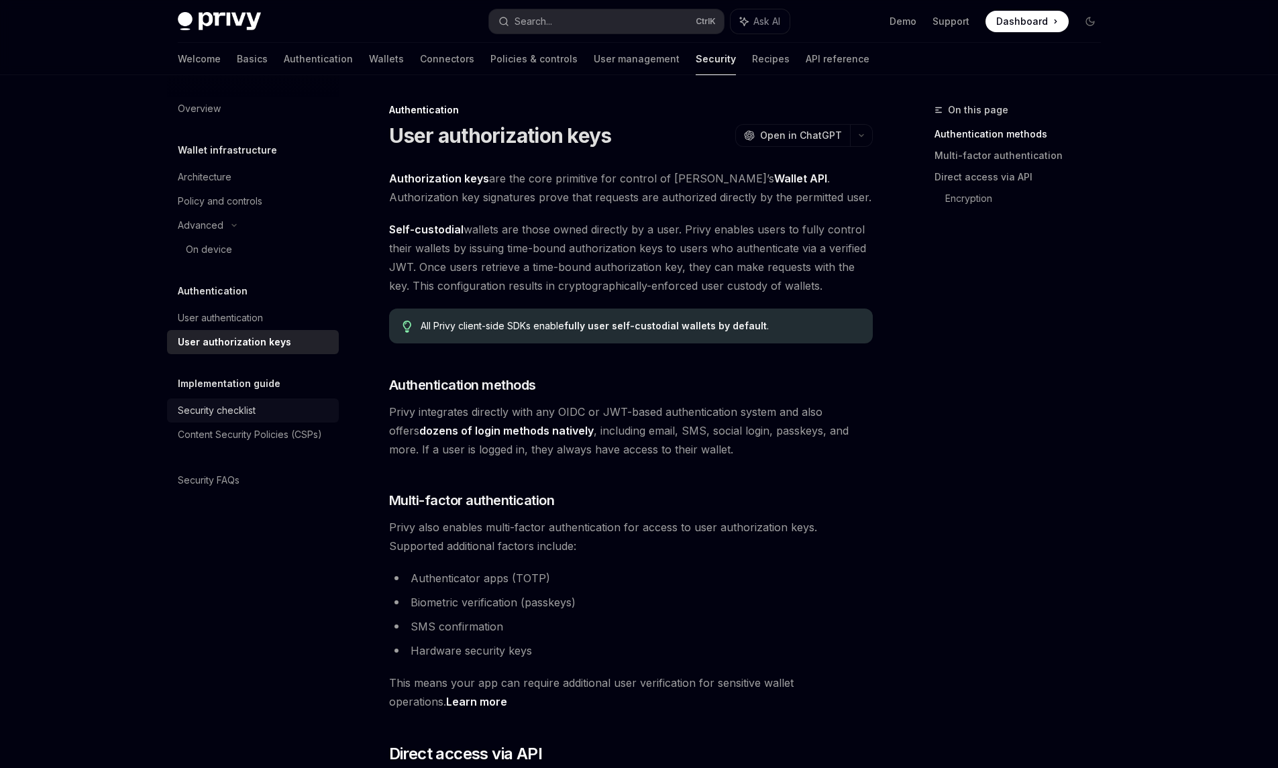
click at [217, 410] on div "Security checklist" at bounding box center [217, 411] width 78 height 16
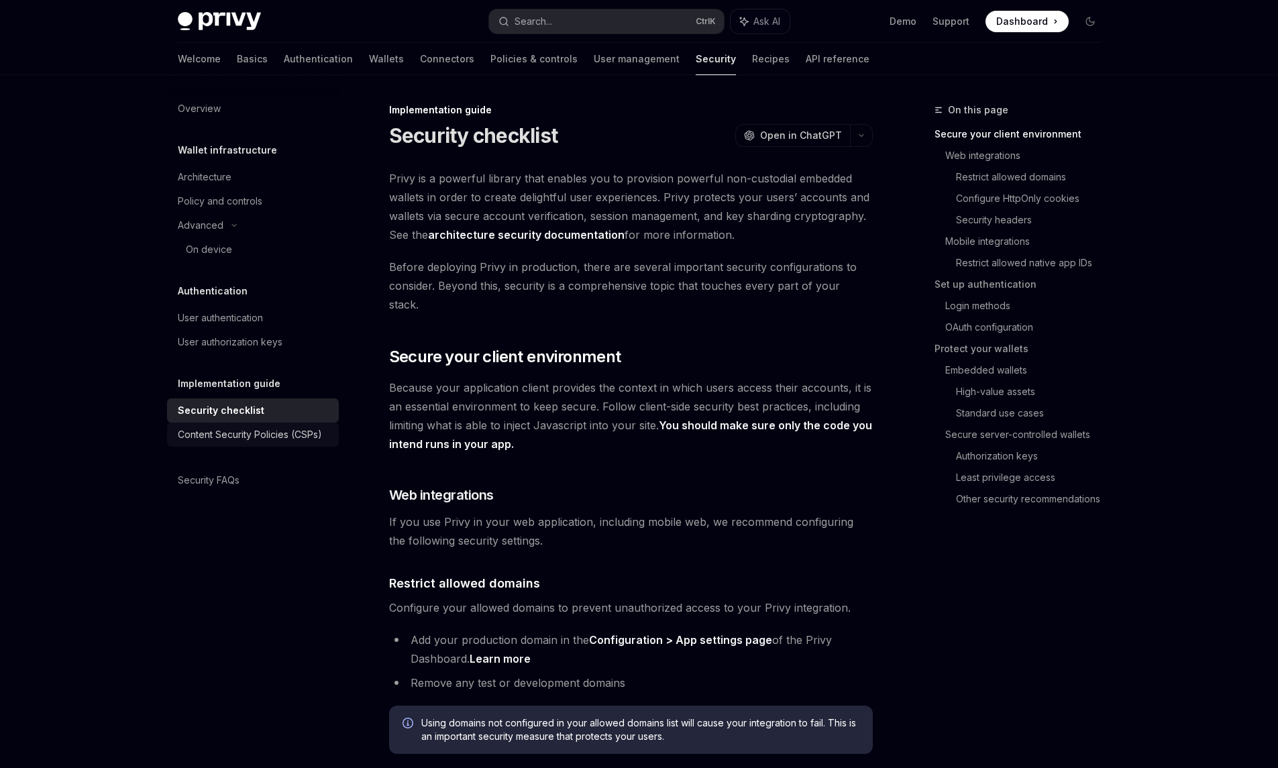
click at [218, 432] on div "Content Security Policies (CSPs)" at bounding box center [250, 435] width 144 height 16
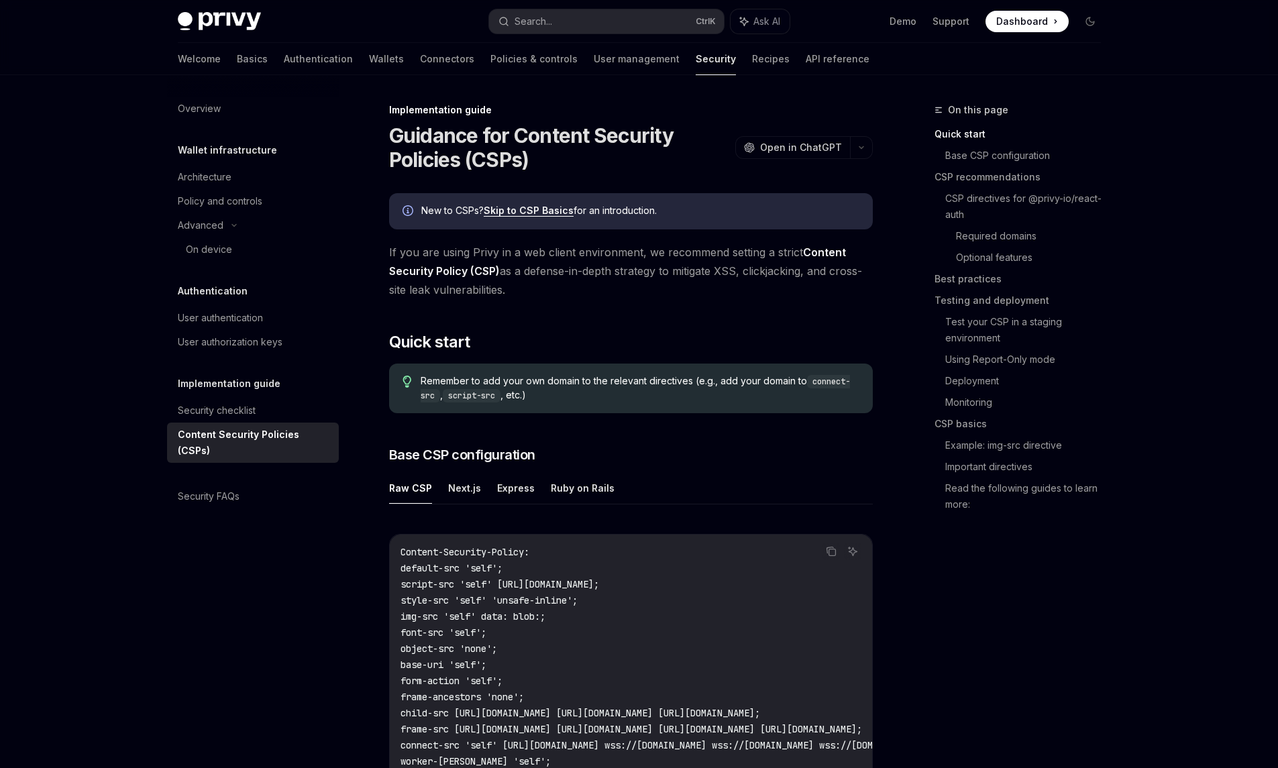
click at [209, 30] on img at bounding box center [219, 21] width 83 height 19
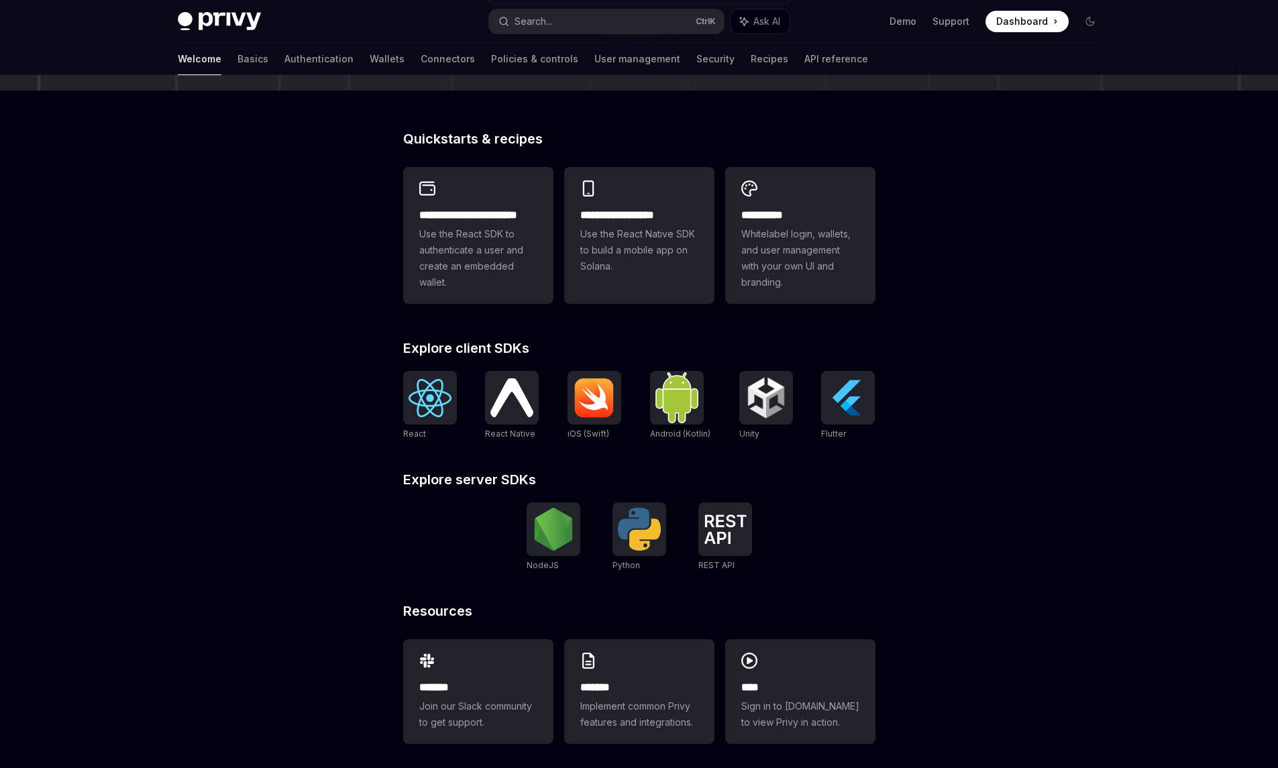
scroll to position [292, 0]
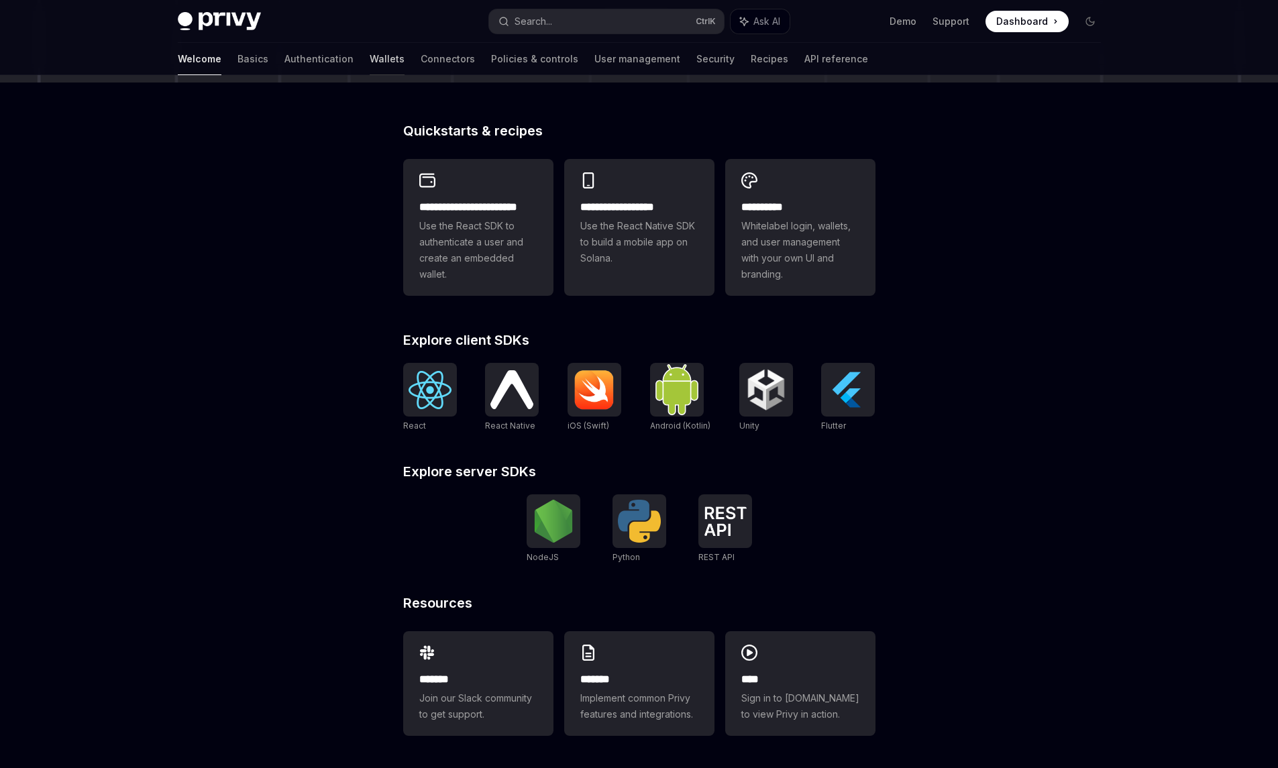
click at [370, 63] on link "Wallets" at bounding box center [387, 59] width 35 height 32
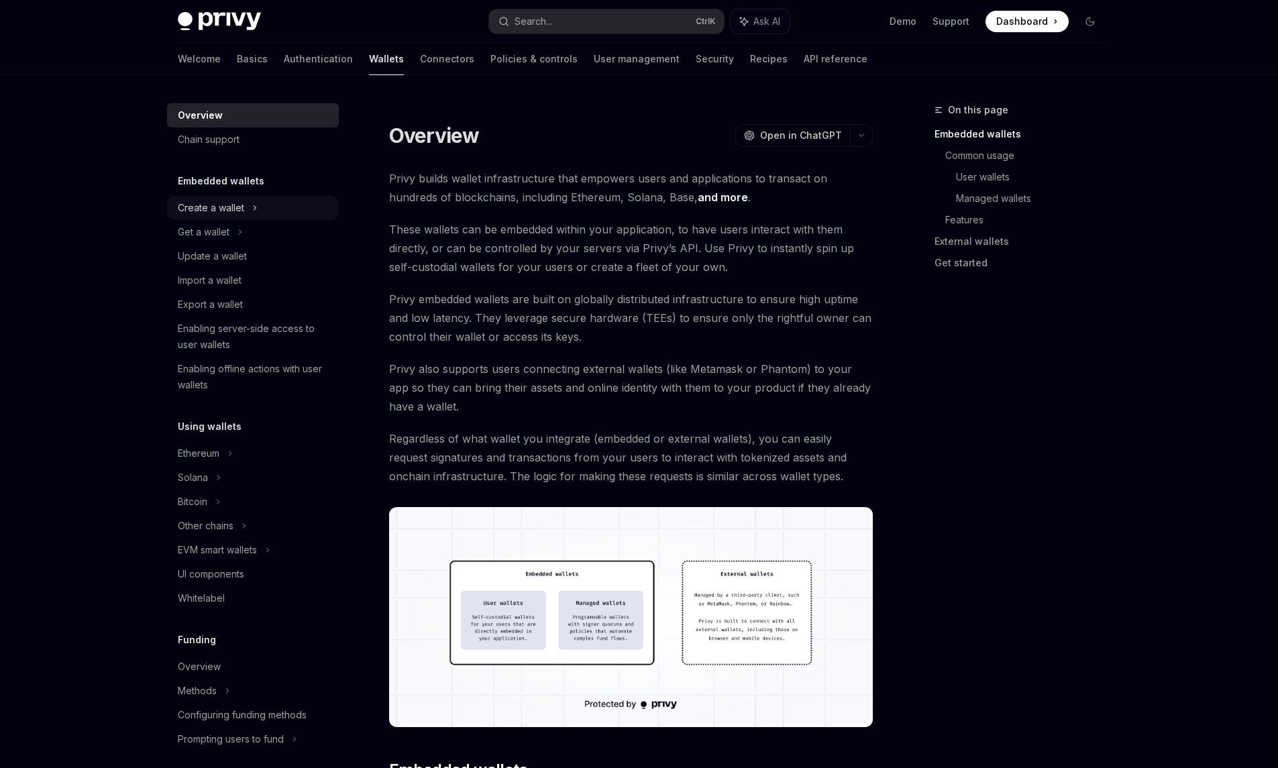
click at [244, 201] on div "Create a wallet" at bounding box center [211, 208] width 66 height 16
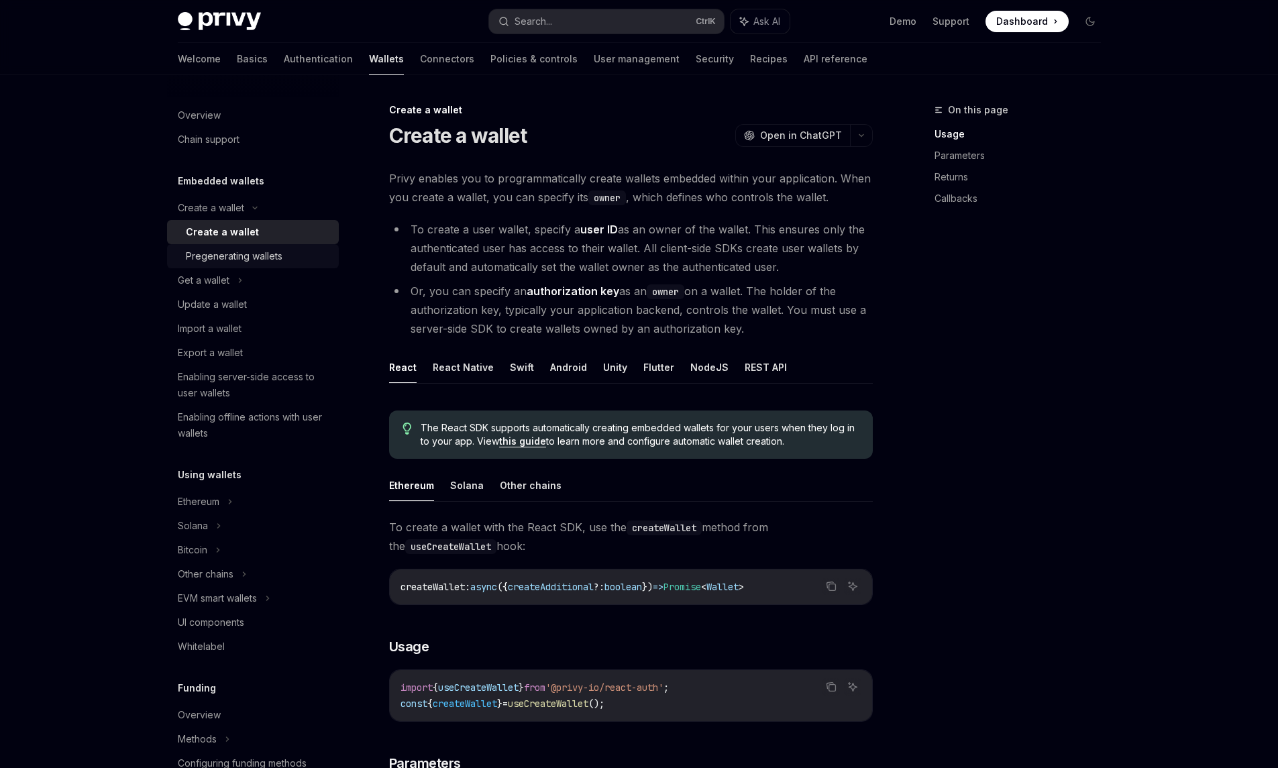
click at [219, 255] on div "Pregenerating wallets" at bounding box center [234, 256] width 97 height 16
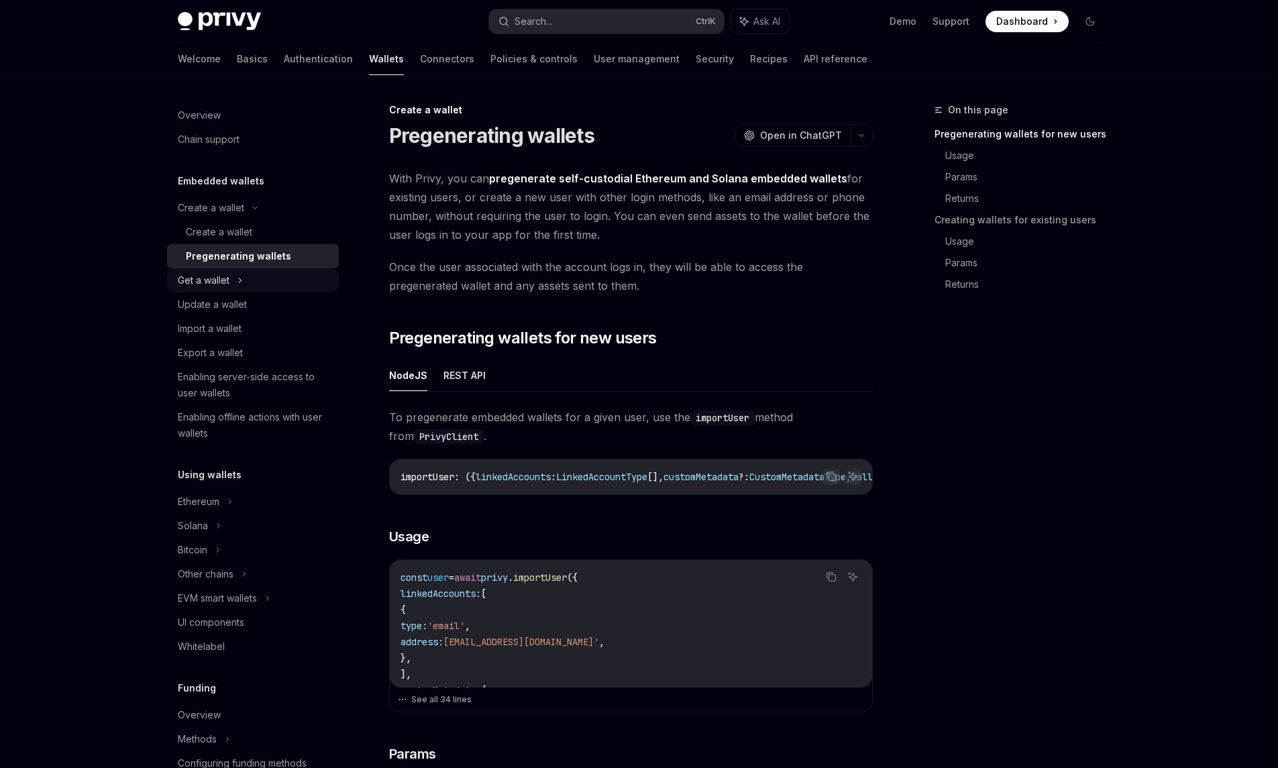
click at [223, 280] on div "Get a wallet" at bounding box center [204, 280] width 52 height 16
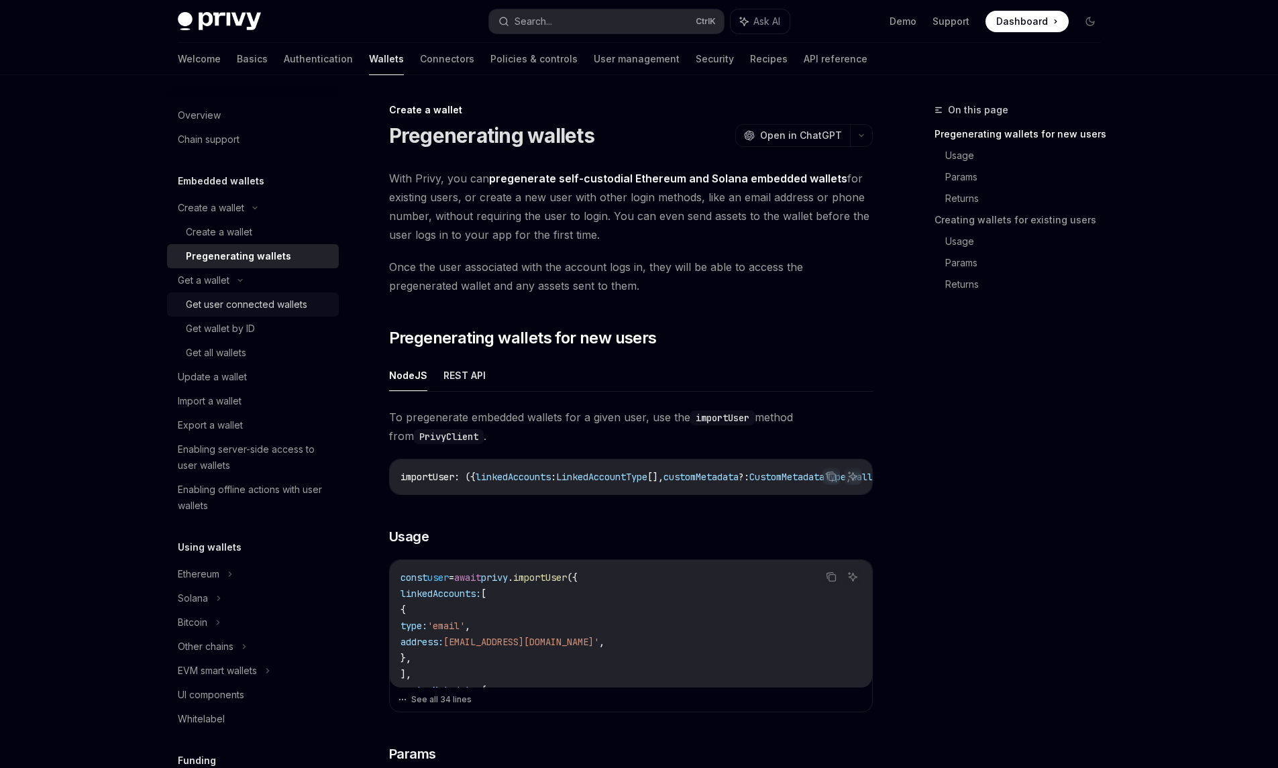
click at [221, 307] on div "Get user connected wallets" at bounding box center [246, 305] width 121 height 16
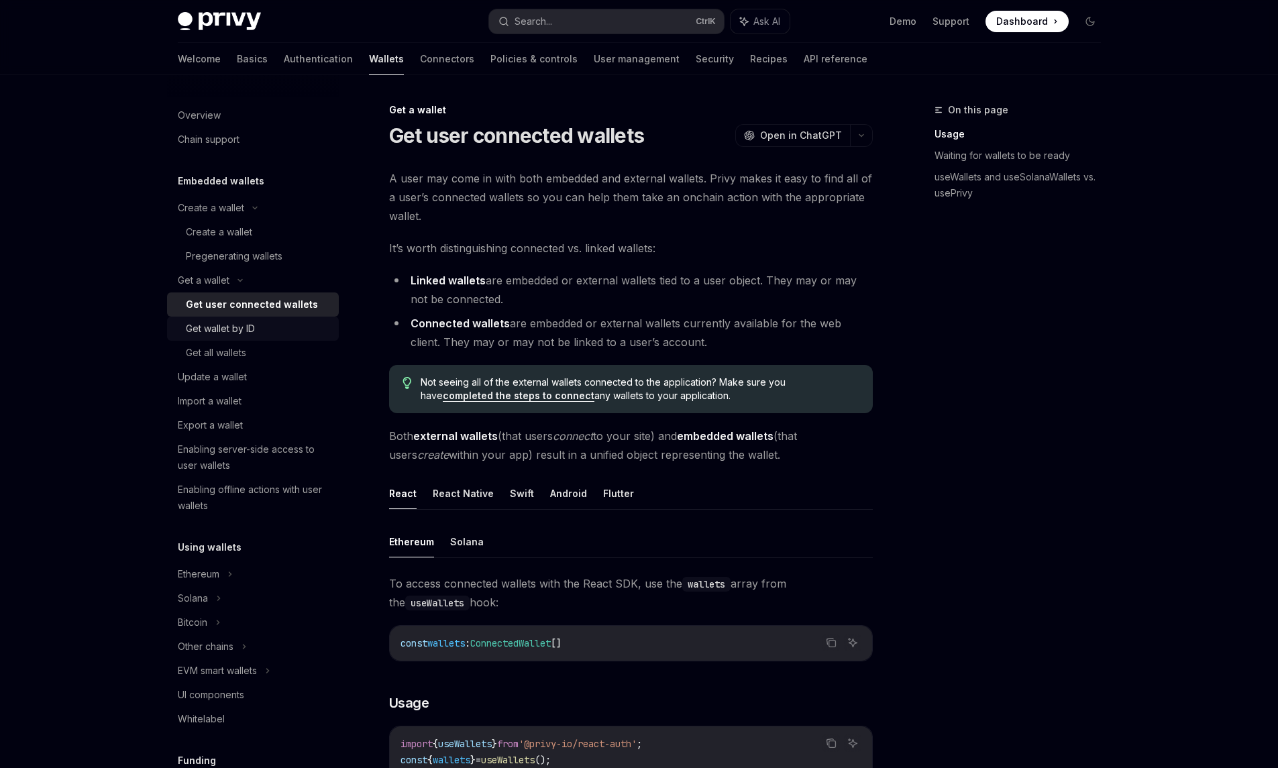
click at [221, 335] on div "Get wallet by ID" at bounding box center [220, 329] width 69 height 16
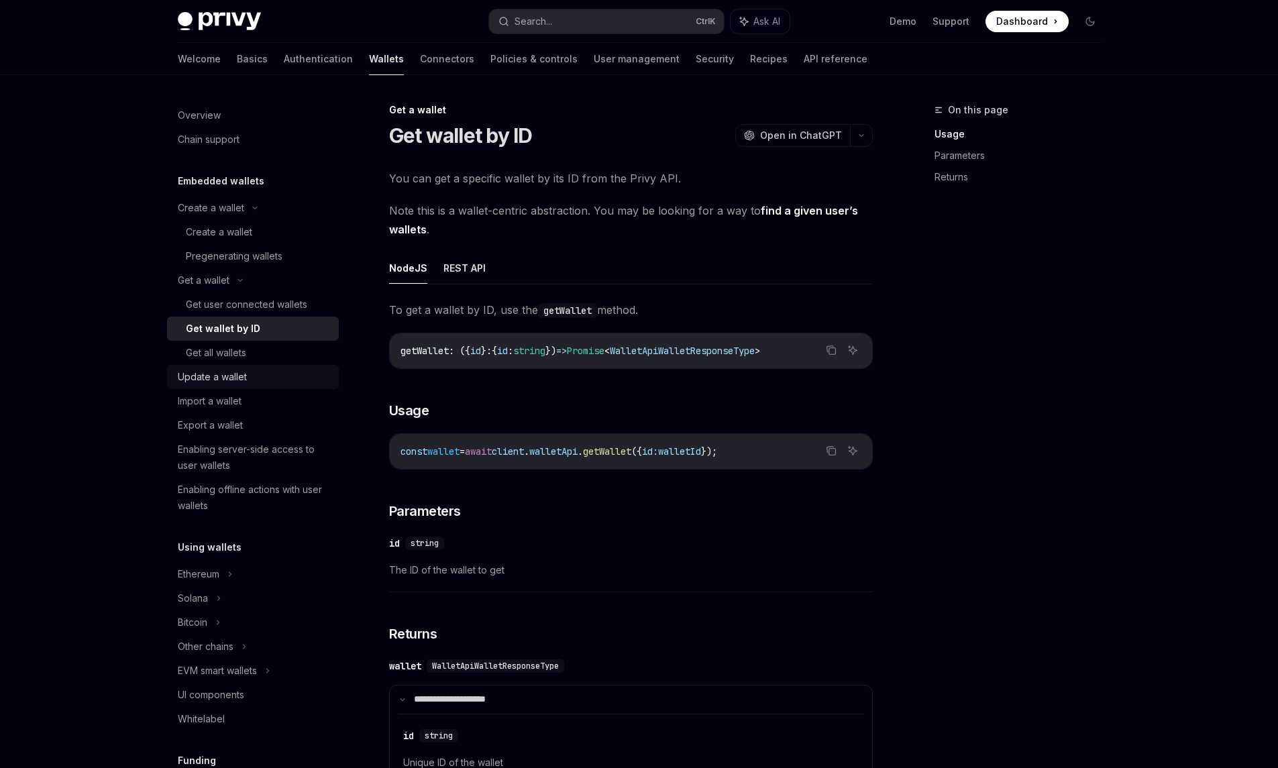
click at [215, 380] on div "Update a wallet" at bounding box center [212, 377] width 69 height 16
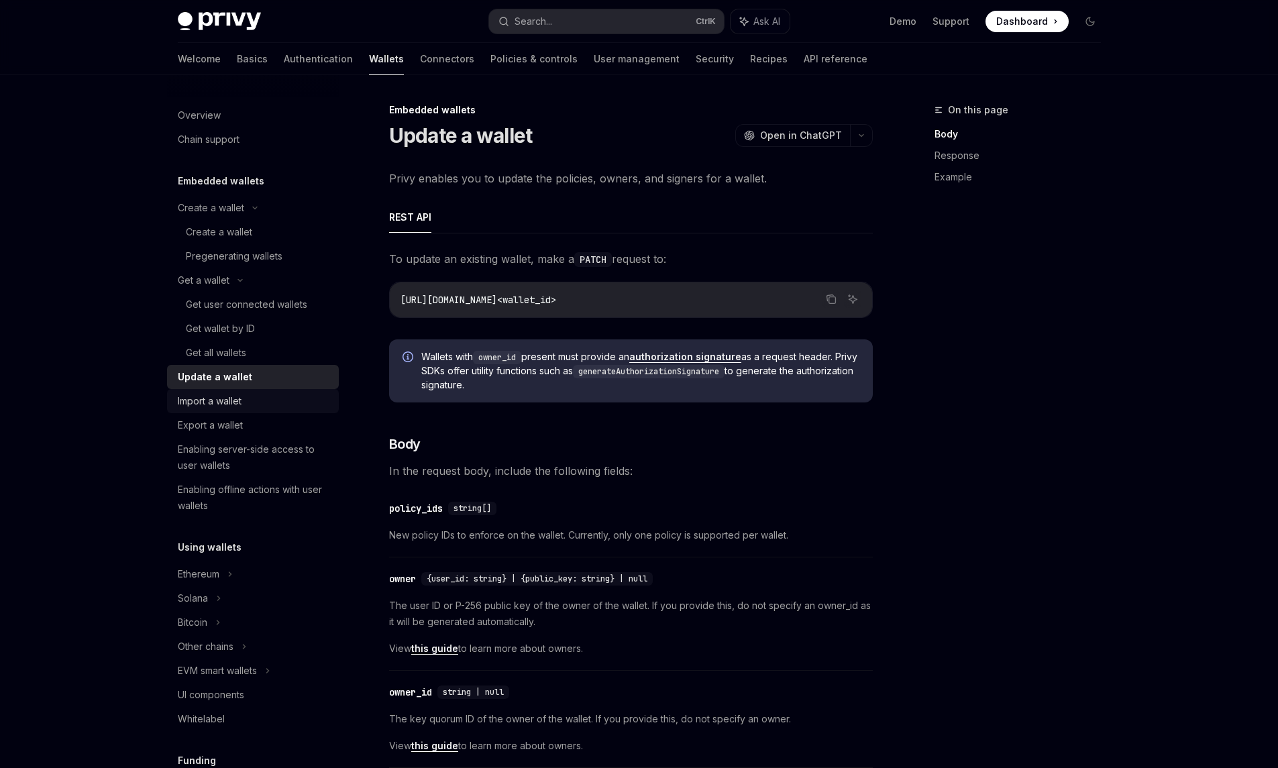
click at [183, 405] on div "Import a wallet" at bounding box center [210, 401] width 64 height 16
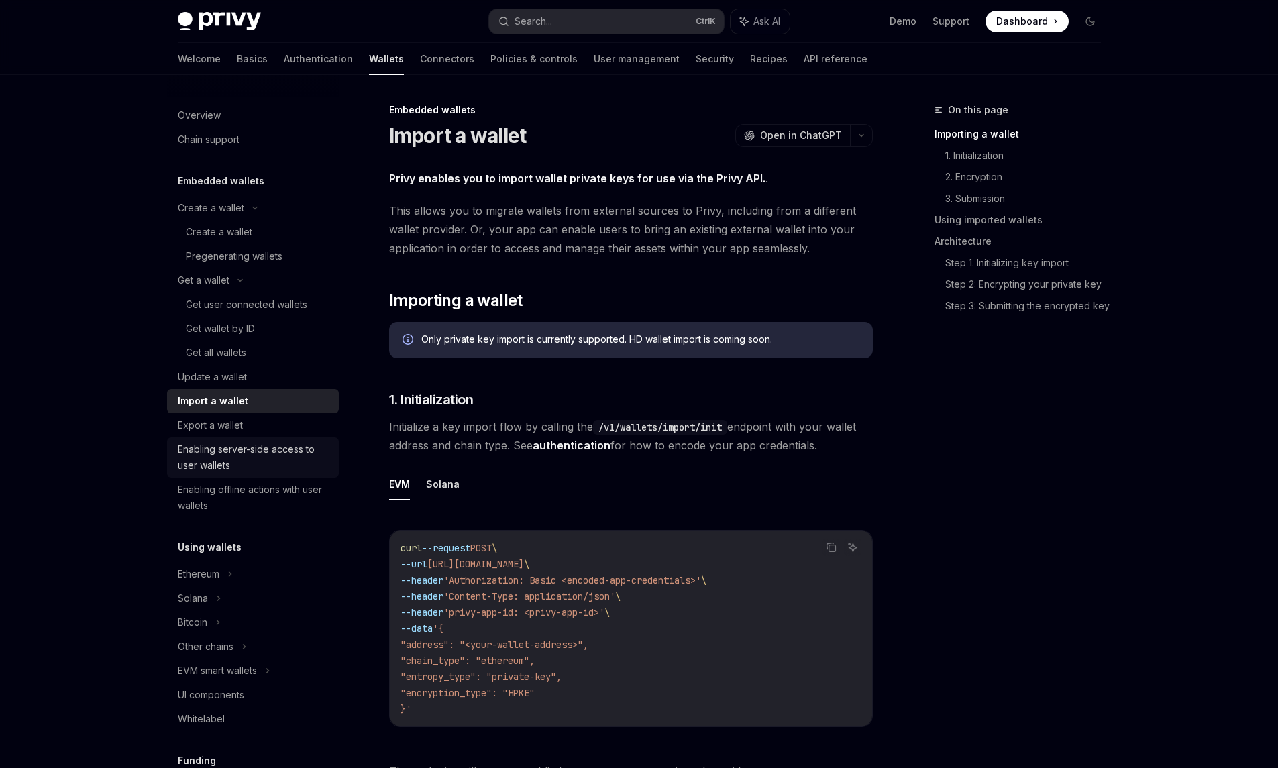
click at [183, 443] on div "Enabling server-side access to user wallets" at bounding box center [254, 457] width 153 height 32
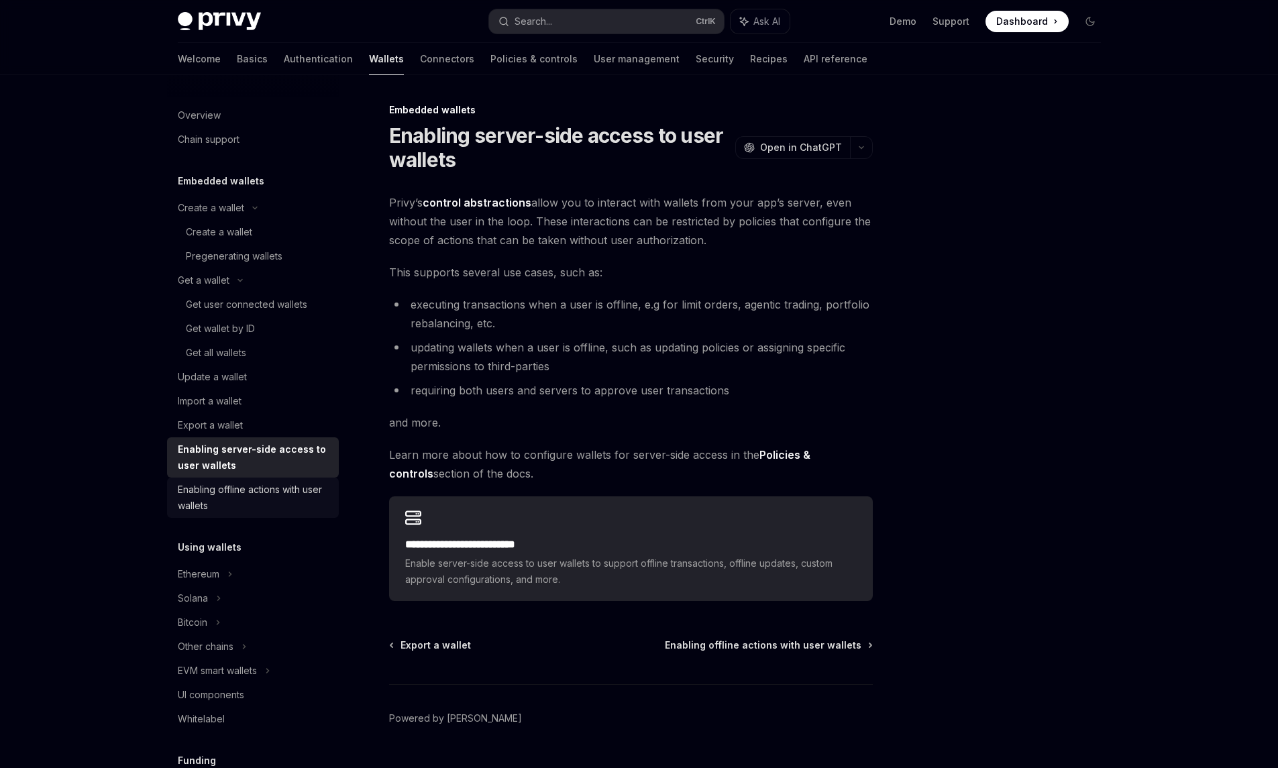
click at [198, 483] on div "Enabling offline actions with user wallets" at bounding box center [254, 498] width 153 height 32
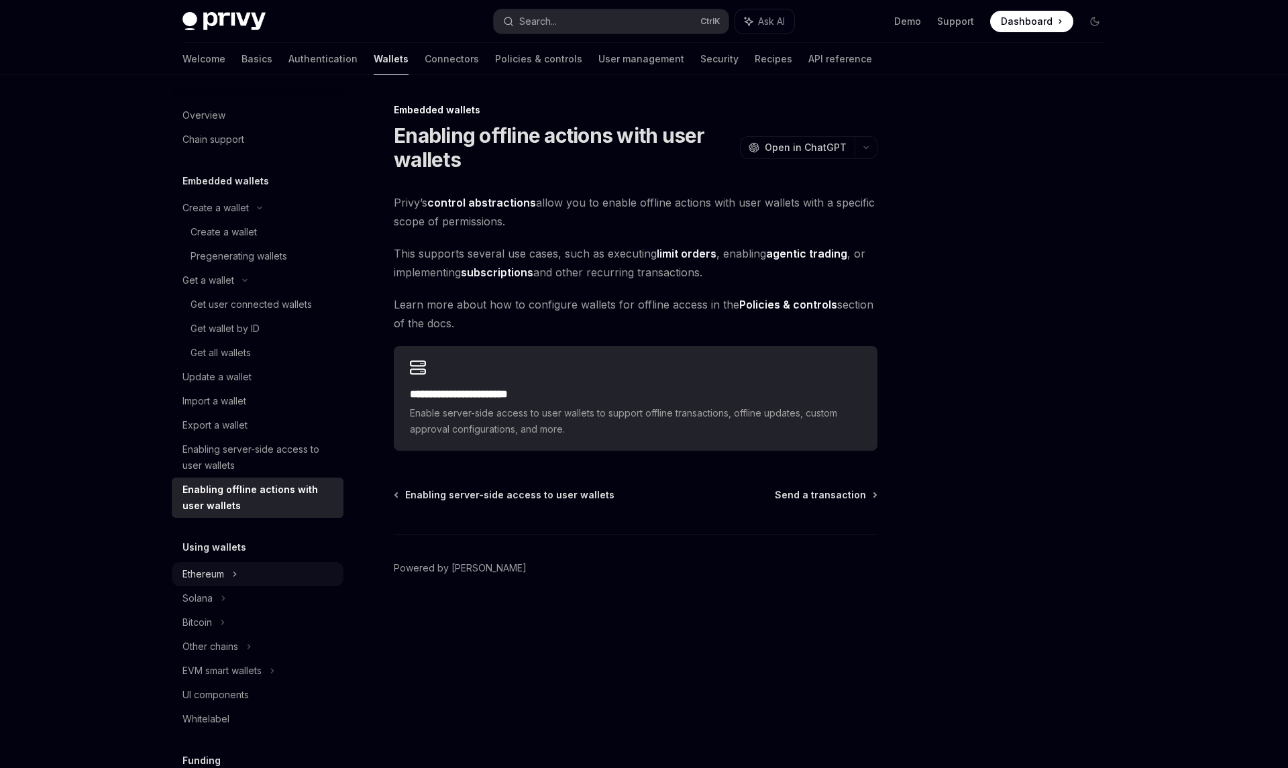
click at [202, 220] on div "Ethereum" at bounding box center [258, 208] width 172 height 24
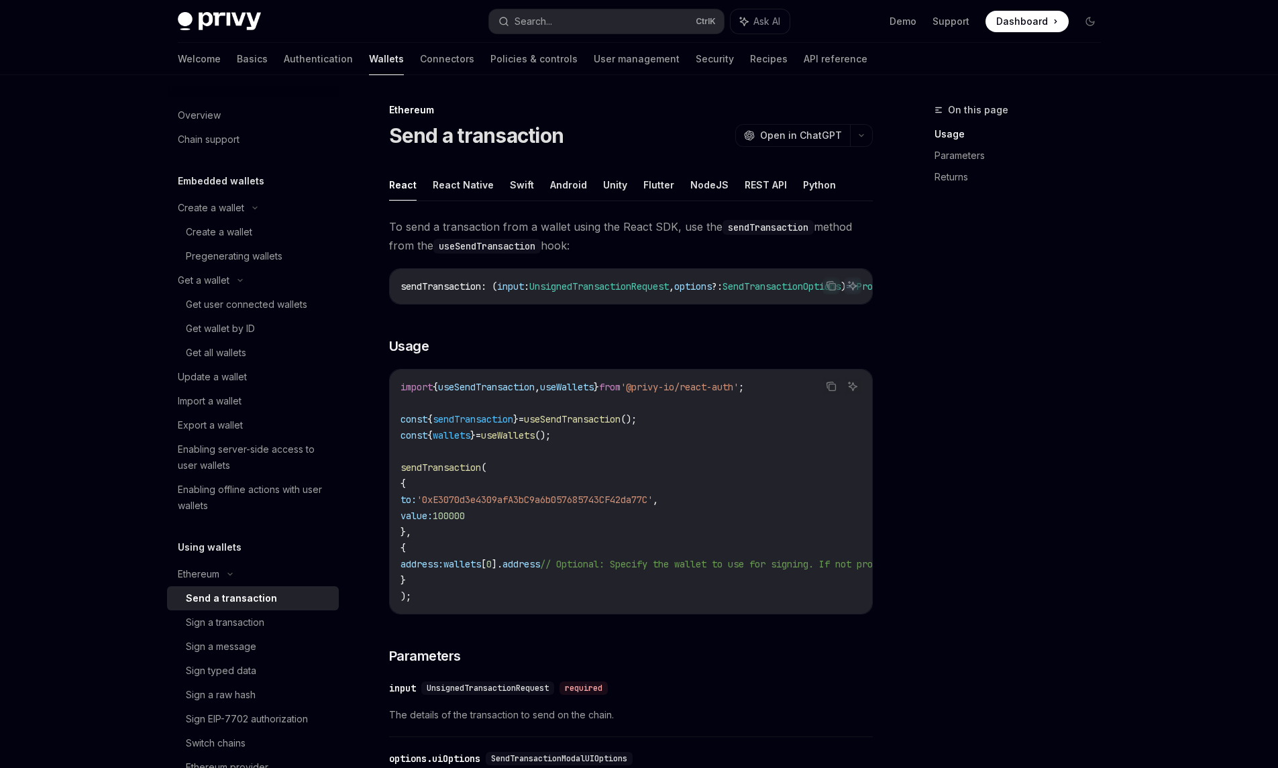
click at [202, 590] on div "Send a transaction" at bounding box center [231, 598] width 91 height 16
click at [237, 66] on link "Basics" at bounding box center [252, 59] width 31 height 32
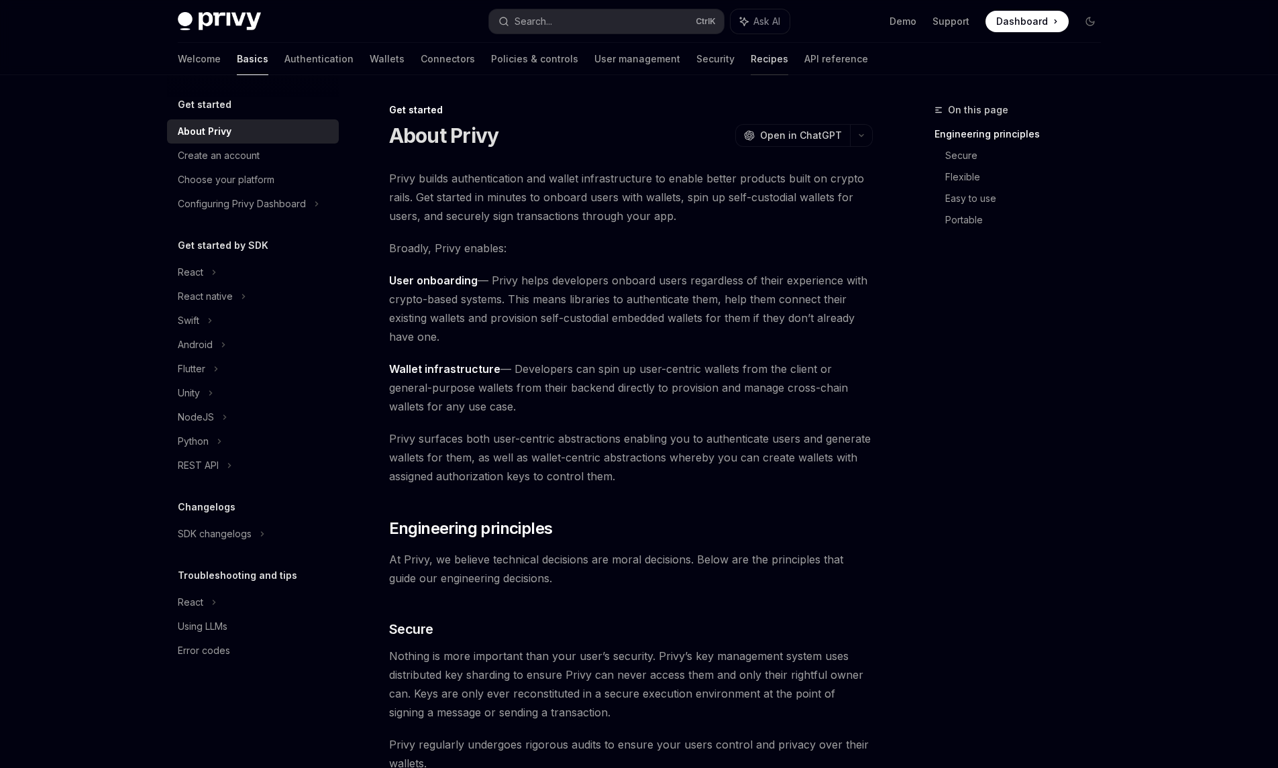
click at [751, 69] on link "Recipes" at bounding box center [770, 59] width 38 height 32
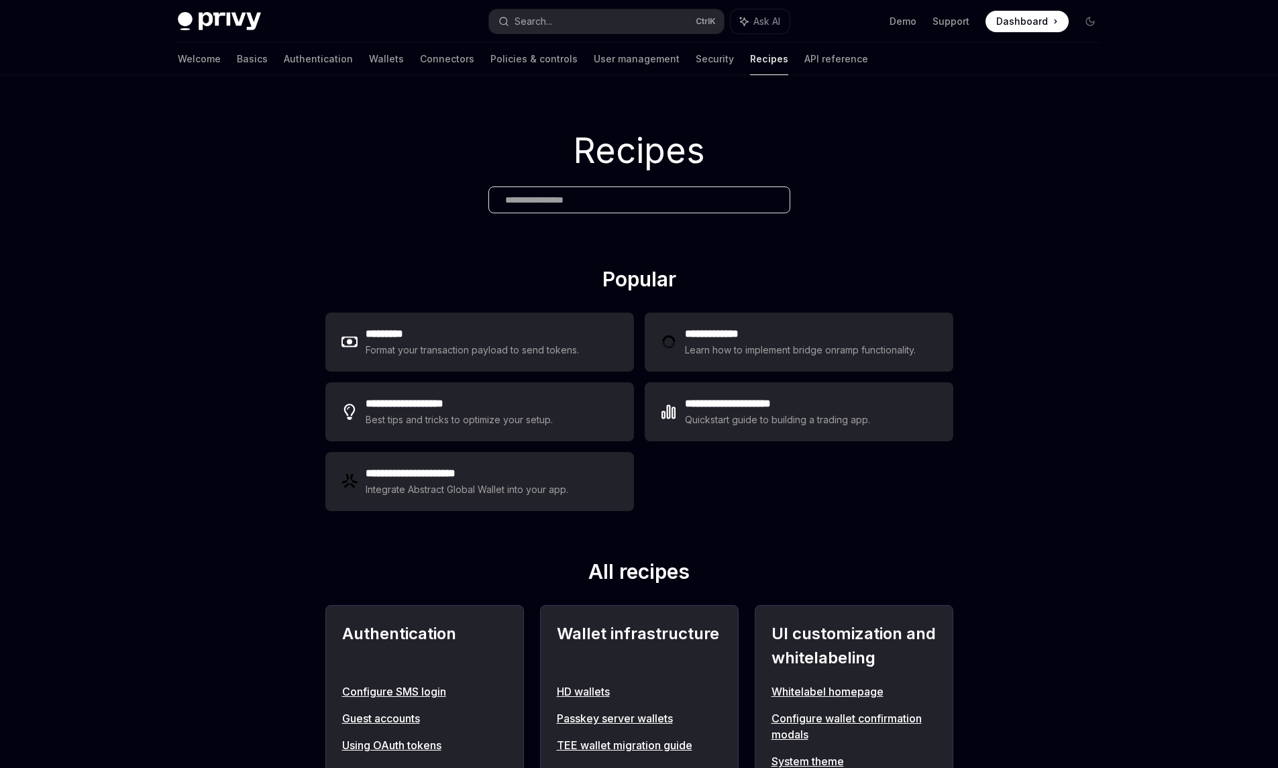
click at [625, 155] on h1 "Recipes" at bounding box center [639, 151] width 1278 height 52
click at [624, 155] on h1 "Recipes" at bounding box center [639, 151] width 1278 height 52
click at [615, 172] on div at bounding box center [615, 172] width 0 height 0
click at [820, 146] on h1 "Recipes" at bounding box center [639, 151] width 1278 height 52
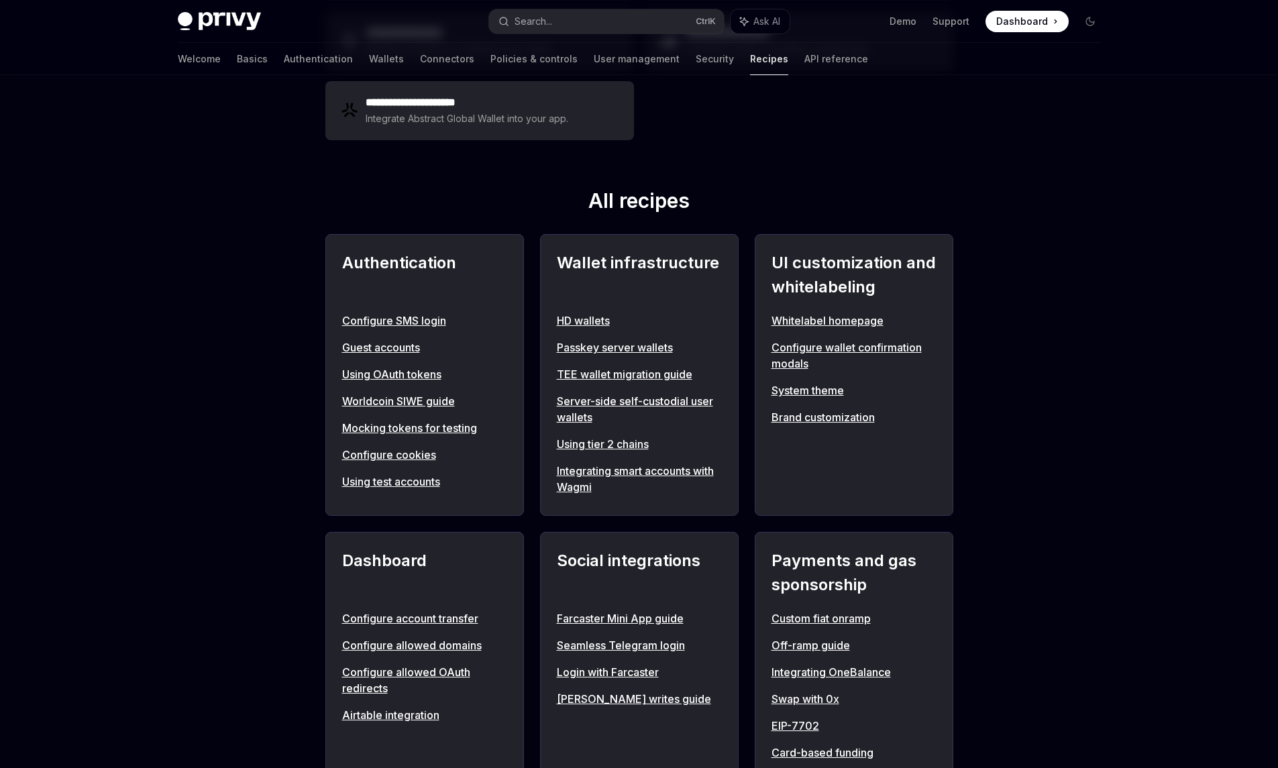
scroll to position [470, 0]
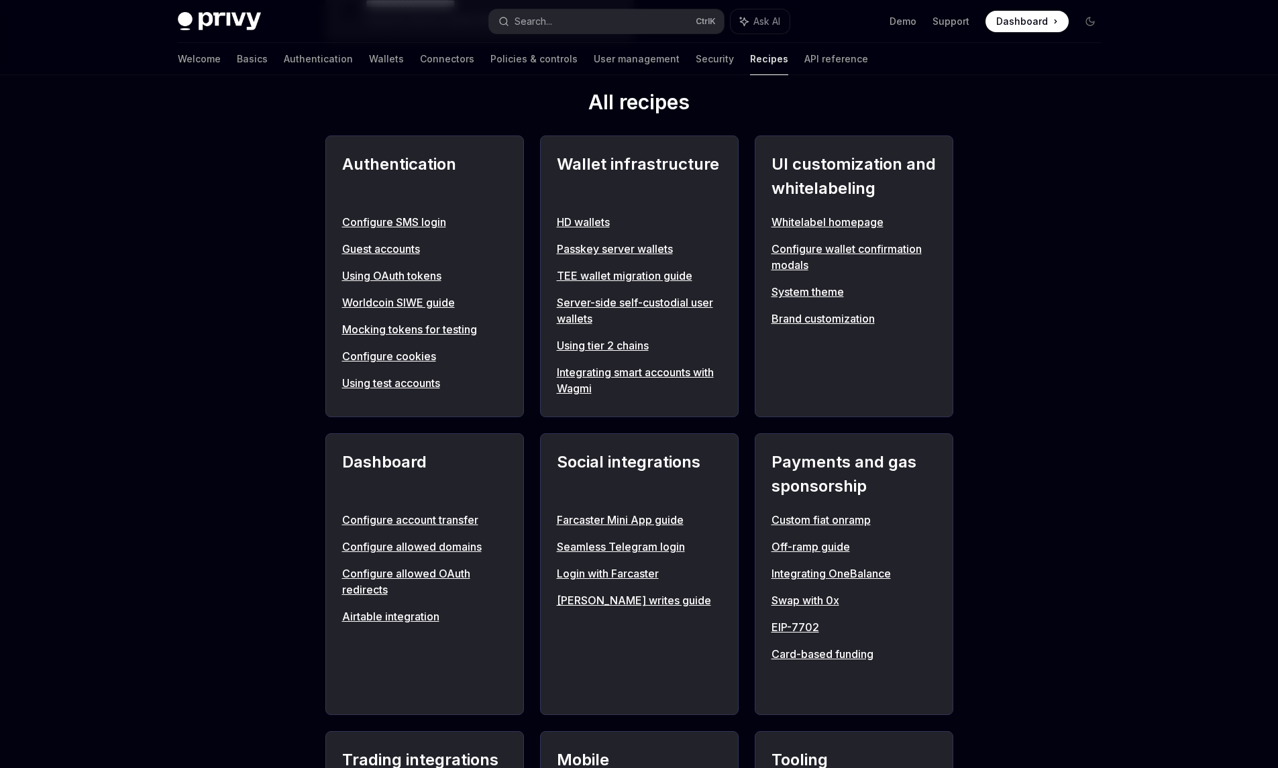
click at [370, 388] on link "Using test accounts" at bounding box center [424, 383] width 165 height 16
click at [359, 330] on link "Mocking tokens for testing" at bounding box center [424, 329] width 165 height 16
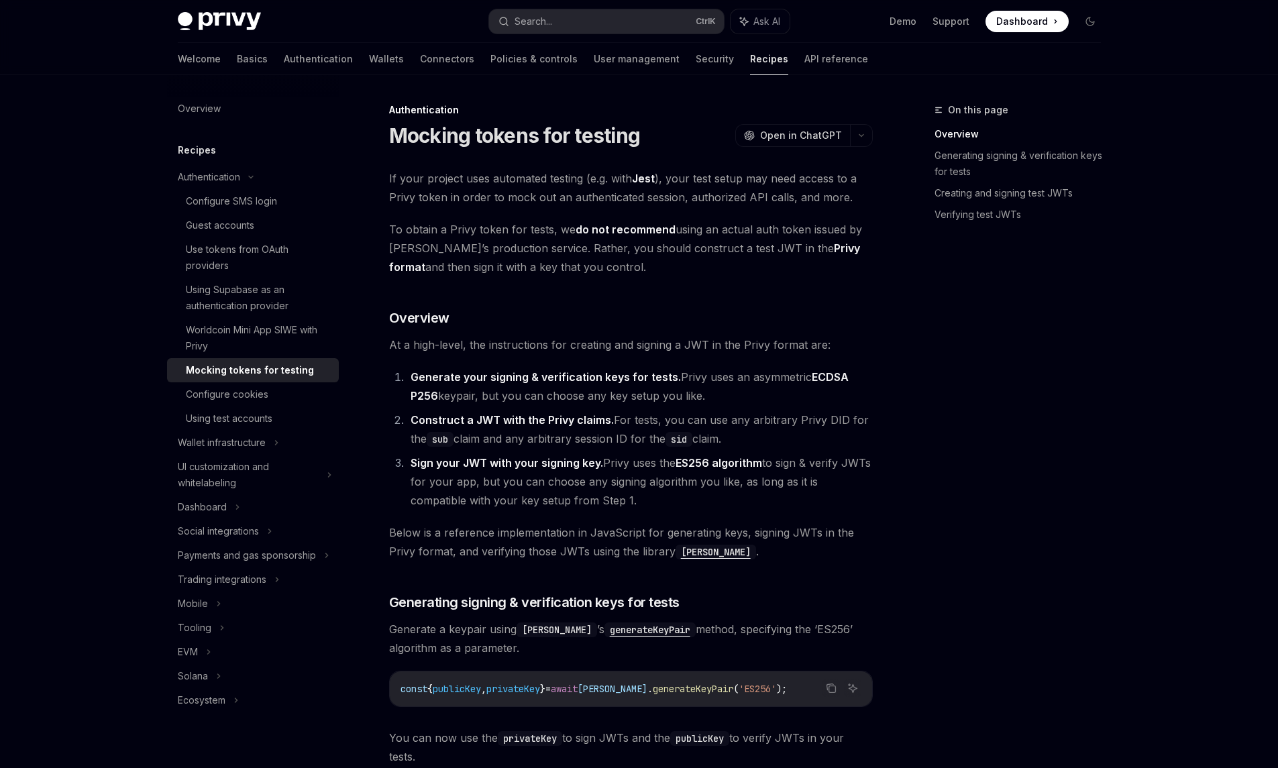
type textarea "*"
